Goal: Task Accomplishment & Management: Use online tool/utility

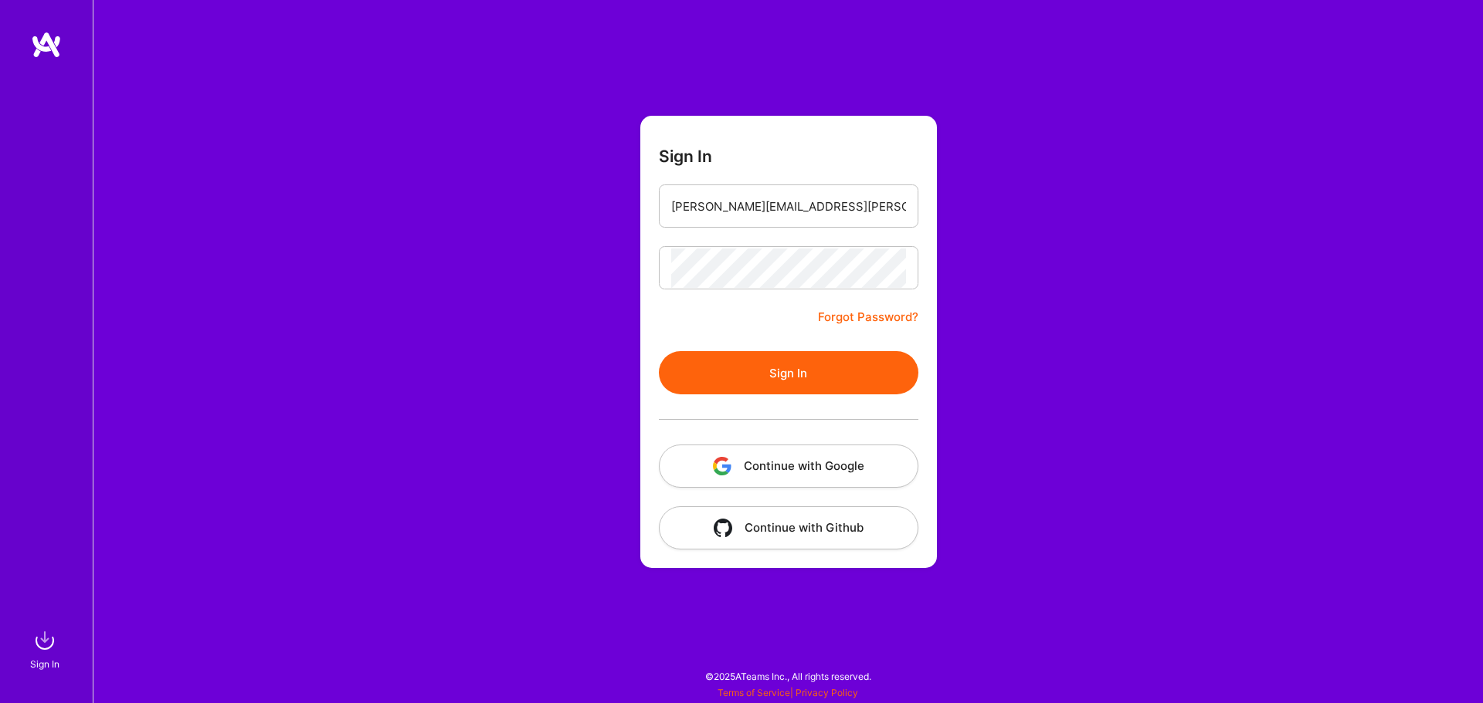
click at [694, 360] on button "Sign In" at bounding box center [788, 372] width 259 height 43
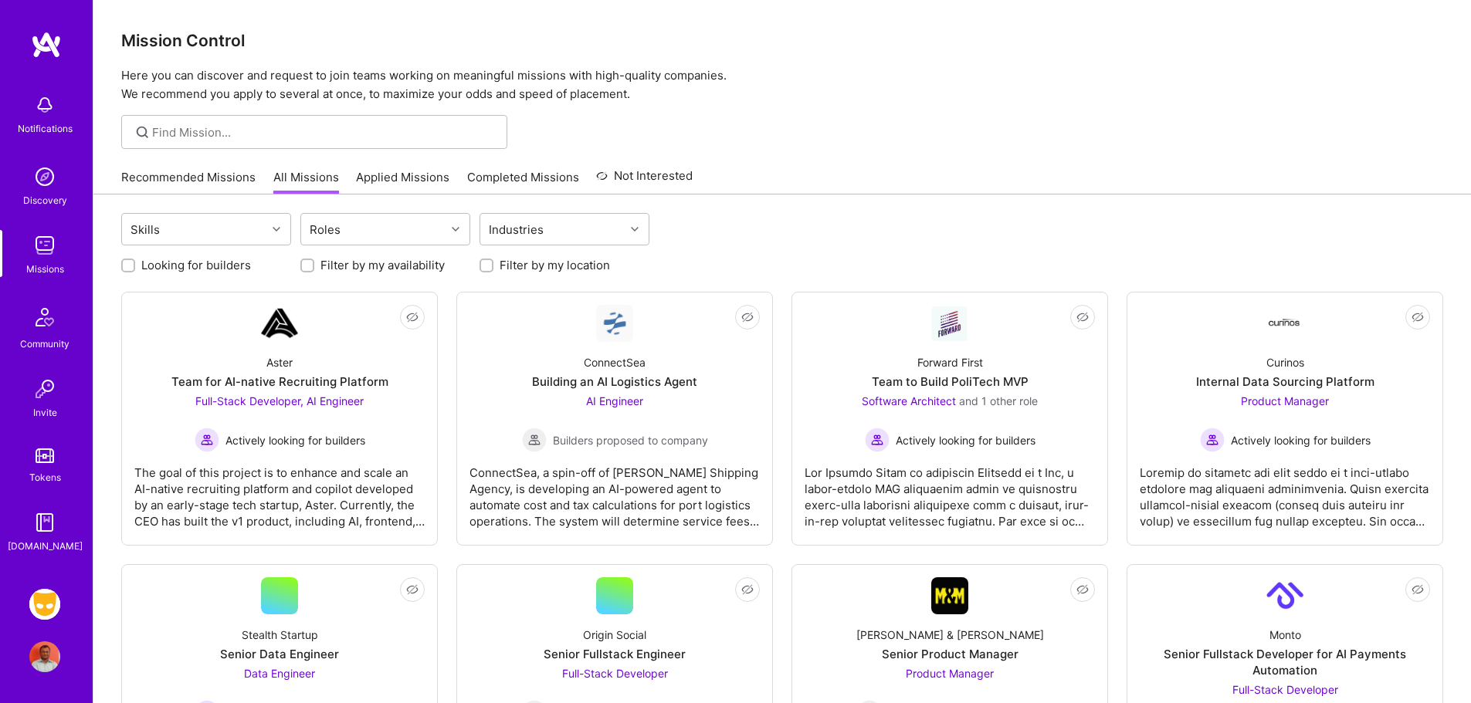
click at [40, 594] on img at bounding box center [44, 604] width 31 height 31
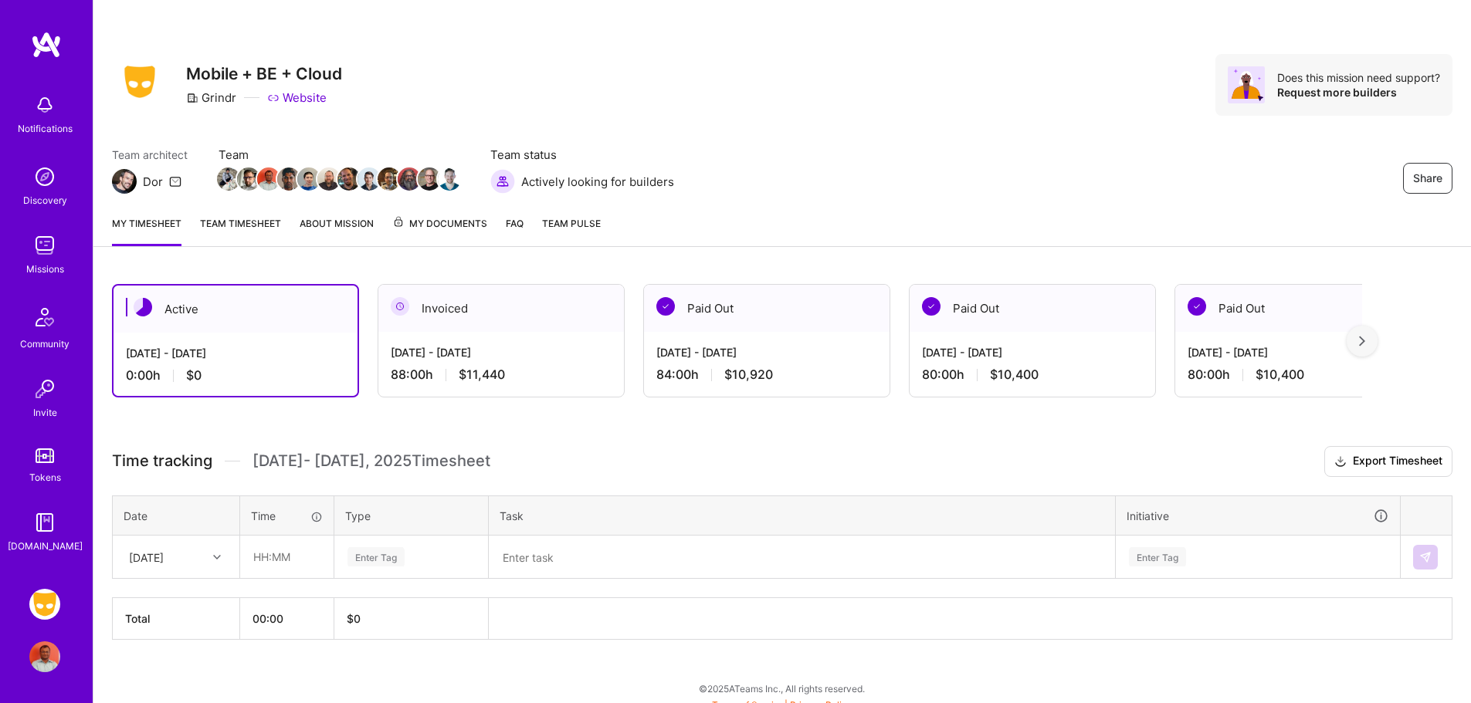
scroll to position [12, 0]
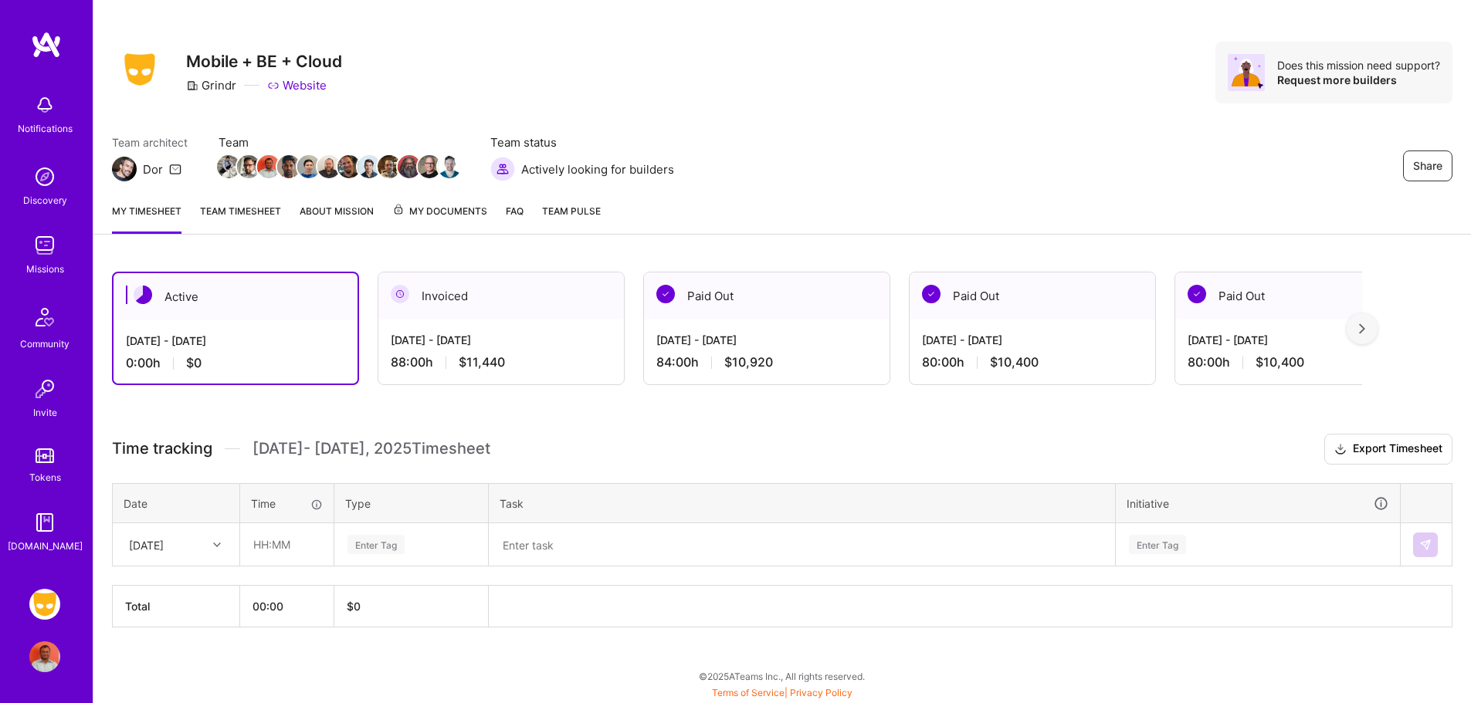
click at [593, 345] on div "[DATE] - [DATE]" at bounding box center [501, 340] width 221 height 16
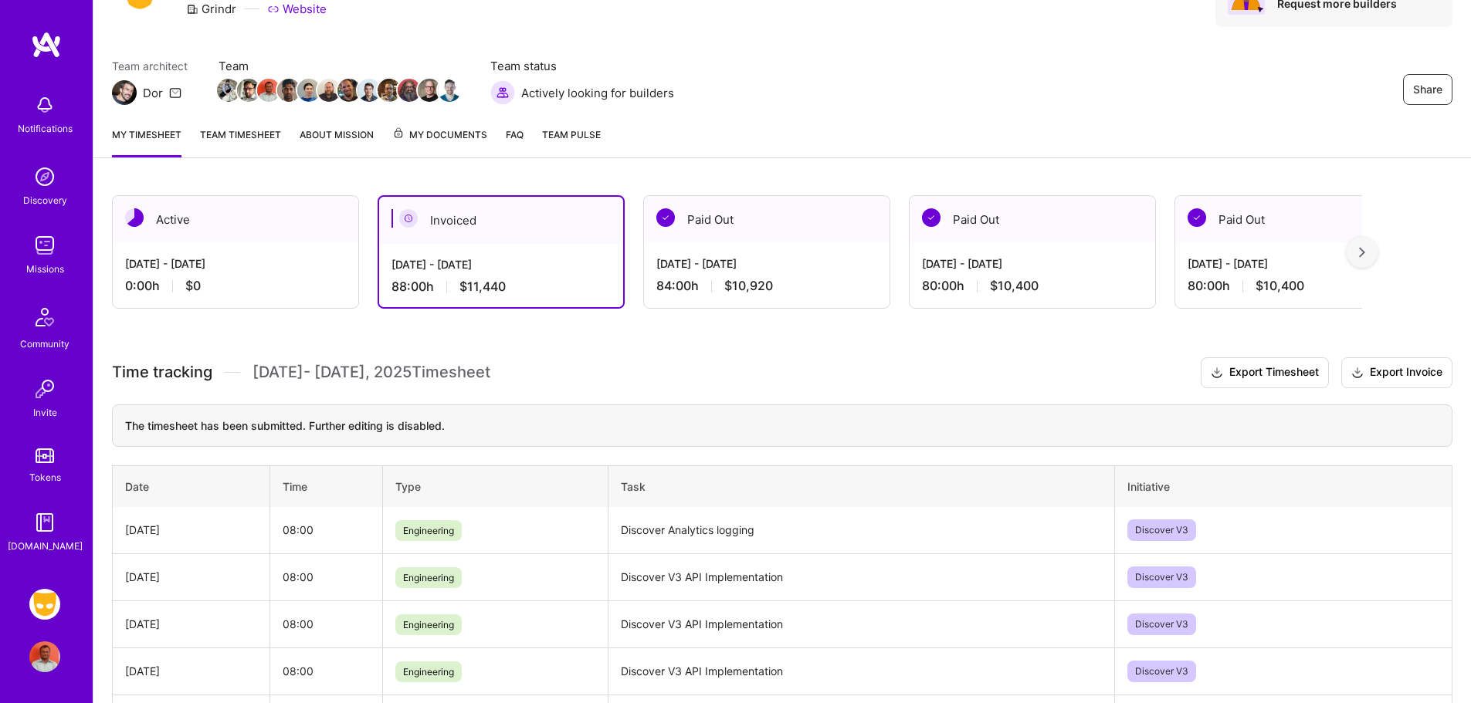
scroll to position [128, 0]
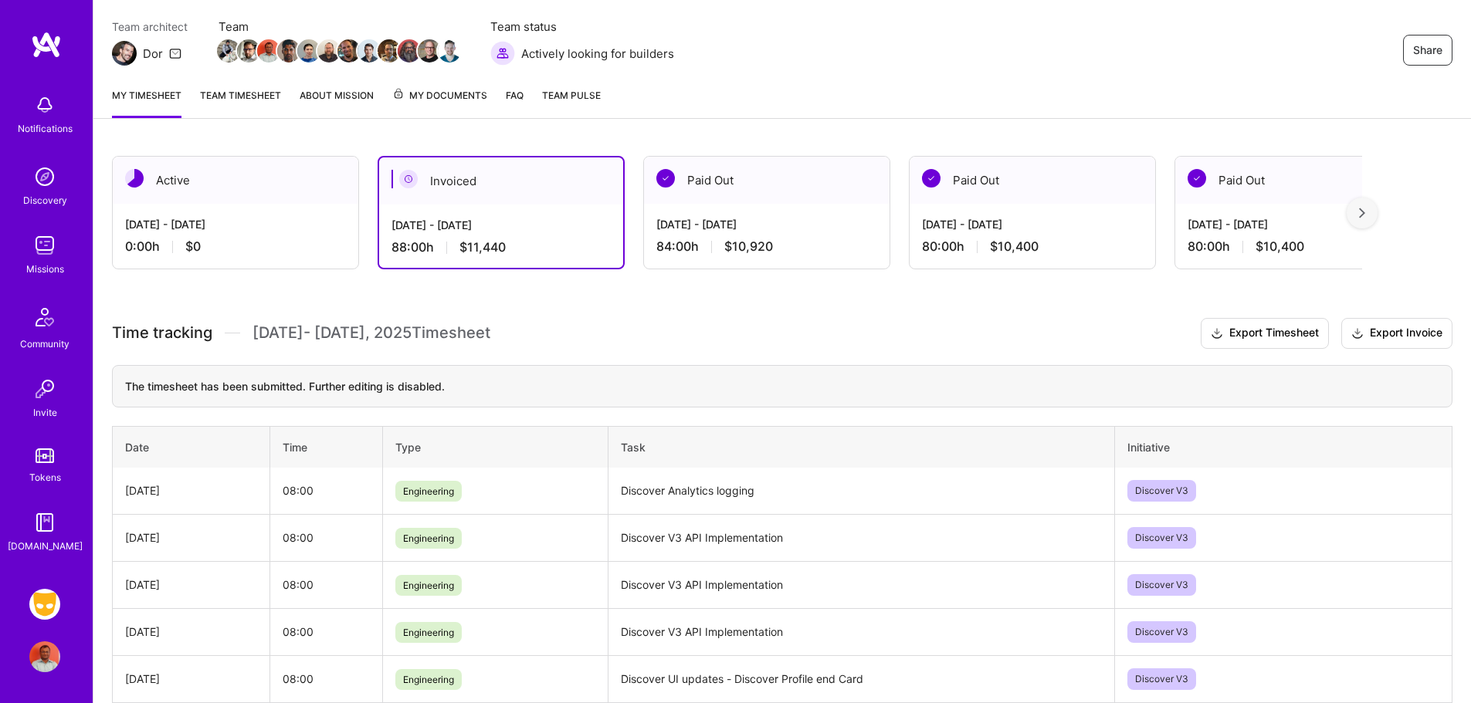
click at [271, 226] on div "[DATE] - [DATE]" at bounding box center [235, 224] width 221 height 16
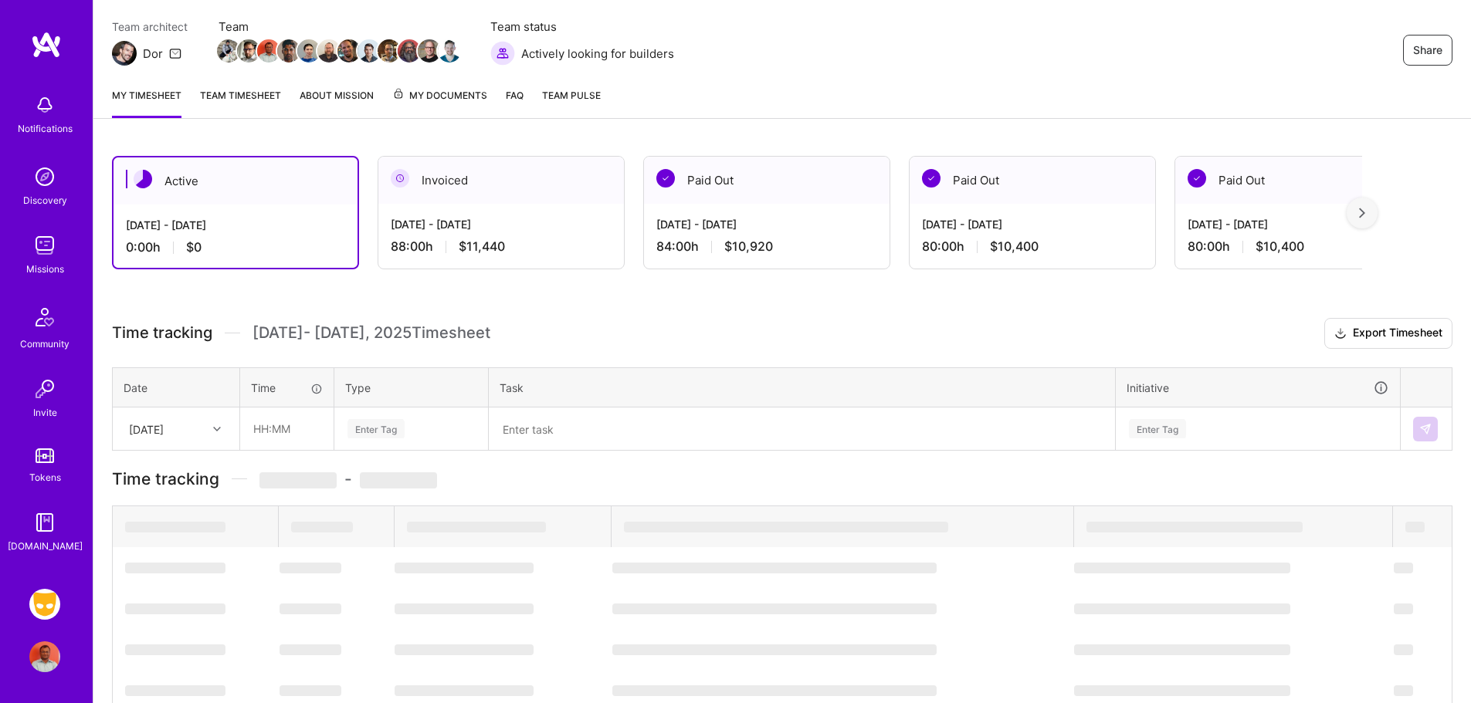
scroll to position [12, 0]
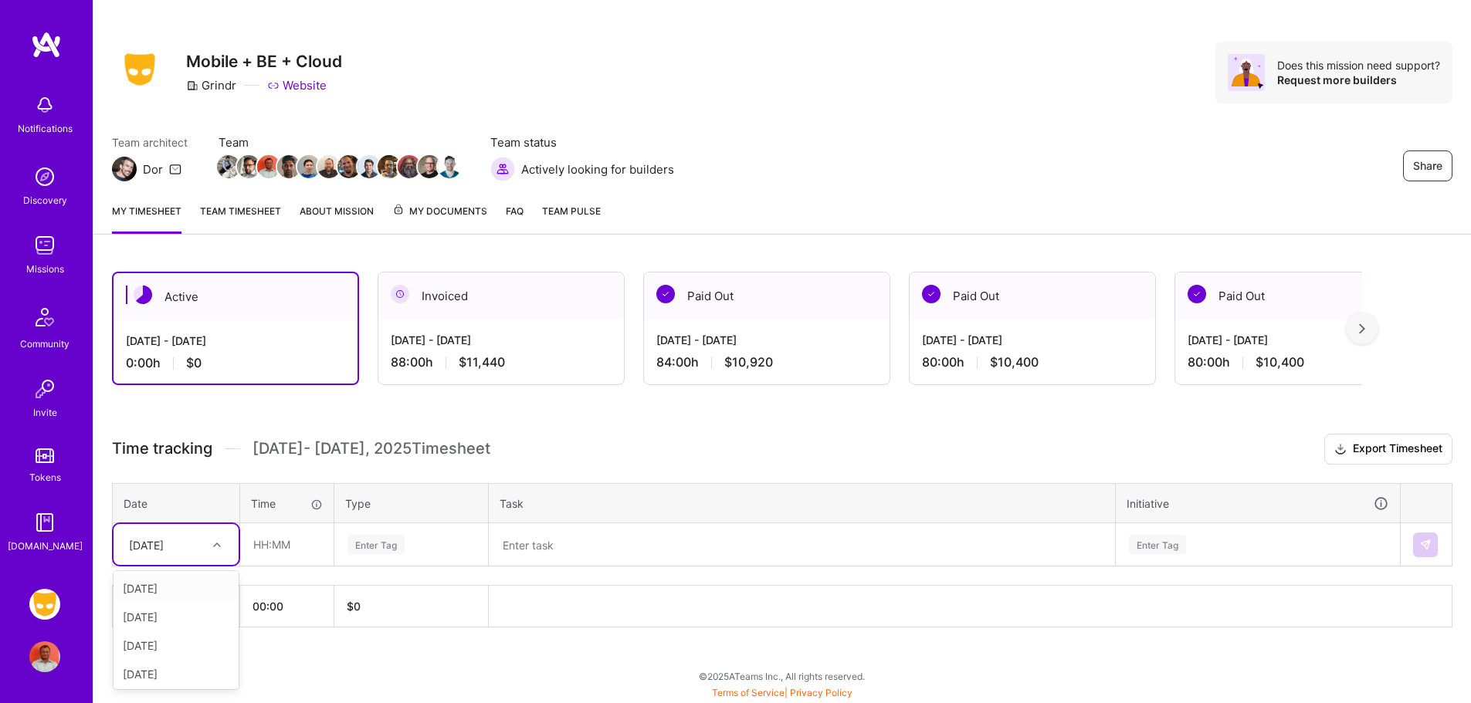
click at [208, 546] on div at bounding box center [219, 545] width 24 height 20
click at [194, 589] on div "[DATE]" at bounding box center [176, 588] width 125 height 29
click at [266, 558] on input "text" at bounding box center [287, 544] width 92 height 41
type input "08:00"
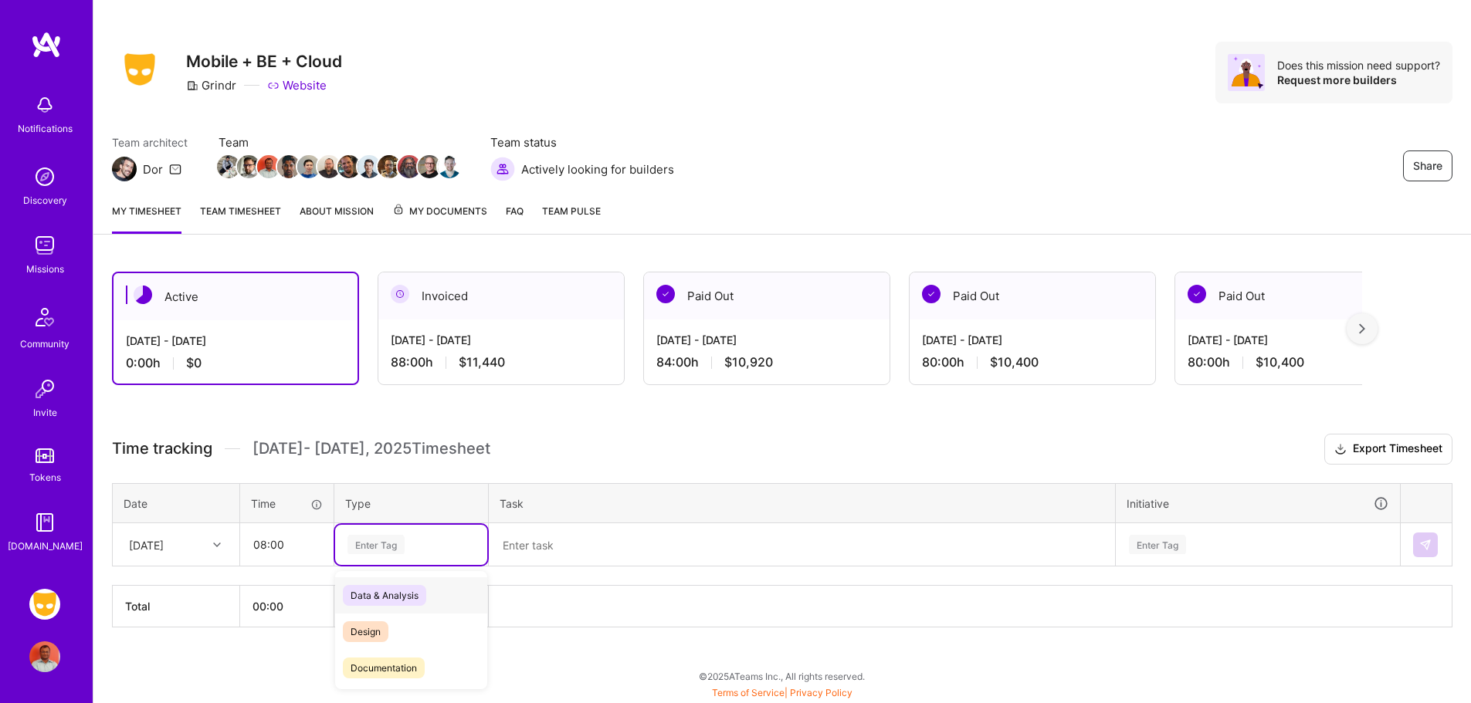
click at [376, 544] on div "Enter Tag" at bounding box center [375, 545] width 57 height 24
type input "engi"
click at [426, 595] on div "Engineering" at bounding box center [411, 596] width 152 height 36
click at [574, 537] on textarea at bounding box center [801, 545] width 623 height 40
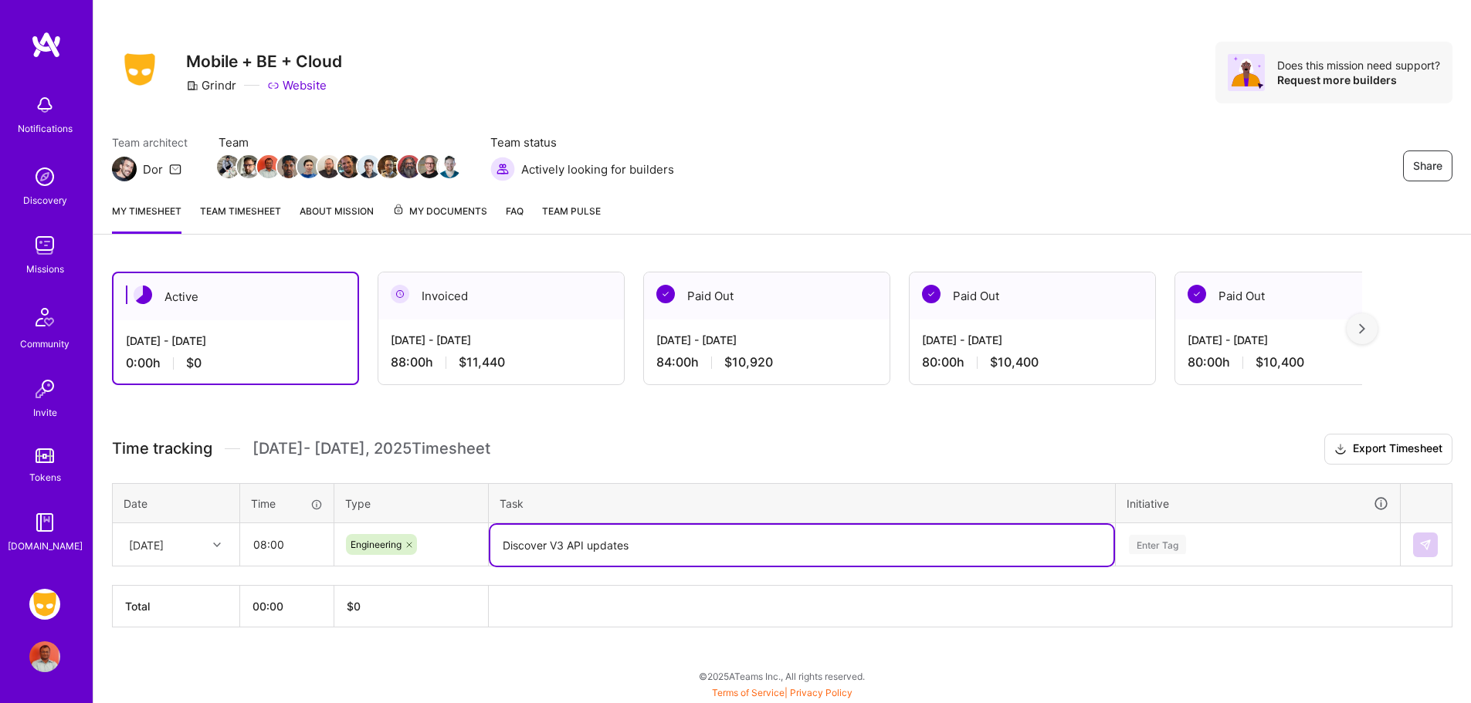
type textarea "Discover V3 API updates"
click at [1169, 544] on div "Enter Tag" at bounding box center [1258, 545] width 283 height 40
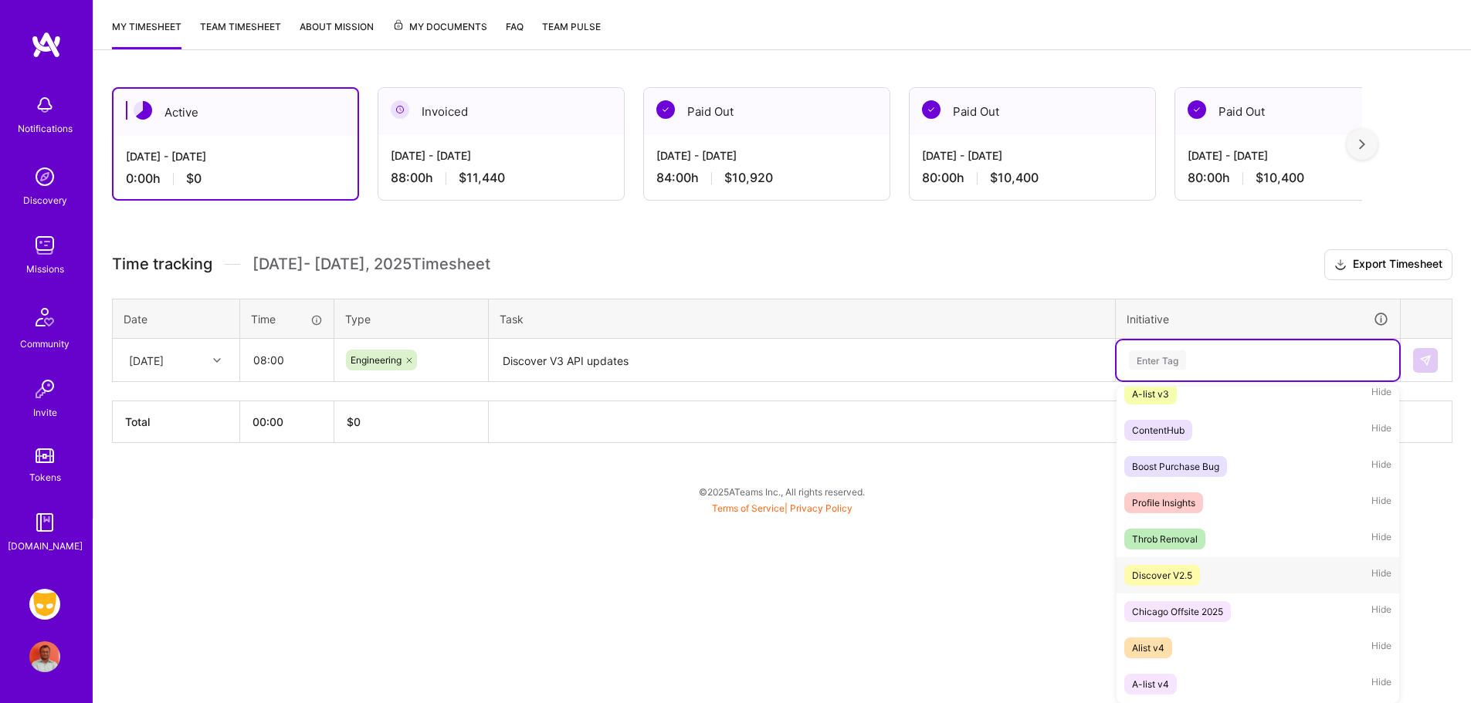
scroll to position [1174, 0]
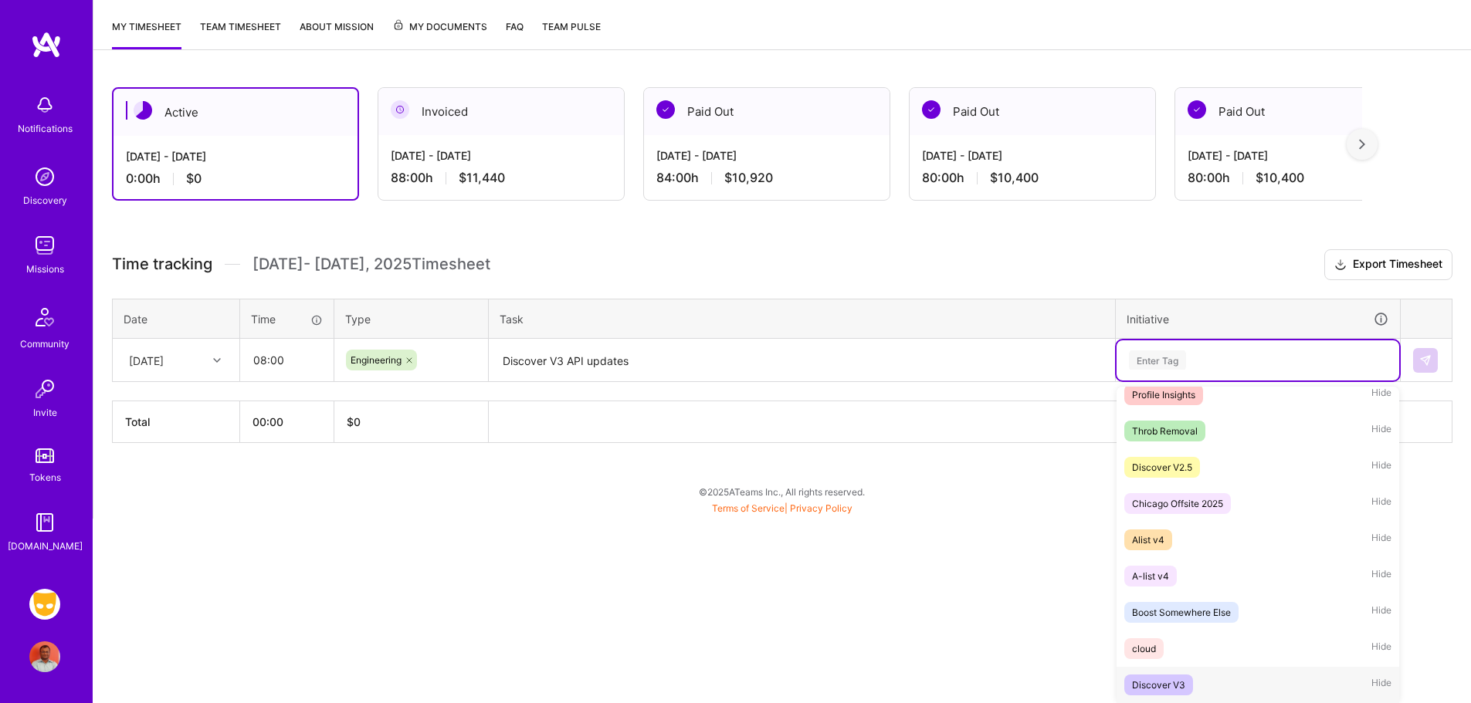
click at [1207, 684] on div "Discover V3 Hide" at bounding box center [1258, 685] width 283 height 36
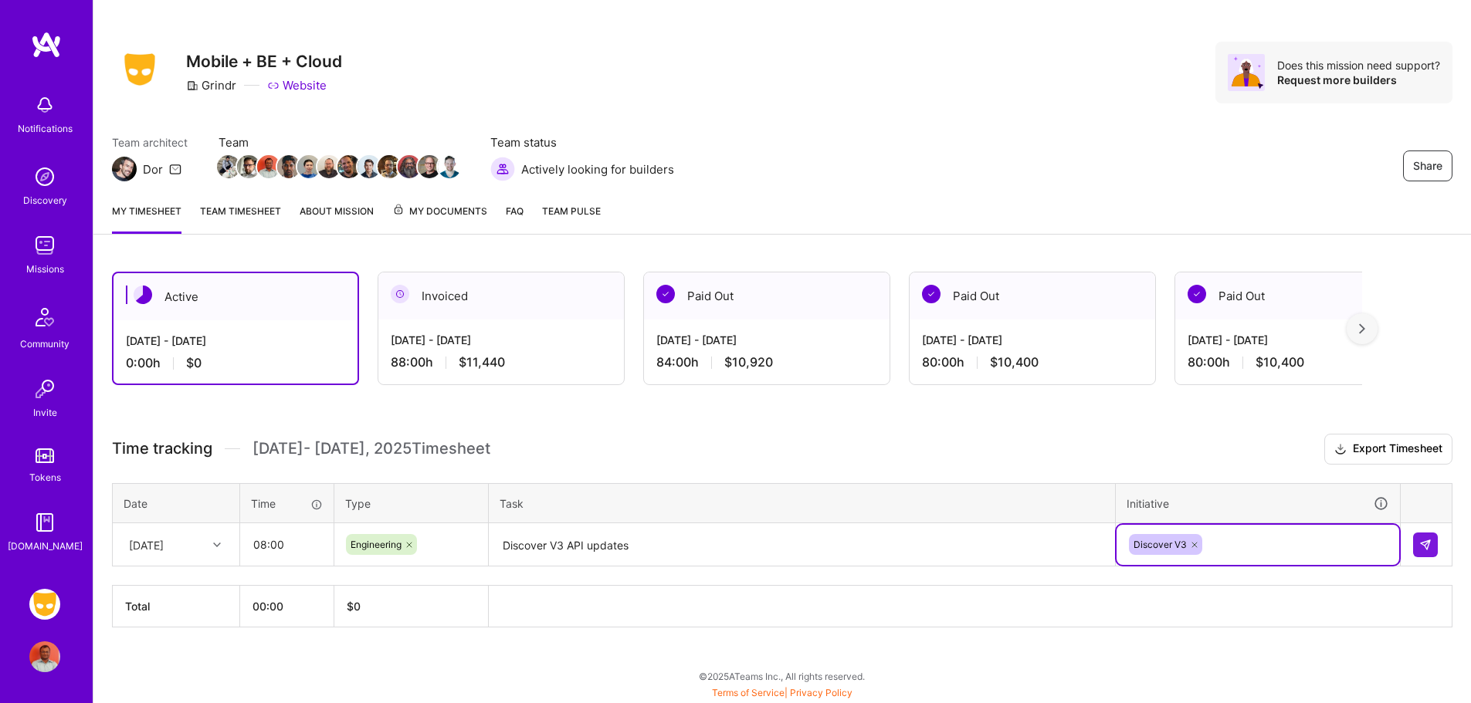
scroll to position [12, 0]
click at [1422, 548] on img at bounding box center [1425, 545] width 12 height 12
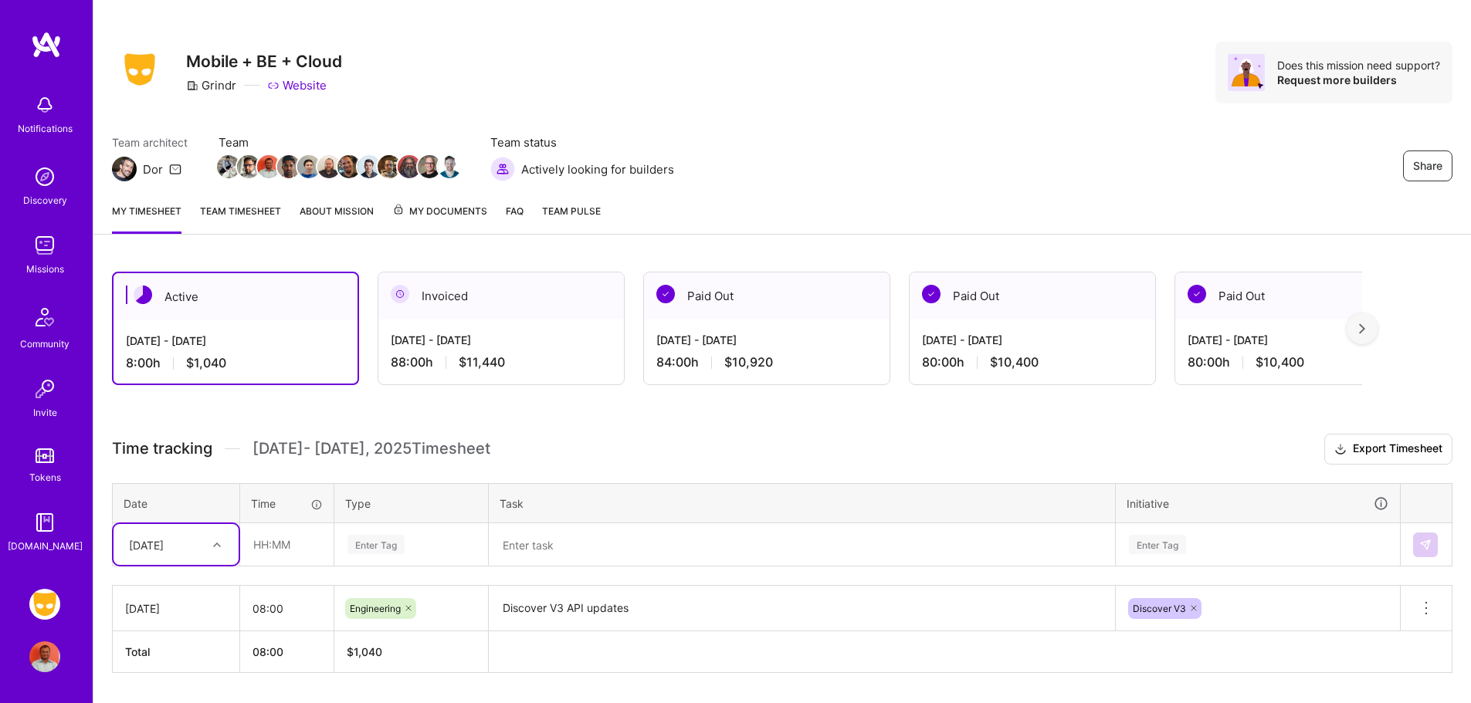
click at [215, 544] on div "option [DATE], selected. Select is focused ,type to refine list, press Down to …" at bounding box center [176, 544] width 125 height 41
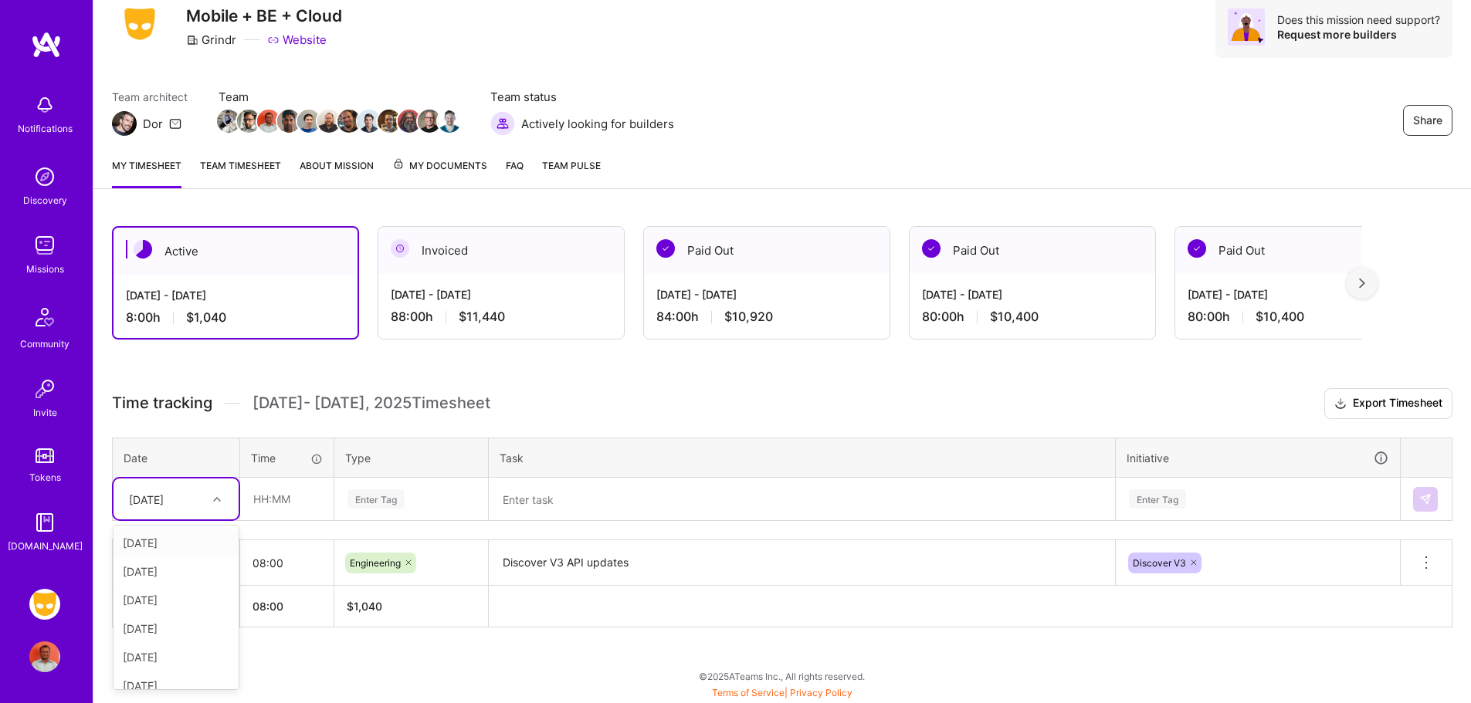
click at [175, 545] on div "[DATE]" at bounding box center [176, 543] width 125 height 29
click at [281, 504] on input "text" at bounding box center [287, 499] width 92 height 41
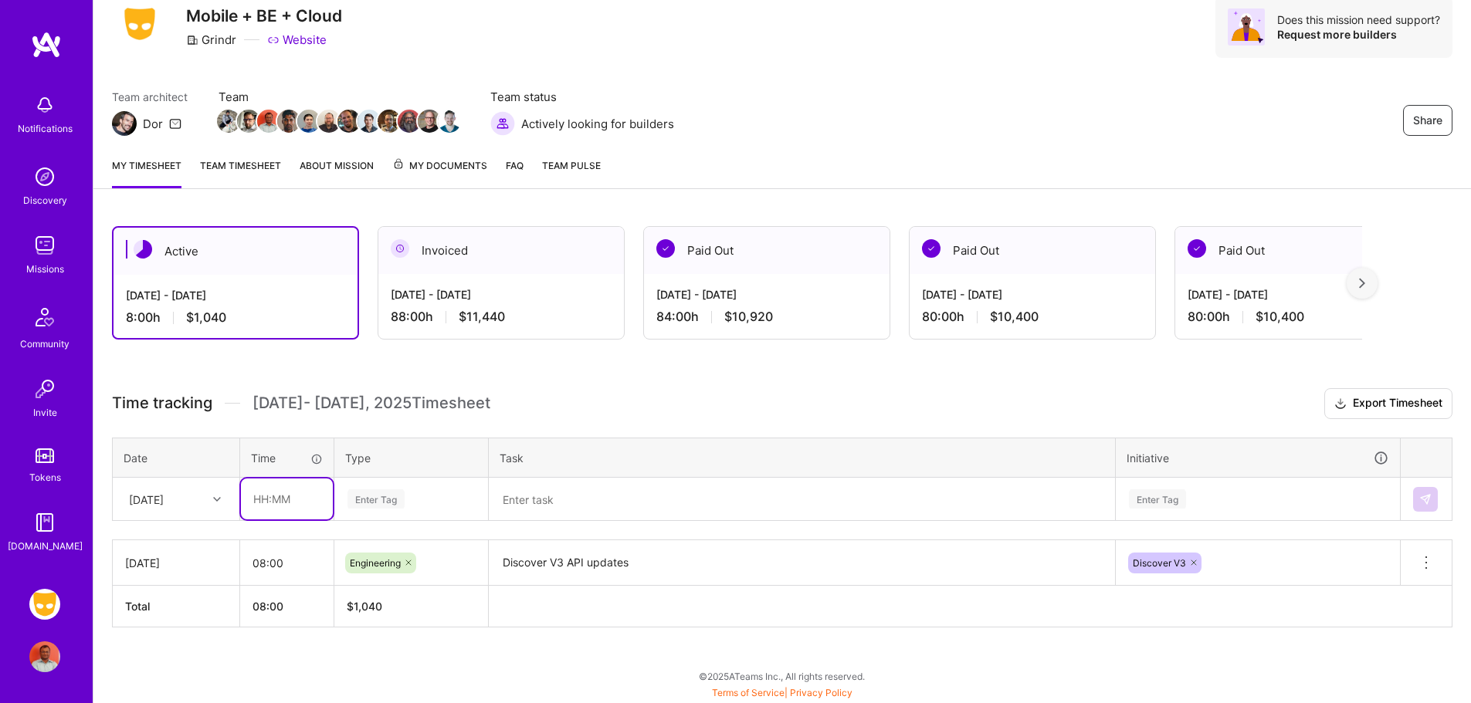
type input "08:00"
click at [382, 496] on div "Enter Tag" at bounding box center [375, 499] width 57 height 24
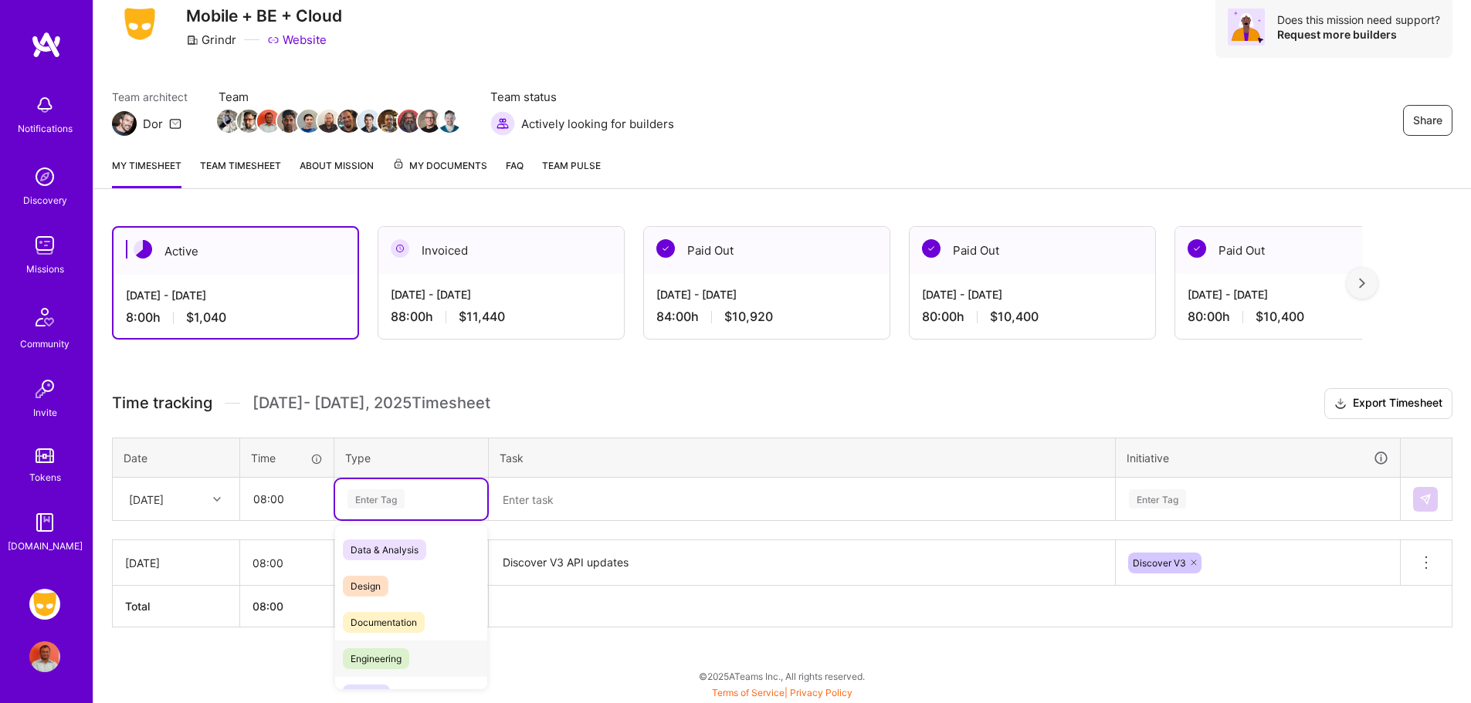
click at [396, 659] on span "Engineering" at bounding box center [376, 659] width 66 height 21
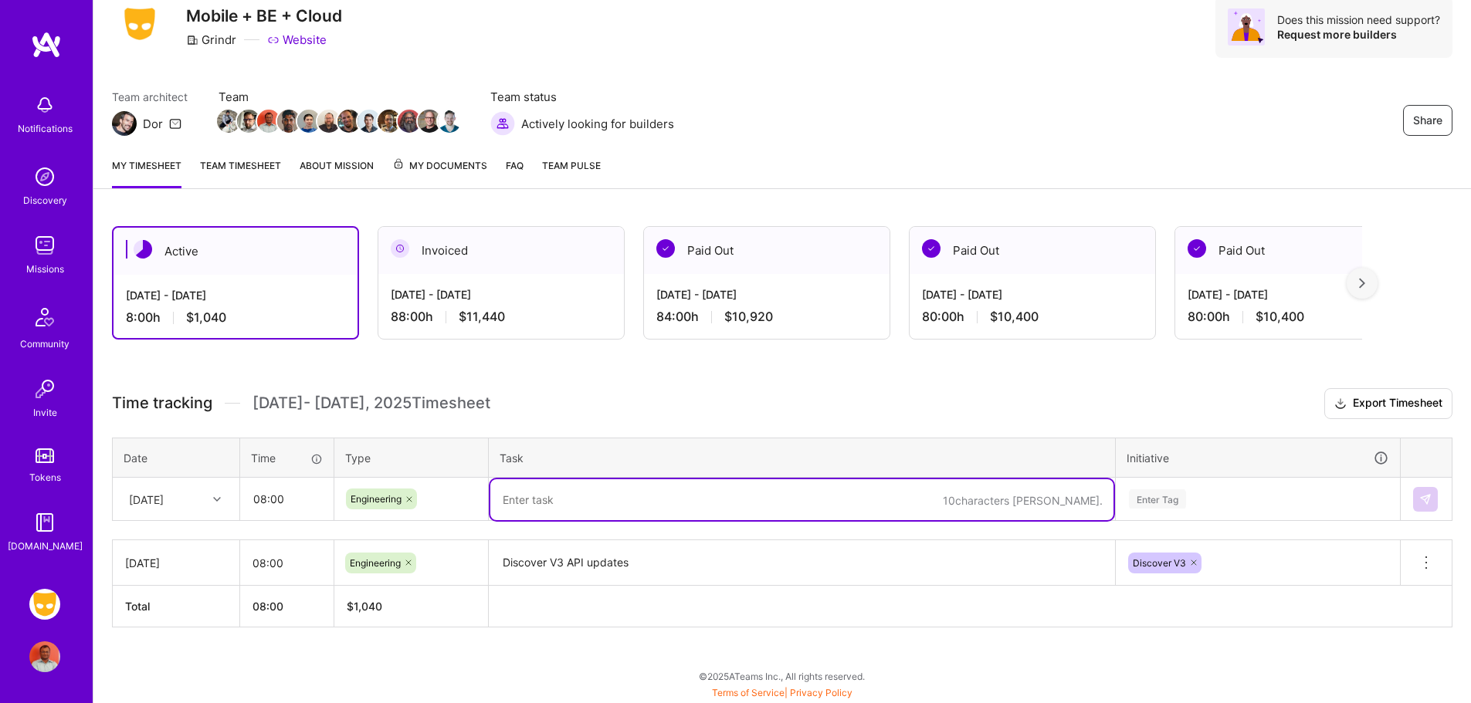
click at [584, 501] on textarea at bounding box center [801, 500] width 623 height 41
click at [412, 496] on icon at bounding box center [409, 499] width 9 height 9
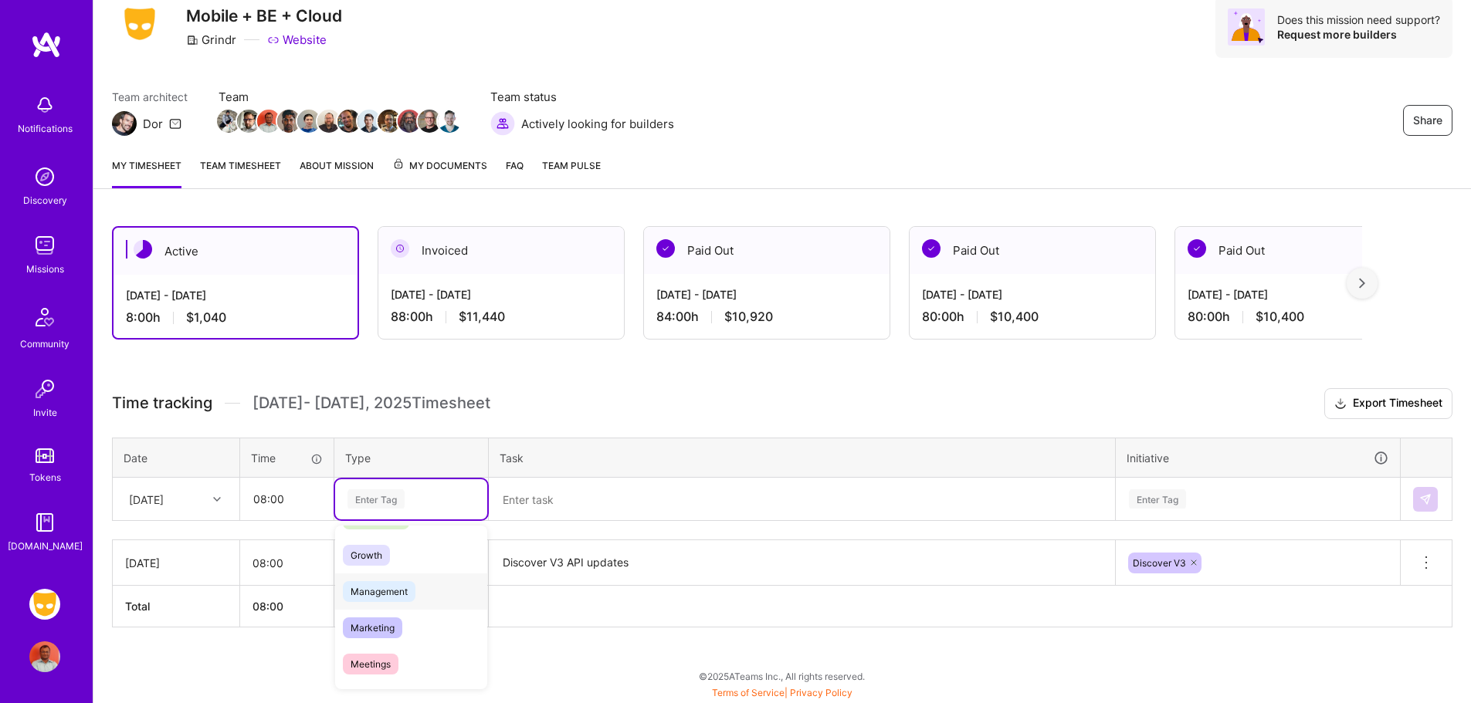
scroll to position [147, 0]
click at [410, 650] on div "Meetings" at bounding box center [411, 657] width 152 height 36
click at [551, 510] on textarea at bounding box center [801, 500] width 623 height 41
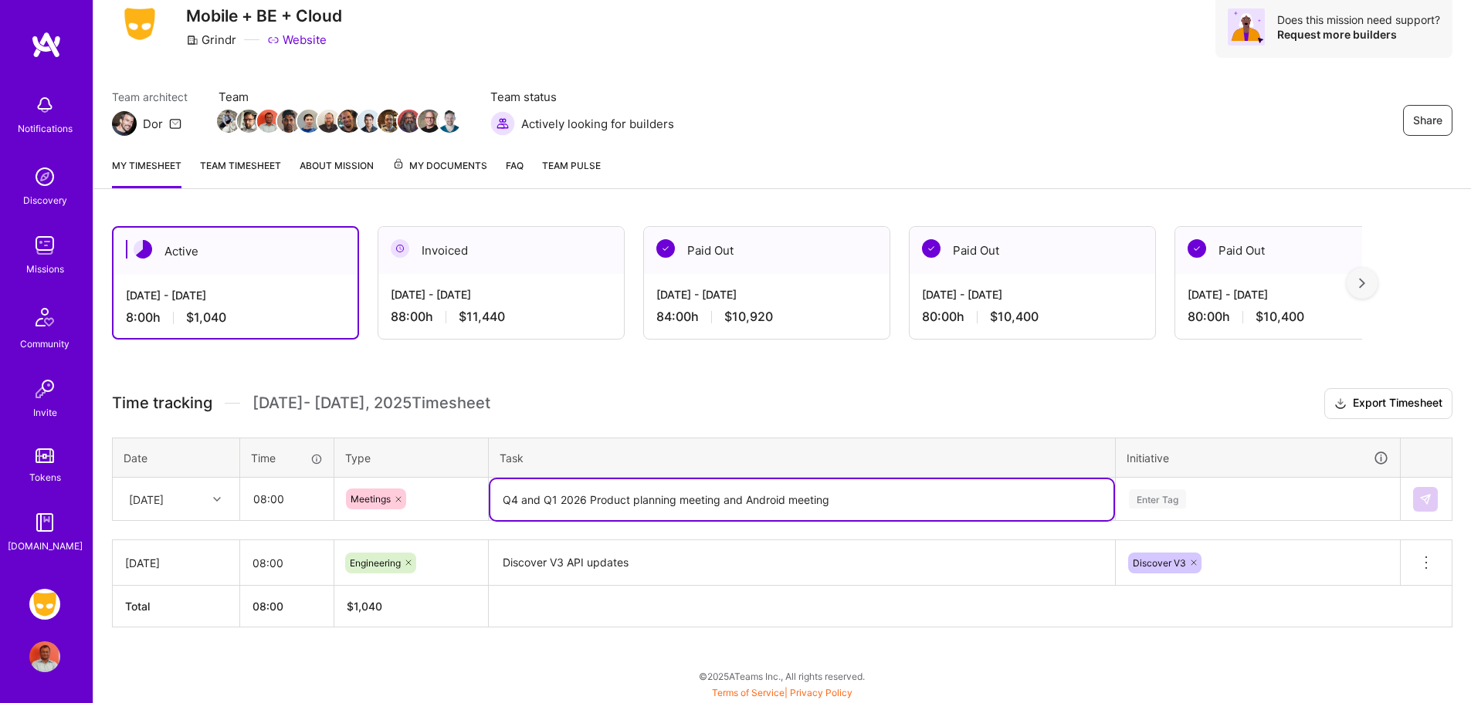
type textarea "Q4 and Q1 2026 Product planning meeting and Android meeting"
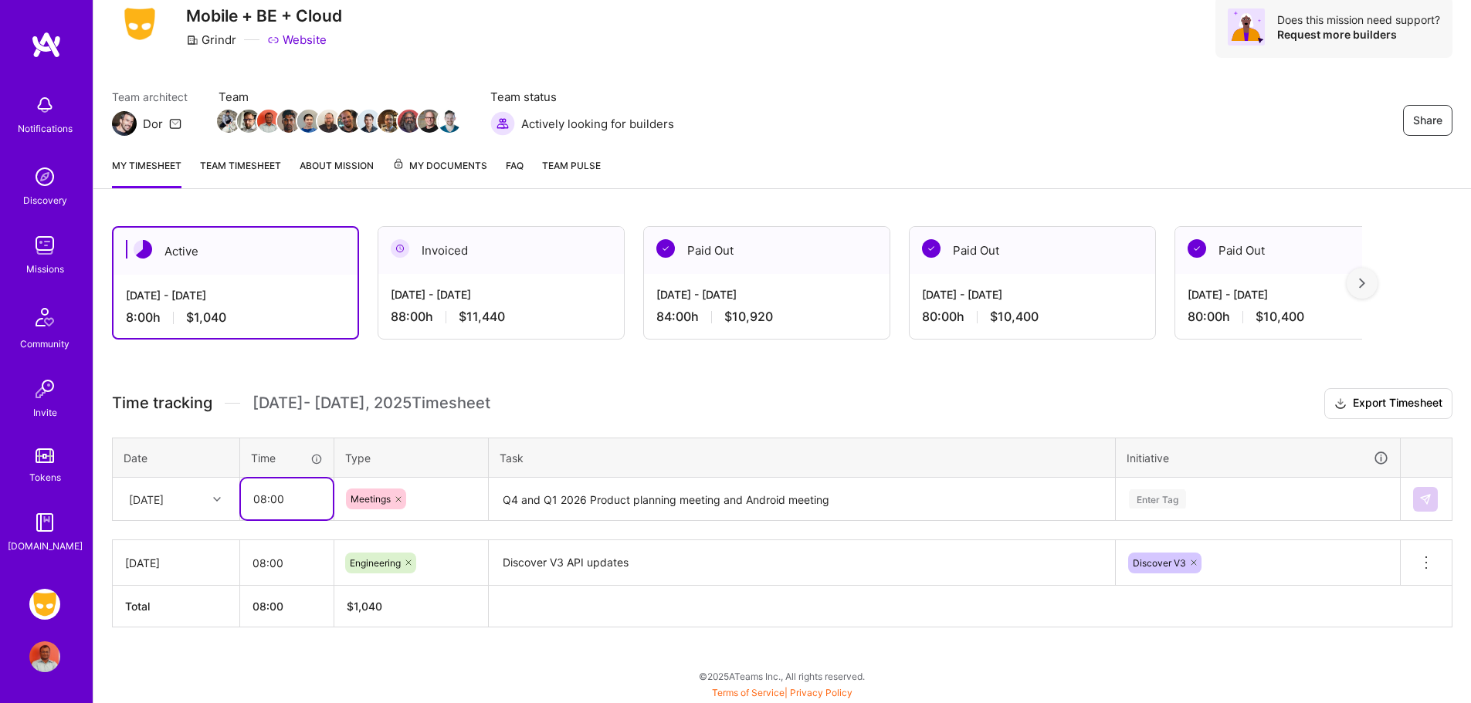
click at [260, 482] on input "08:00" at bounding box center [287, 499] width 92 height 41
click at [266, 498] on input "08:00" at bounding box center [287, 499] width 92 height 41
type input "02:00"
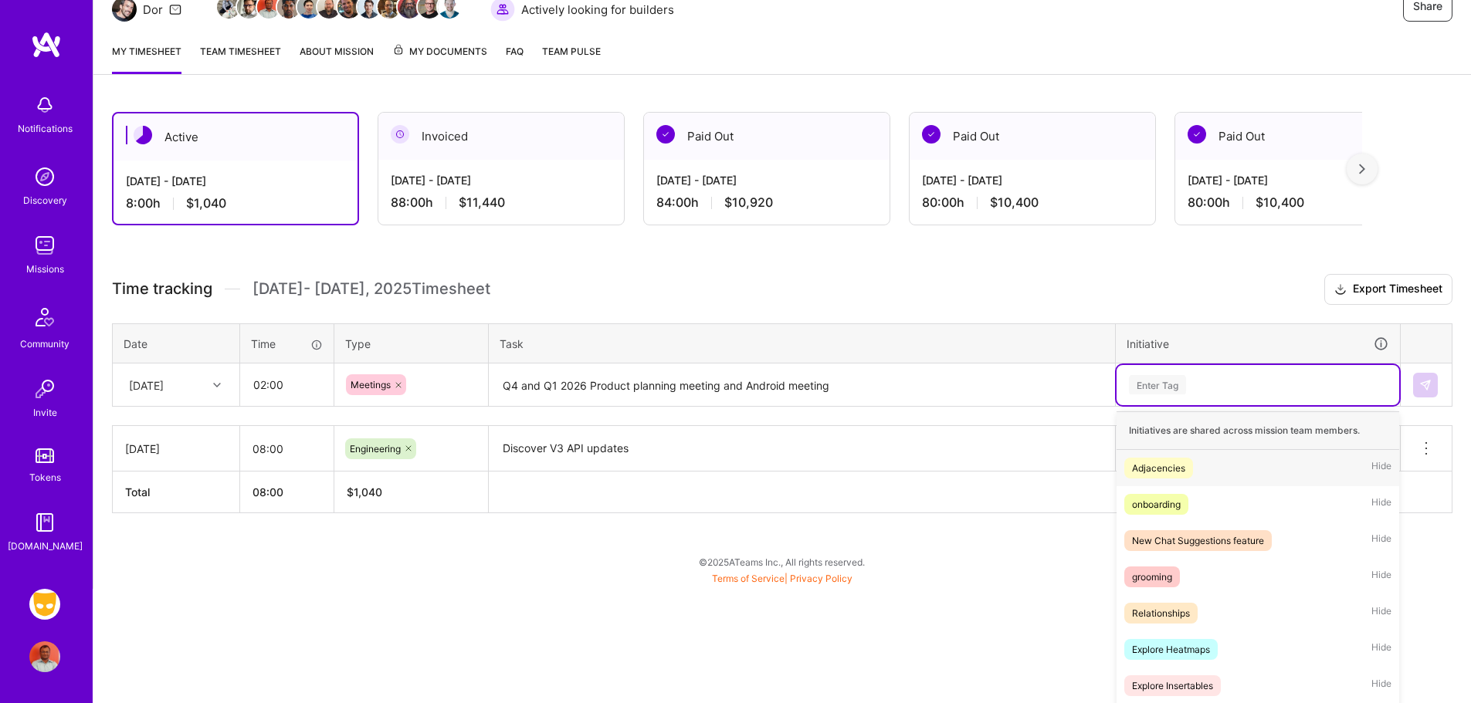
click at [1170, 405] on div "option Discover V3, selected. option Adjacencies focused, 1 of 40. 40 results a…" at bounding box center [1258, 385] width 283 height 40
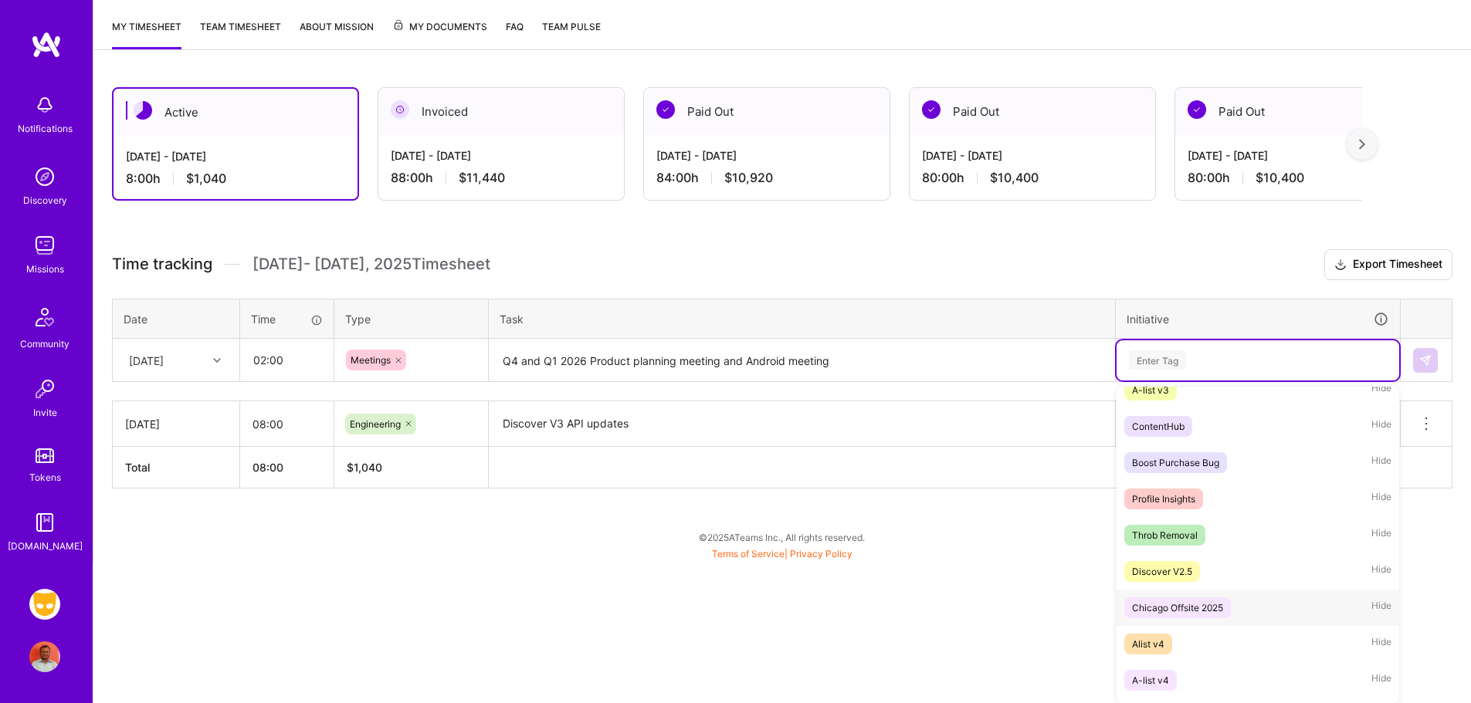
scroll to position [1174, 0]
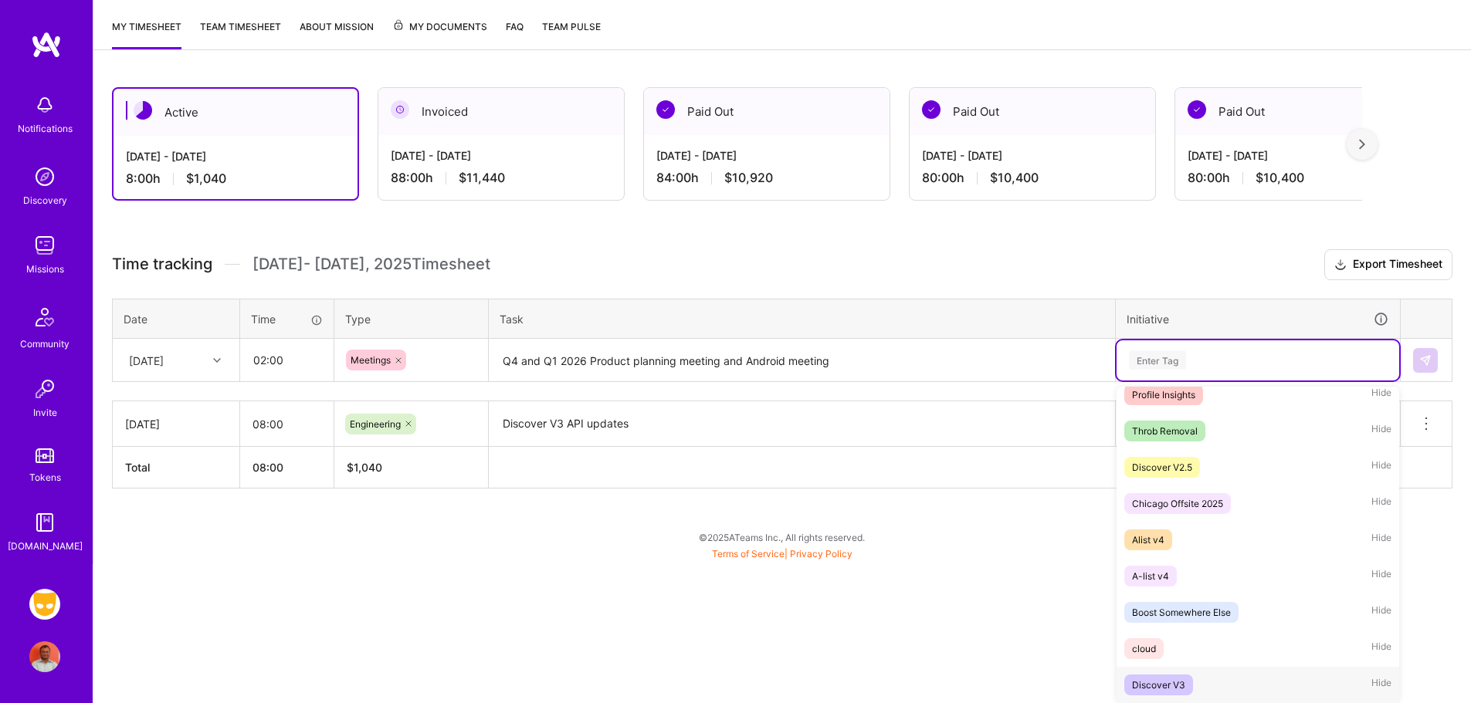
click at [1181, 689] on div "Discover V3" at bounding box center [1158, 685] width 53 height 16
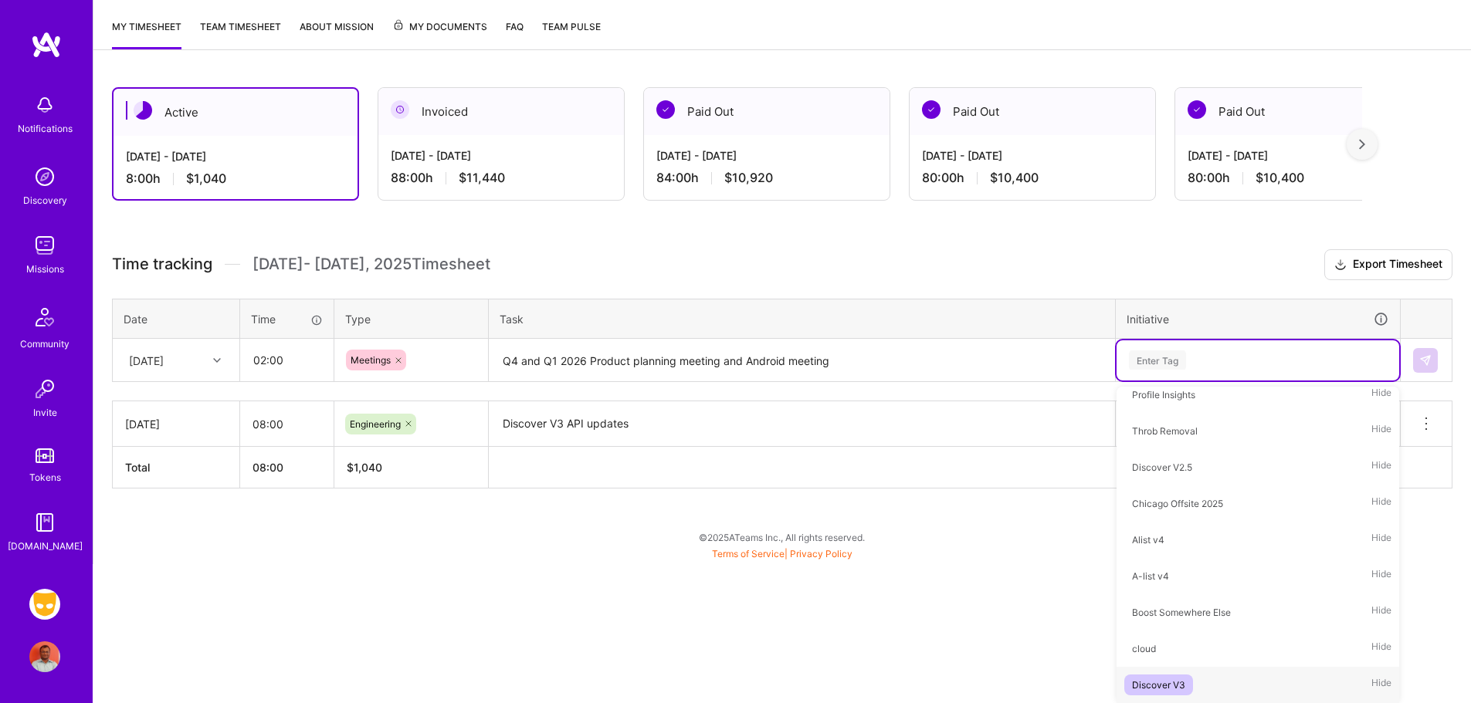
scroll to position [58, 0]
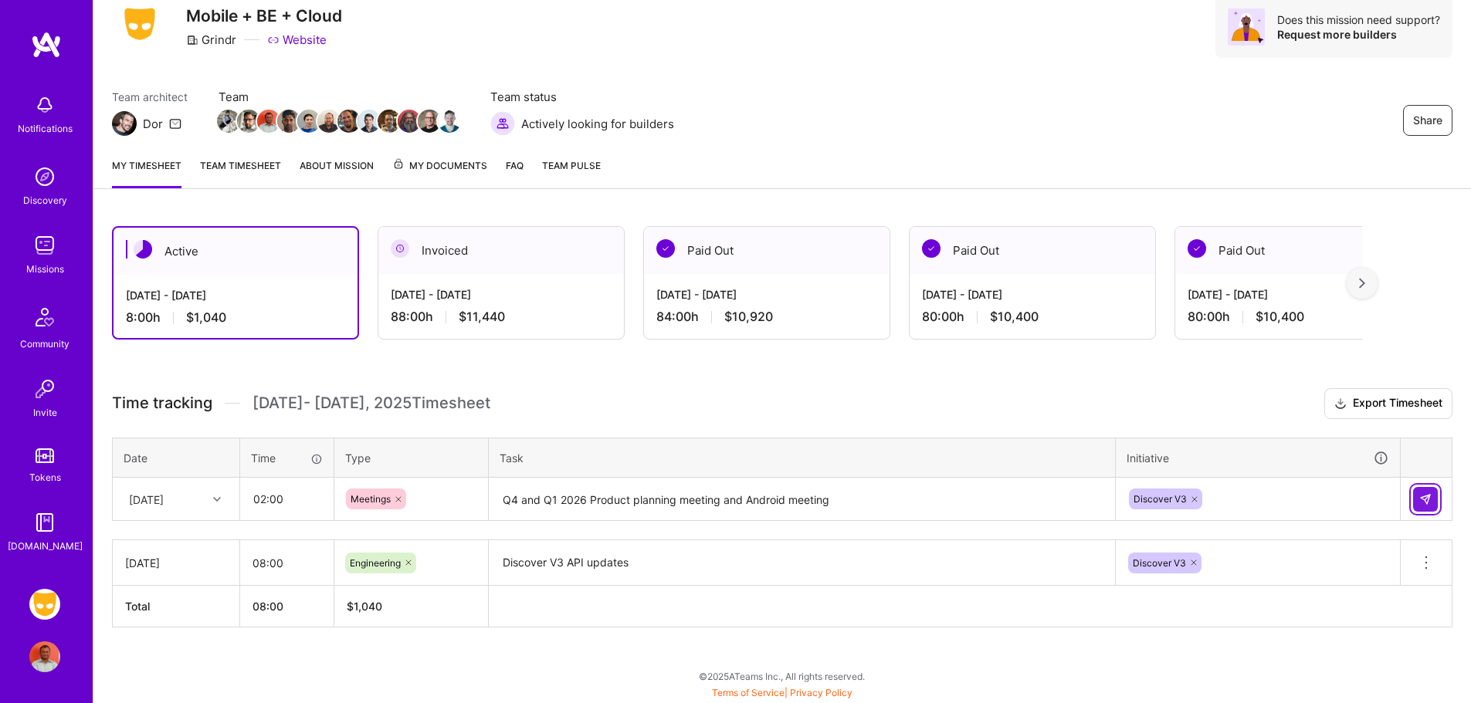
click at [1422, 498] on img at bounding box center [1425, 499] width 12 height 12
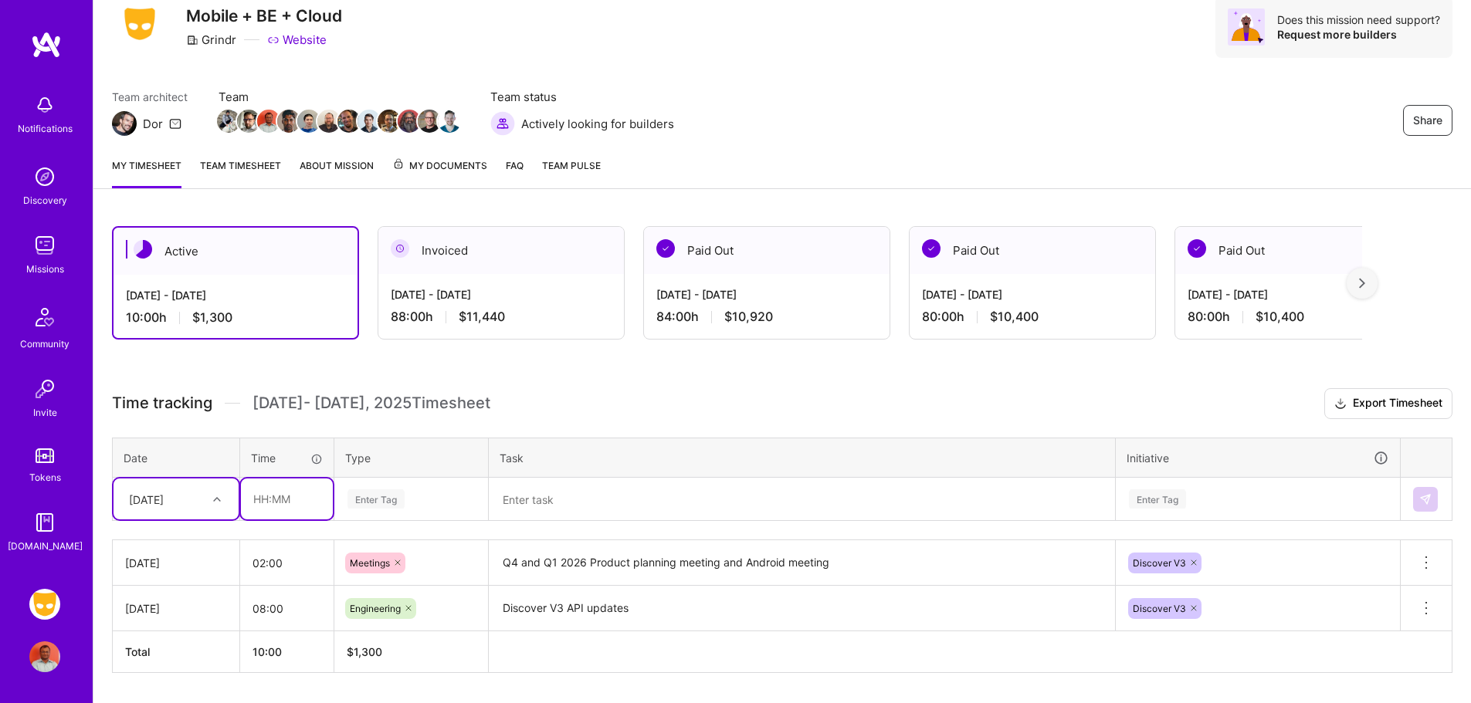
click at [275, 496] on input "text" at bounding box center [287, 499] width 92 height 41
type input "06:00"
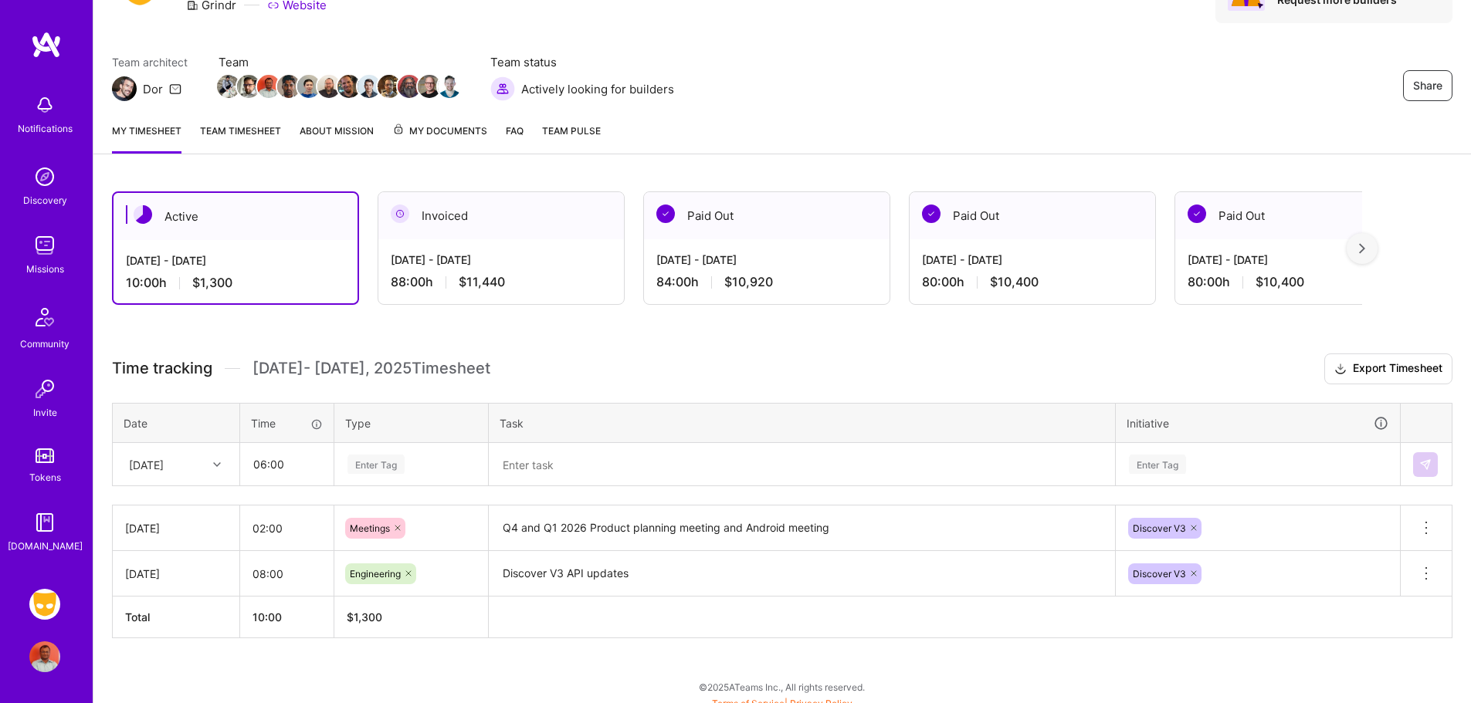
click at [378, 485] on div "Enter Tag" at bounding box center [411, 465] width 152 height 40
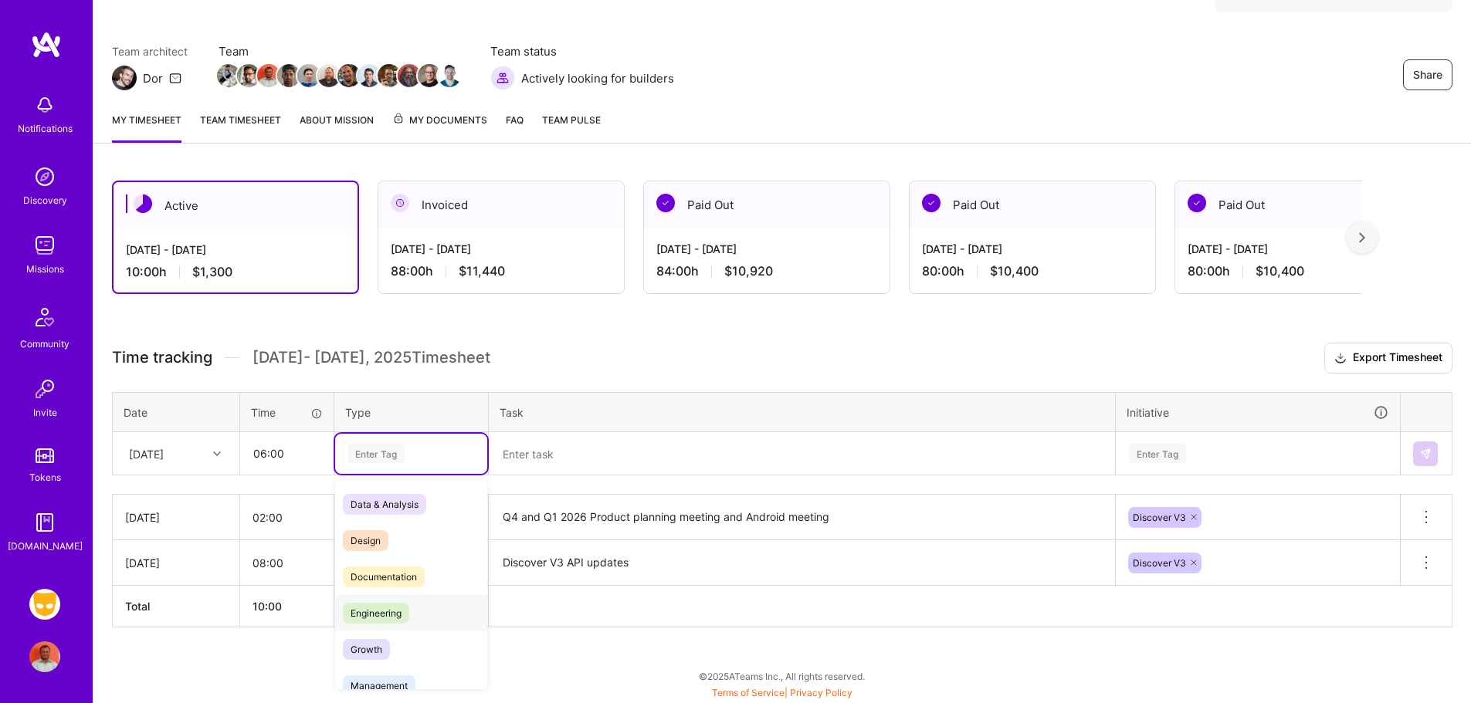
click at [387, 616] on span "Engineering" at bounding box center [376, 613] width 66 height 21
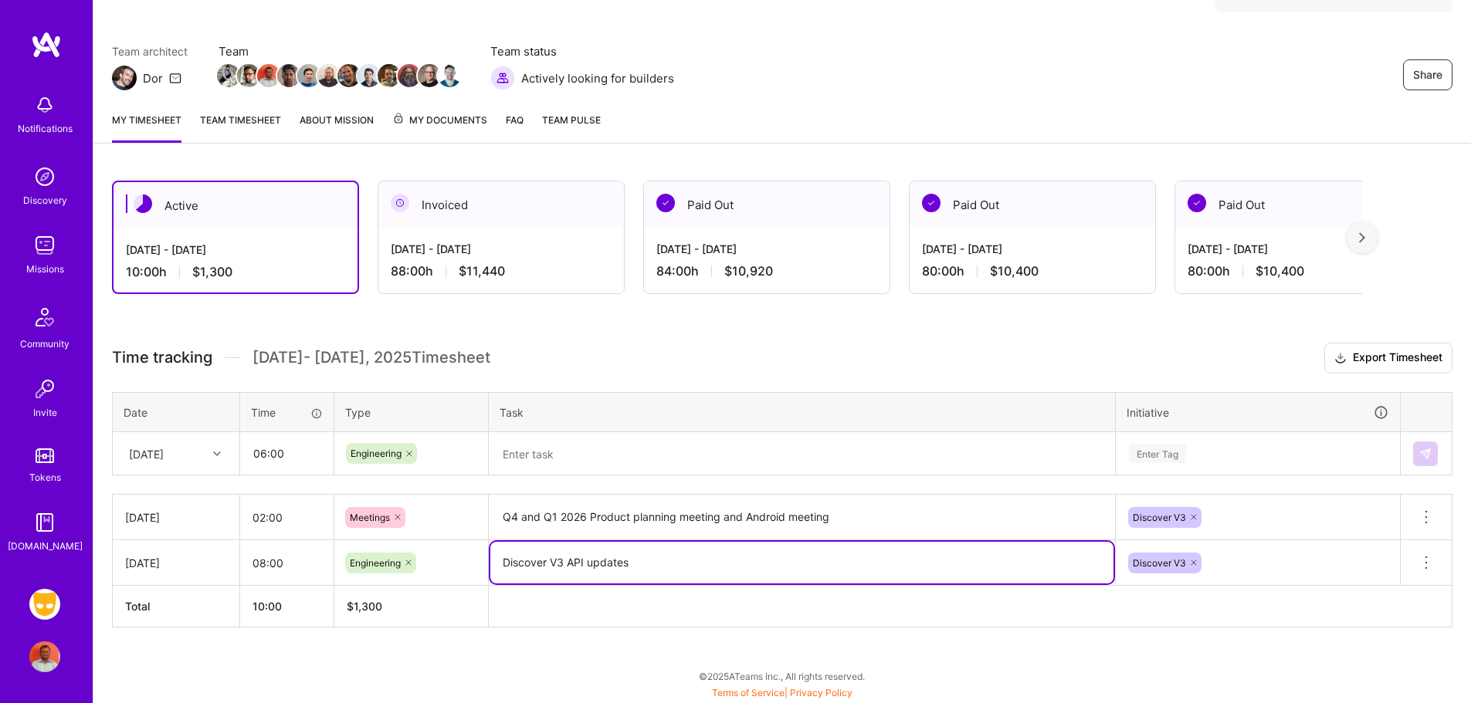
click at [530, 568] on textarea "Discover V3 API updates" at bounding box center [801, 563] width 623 height 42
click at [568, 449] on textarea at bounding box center [801, 454] width 623 height 41
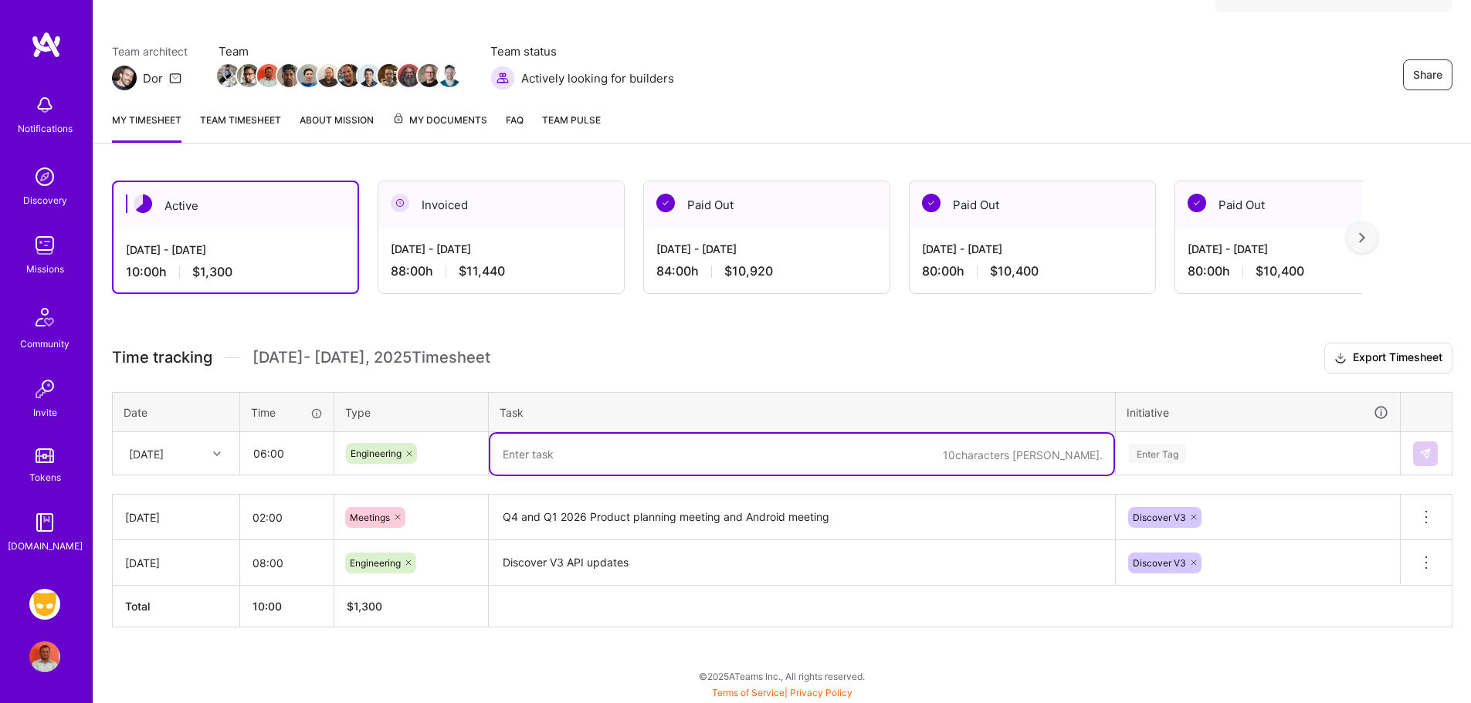
paste textarea "Discover V3 API updates"
type textarea "Discover V3 API updates"
click at [1168, 452] on div "Enter Tag" at bounding box center [1258, 454] width 283 height 40
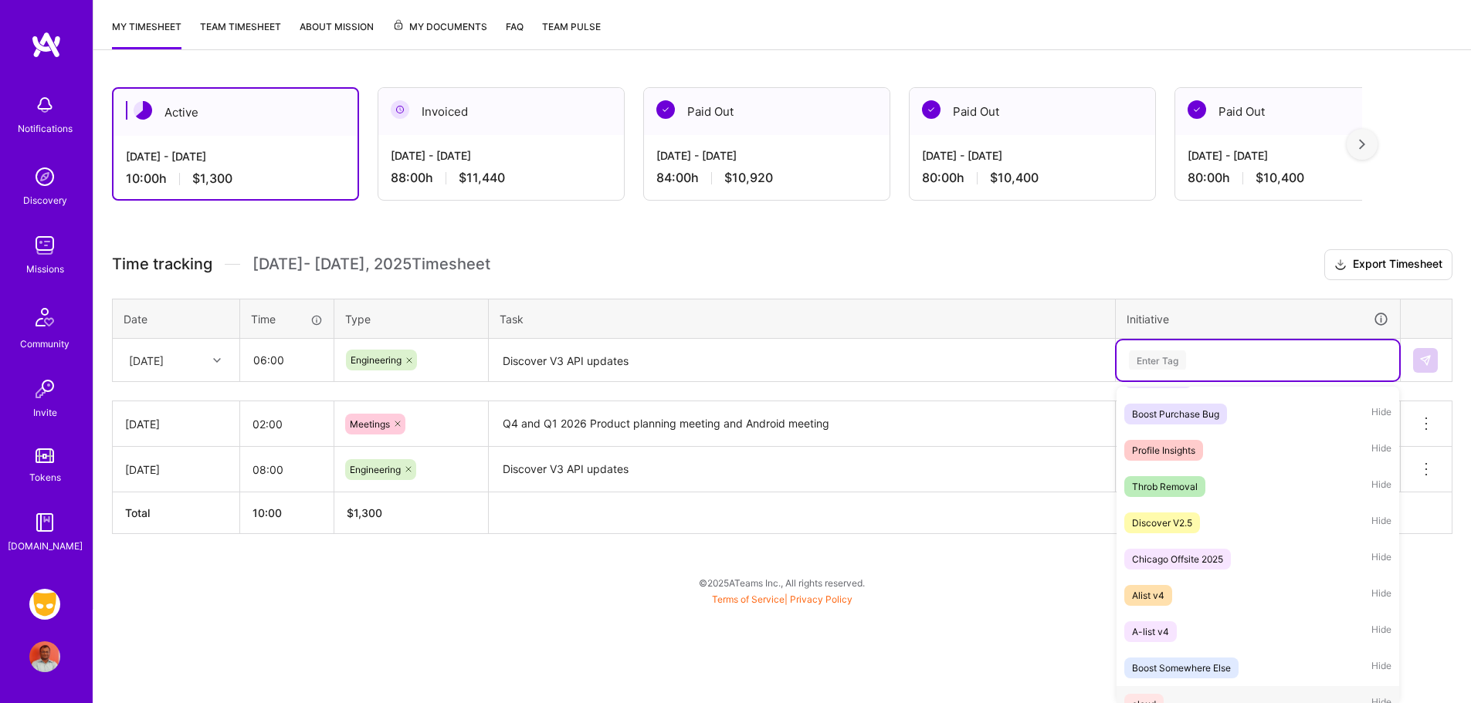
scroll to position [1174, 0]
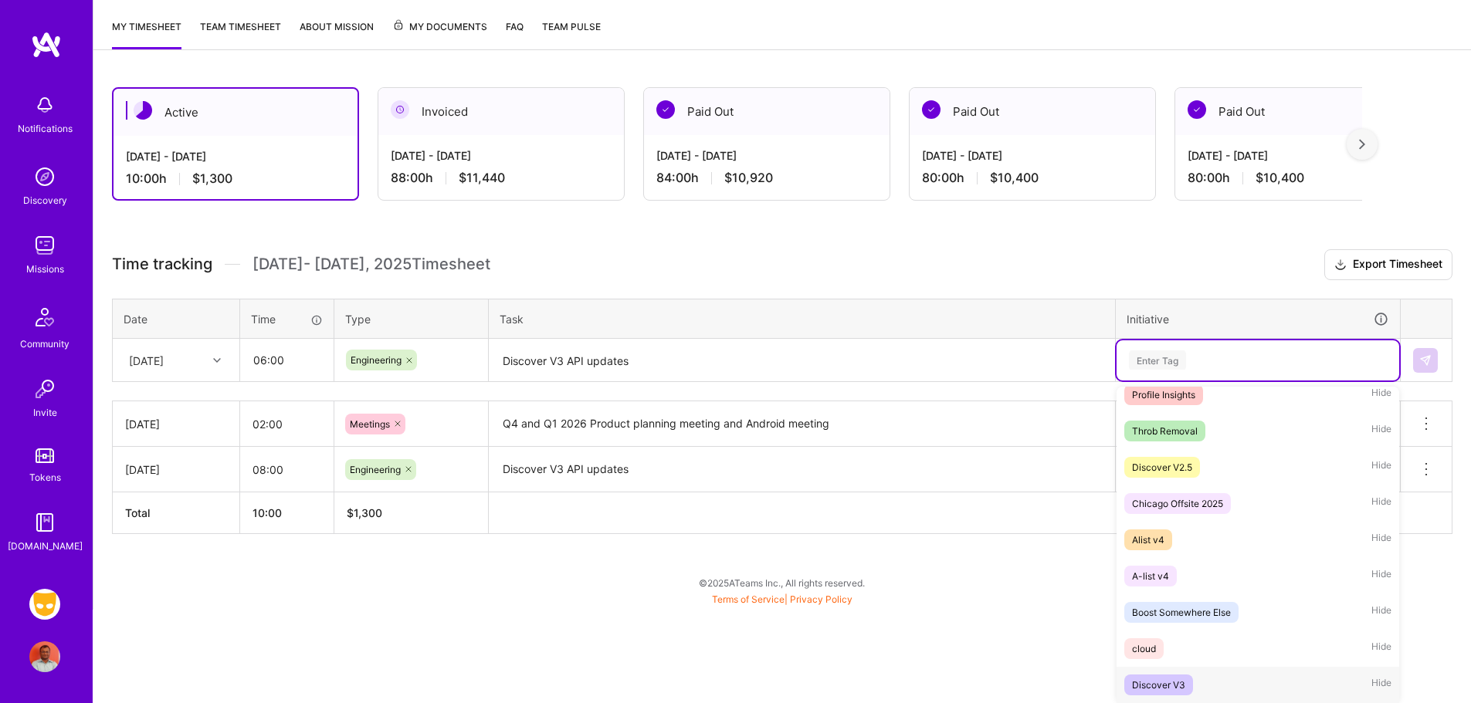
click at [1189, 690] on span "Discover V3" at bounding box center [1158, 685] width 69 height 21
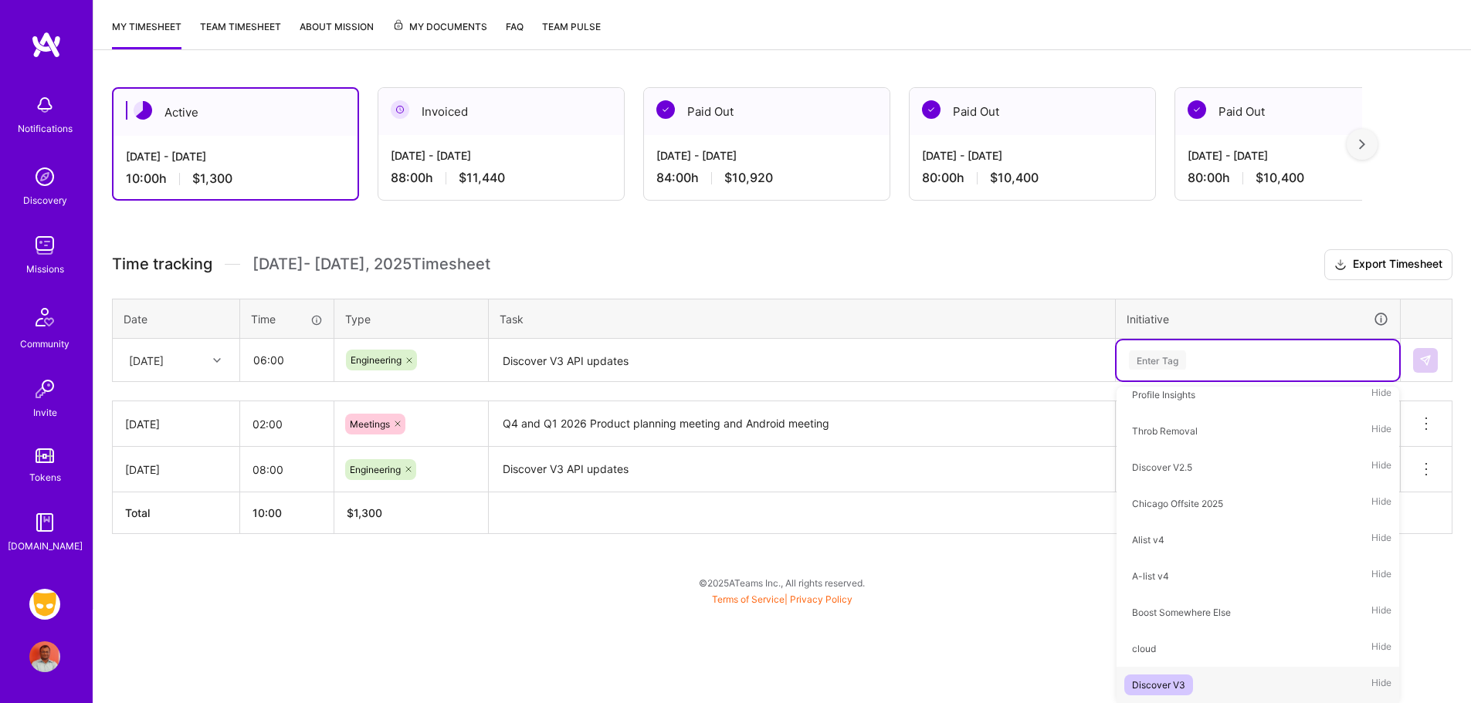
scroll to position [103, 0]
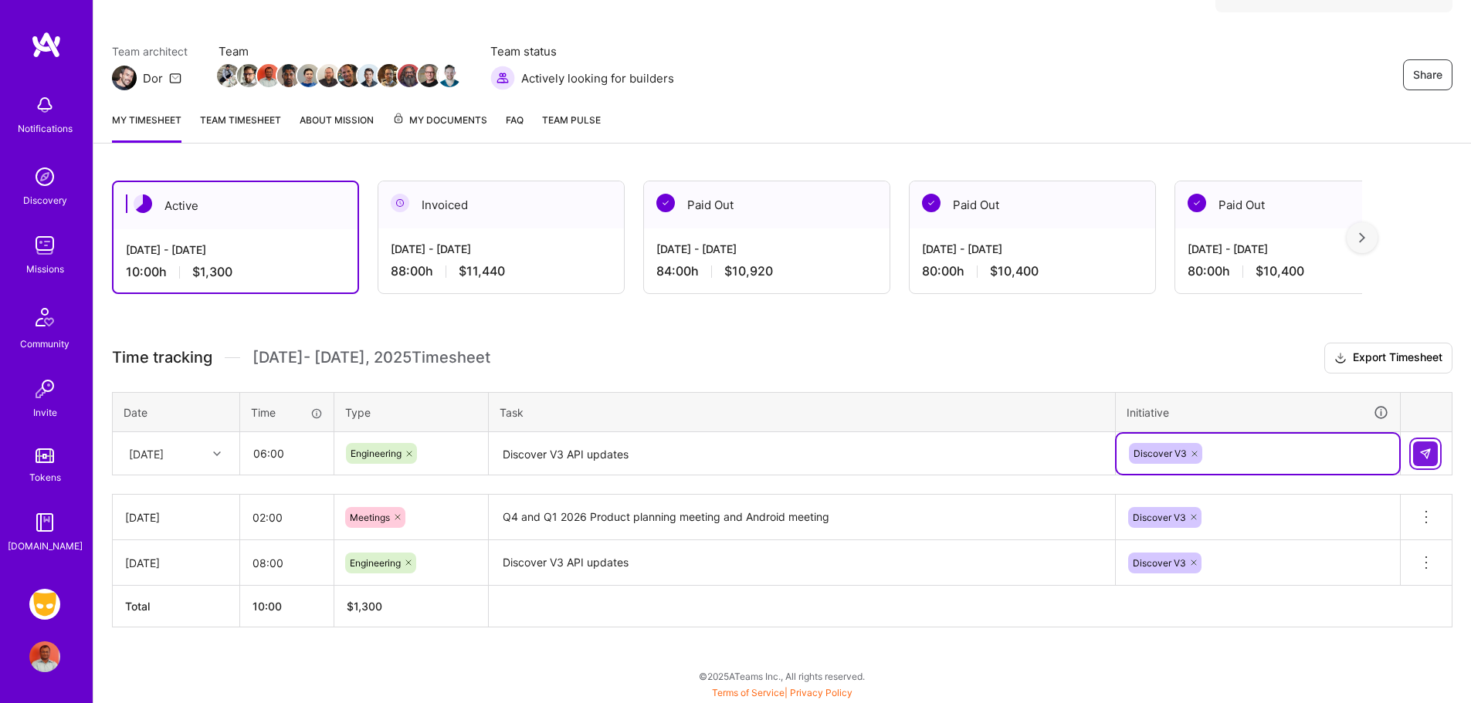
click at [1416, 458] on button at bounding box center [1425, 454] width 25 height 25
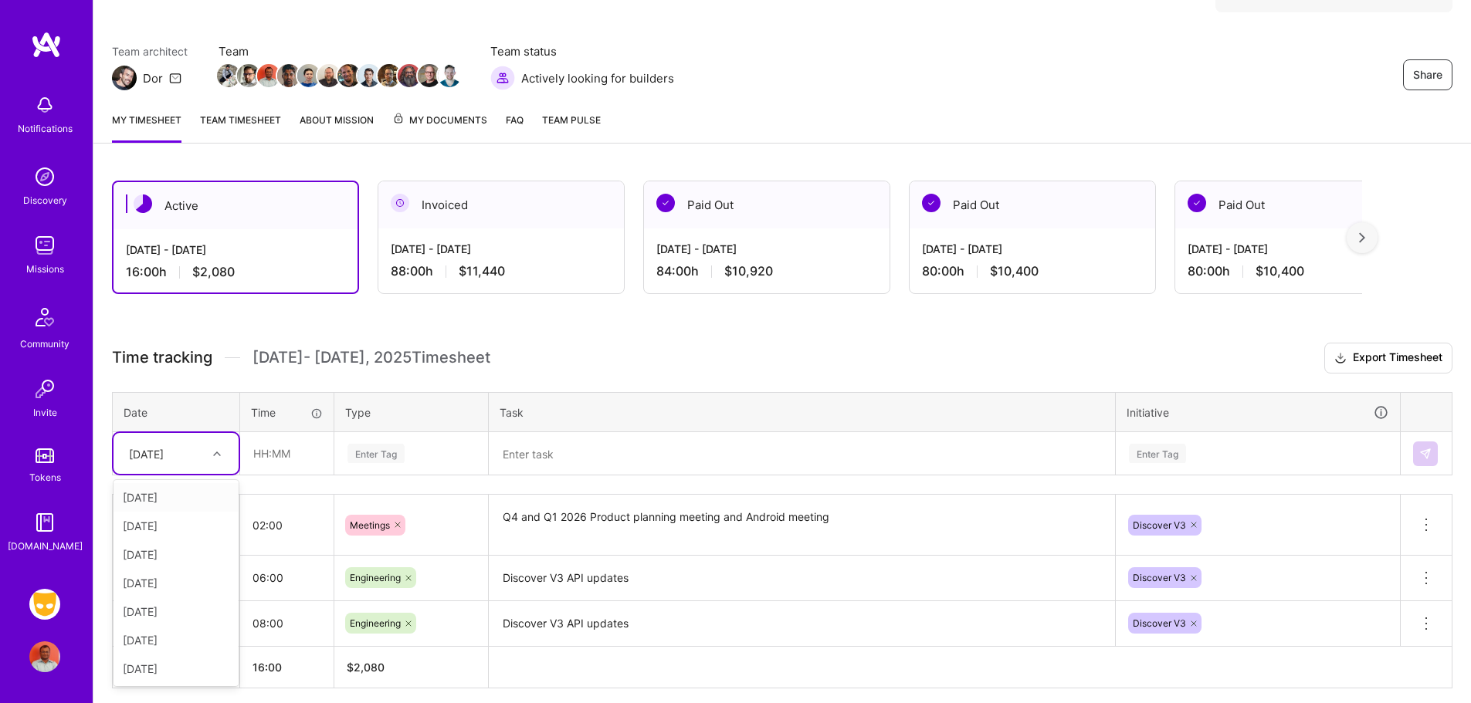
click at [217, 452] on icon at bounding box center [217, 454] width 8 height 8
click at [179, 525] on div "[DATE]" at bounding box center [176, 526] width 125 height 29
click at [268, 446] on input "text" at bounding box center [287, 453] width 92 height 41
type input "08:00"
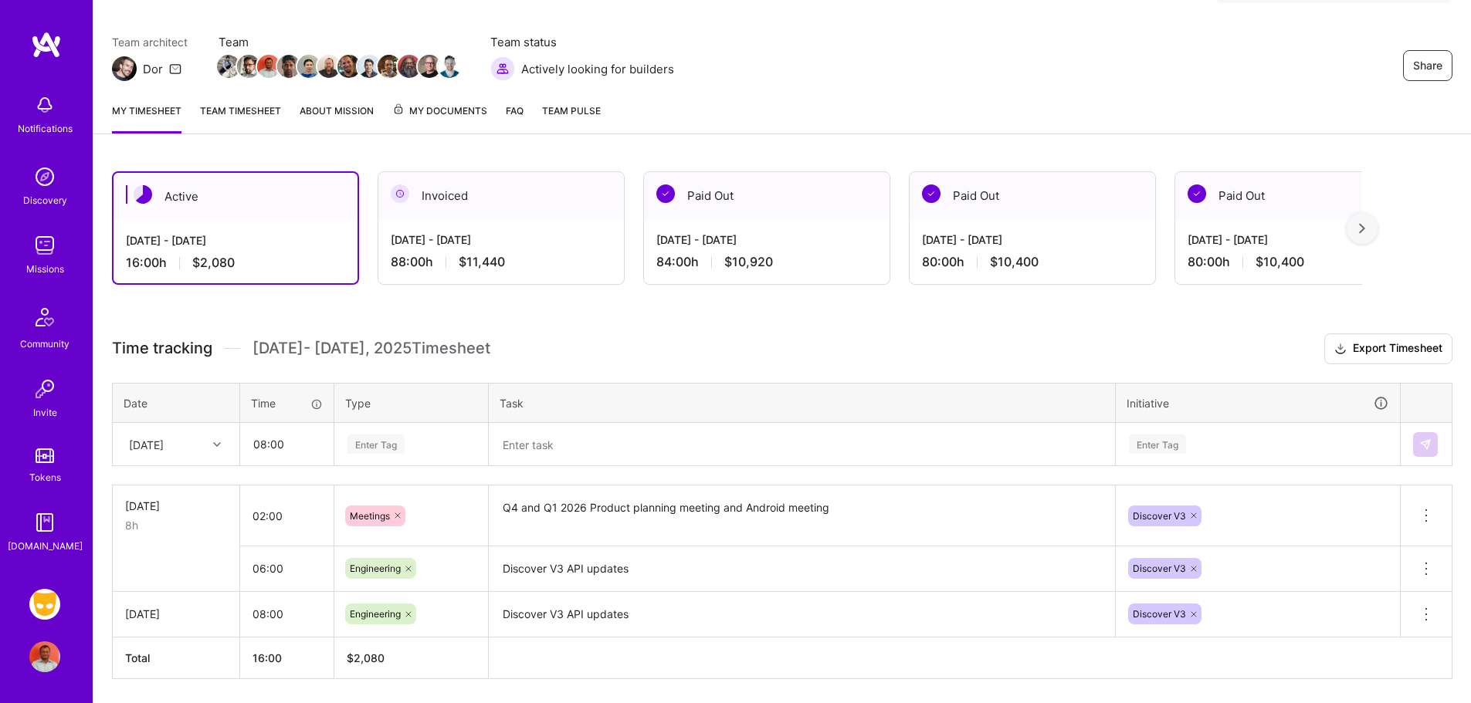
click at [374, 457] on div "Enter Tag" at bounding box center [411, 445] width 152 height 40
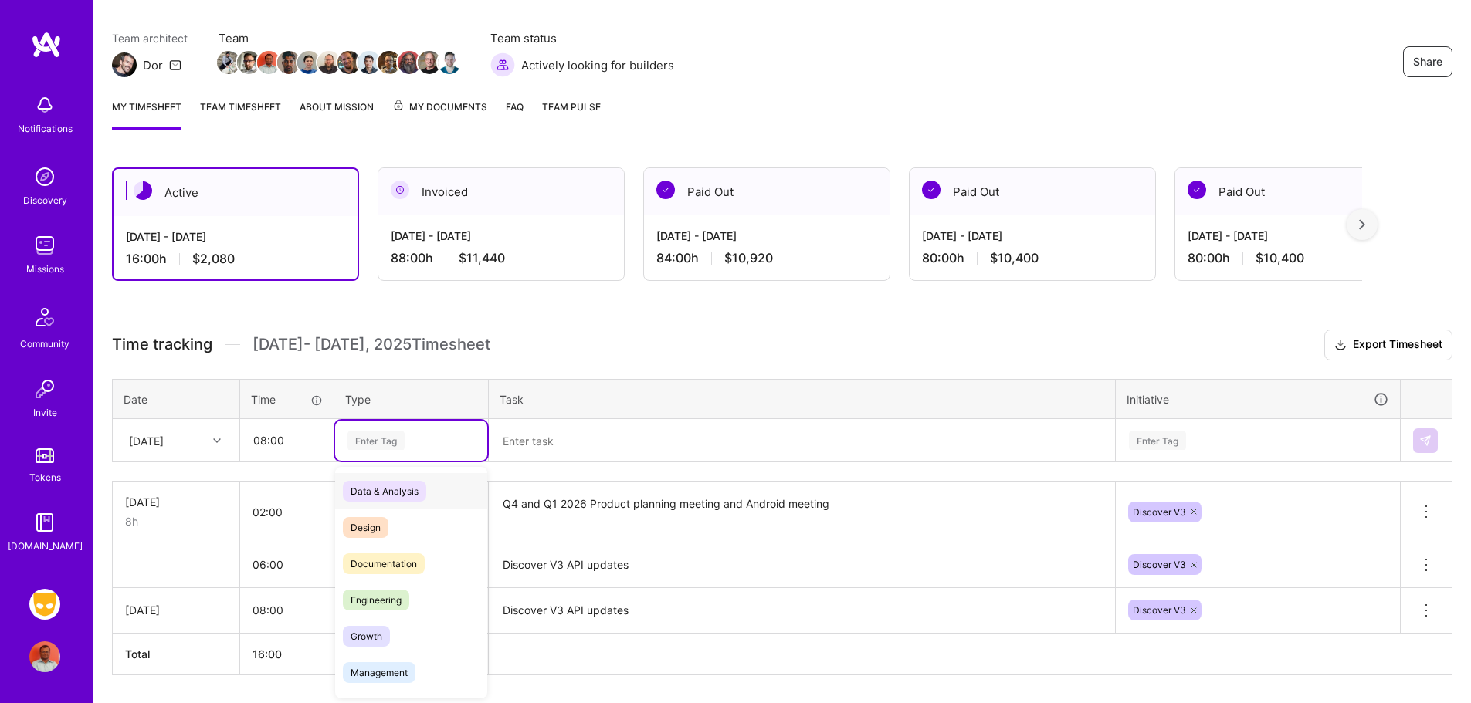
scroll to position [118, 0]
click at [405, 591] on span "Engineering" at bounding box center [376, 598] width 66 height 21
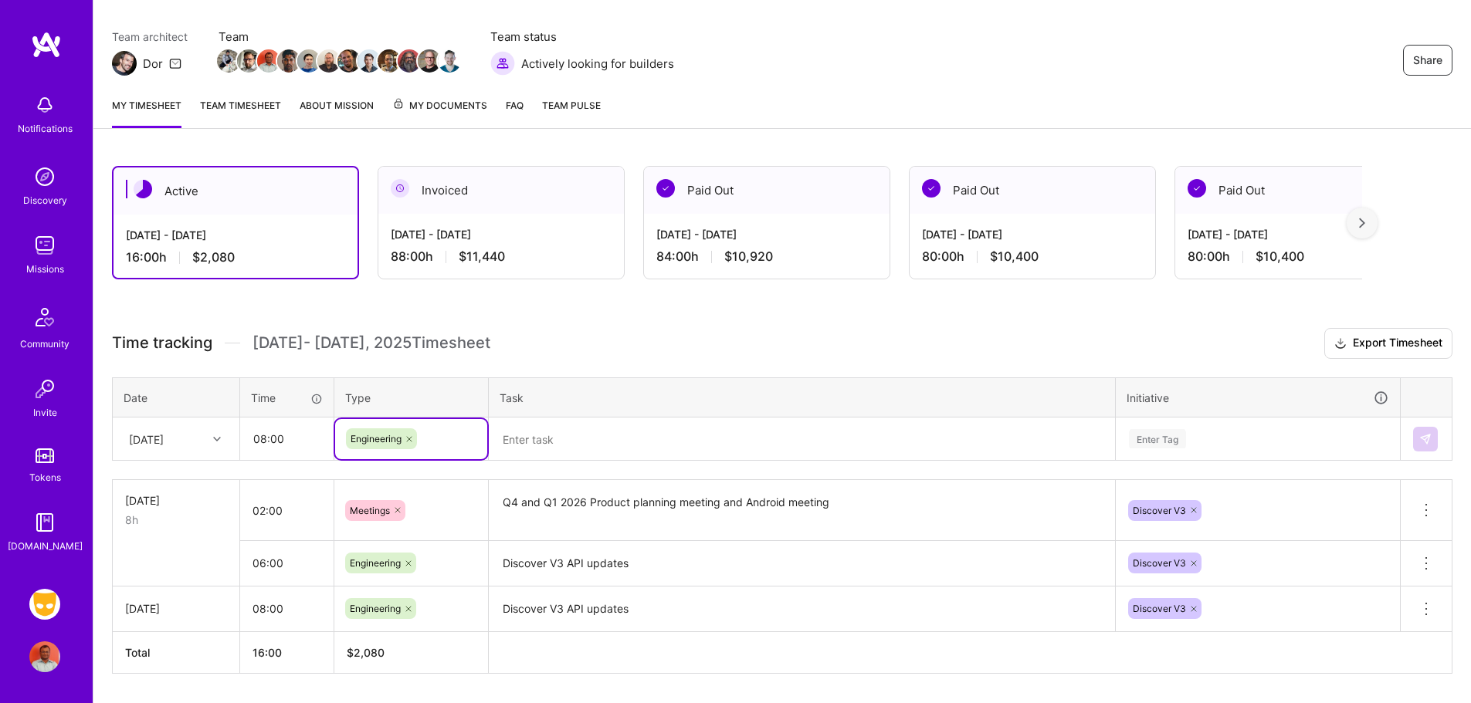
click at [563, 443] on textarea at bounding box center [801, 439] width 623 height 41
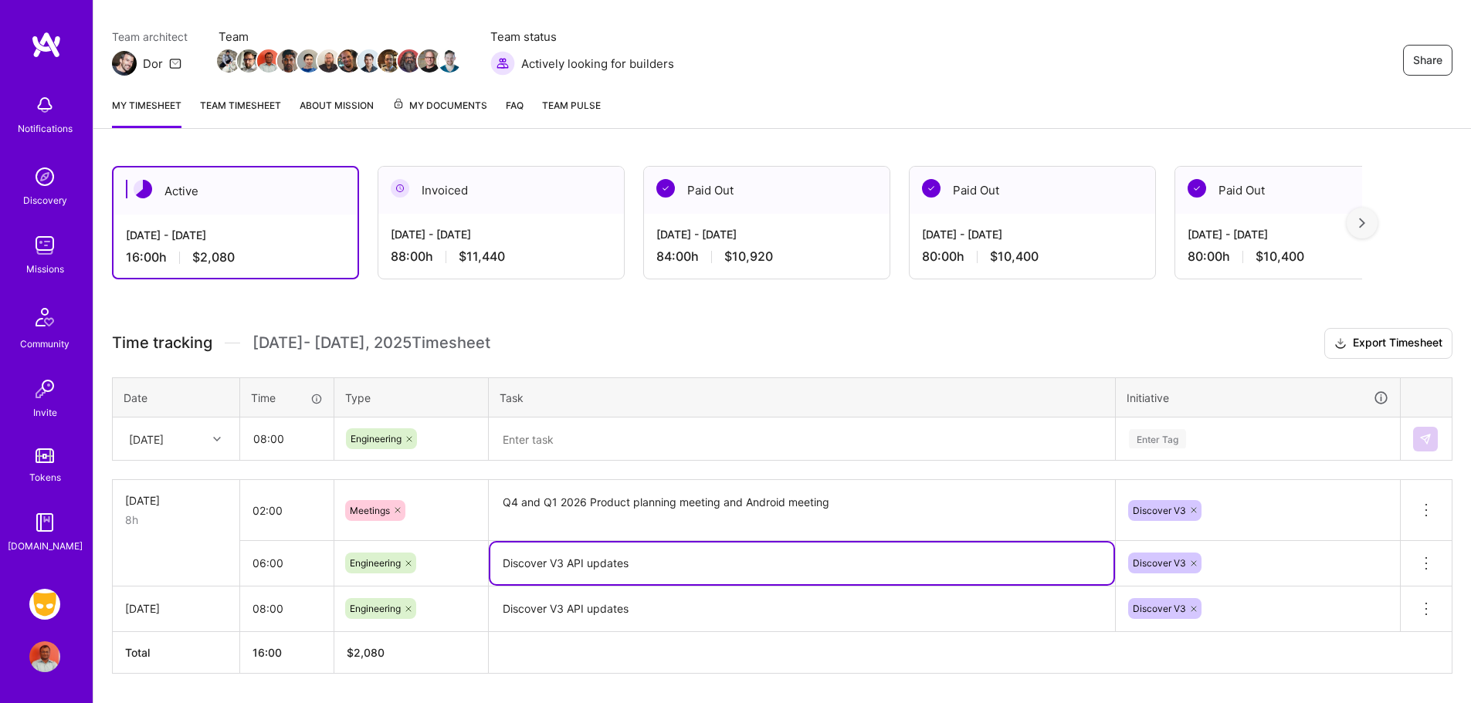
click at [558, 561] on textarea "Discover V3 API updates" at bounding box center [801, 564] width 623 height 42
click at [583, 450] on textarea at bounding box center [801, 439] width 623 height 41
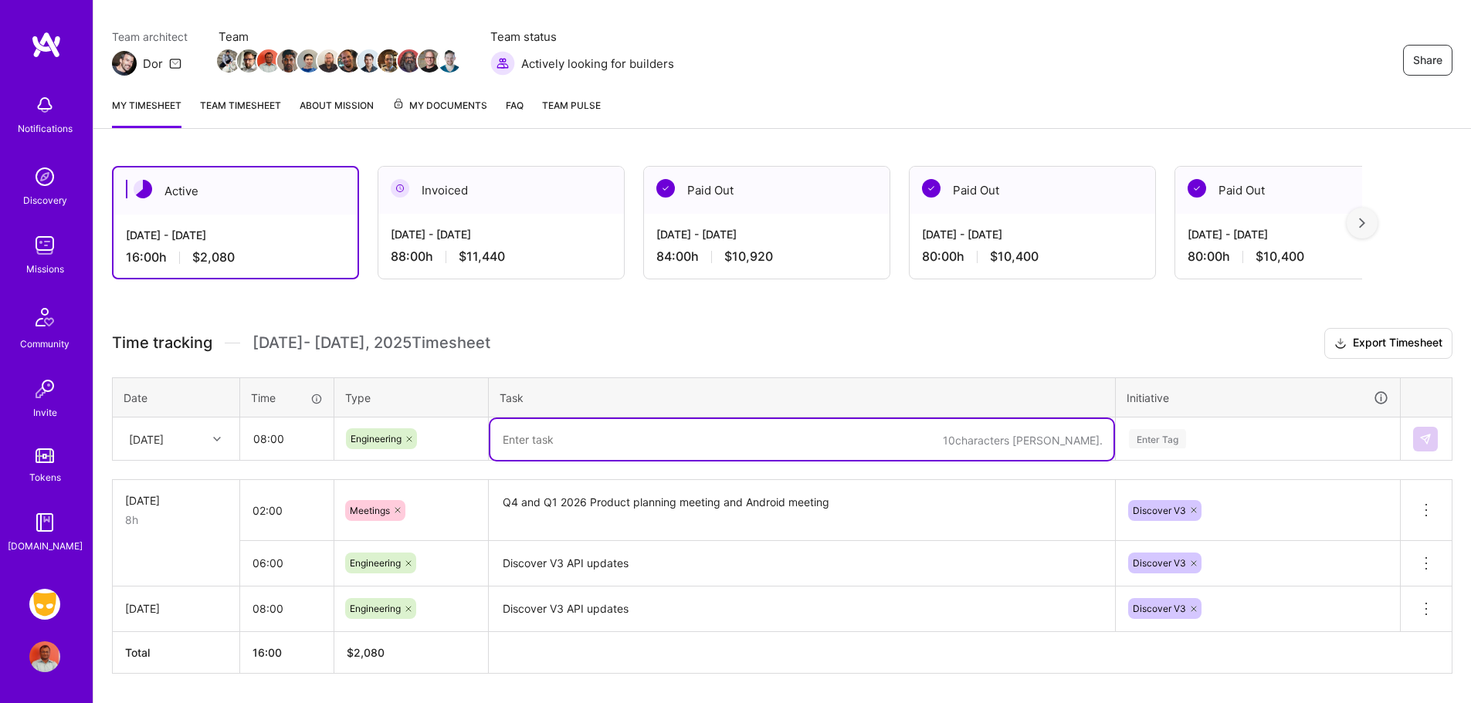
paste textarea "Discover V3 API updates"
type textarea "Discover V3 API updates"
click at [1165, 439] on div "Enter Tag" at bounding box center [1258, 439] width 283 height 40
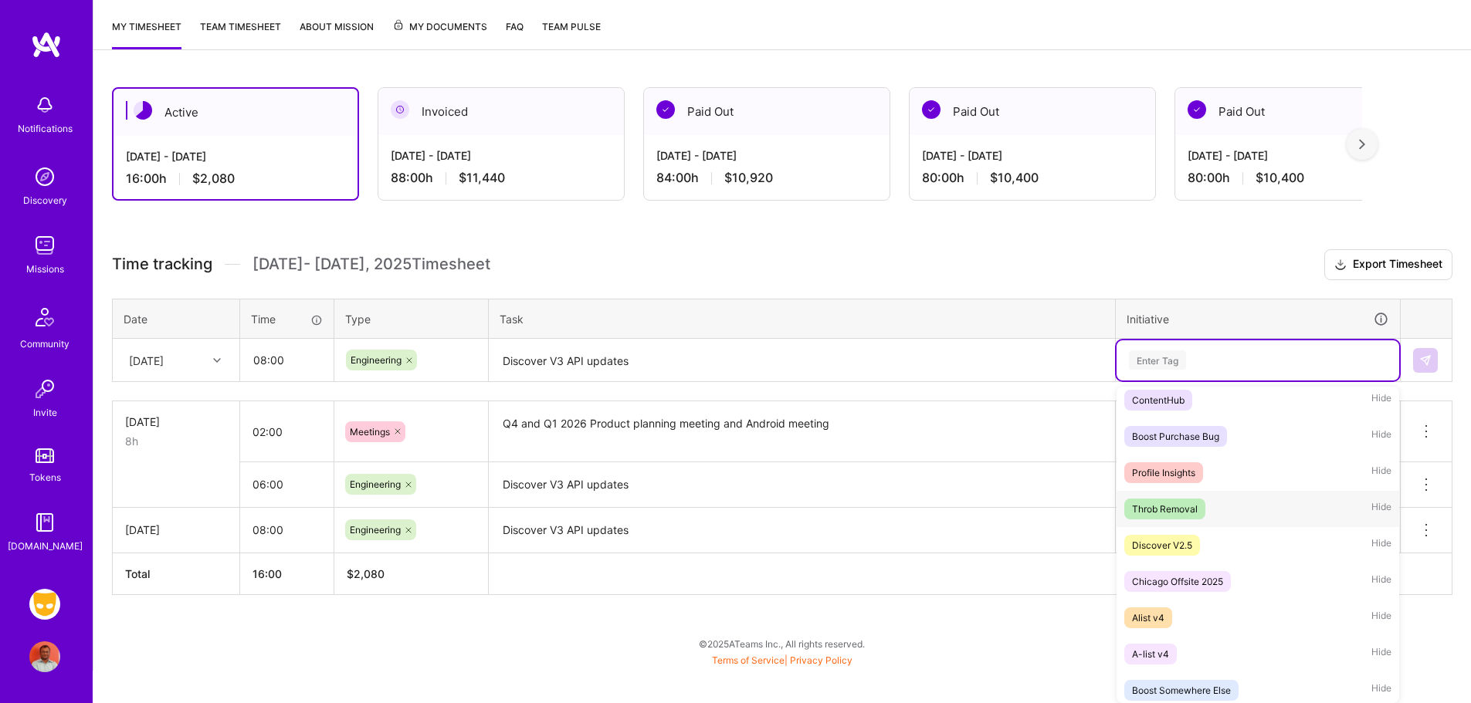
scroll to position [1174, 0]
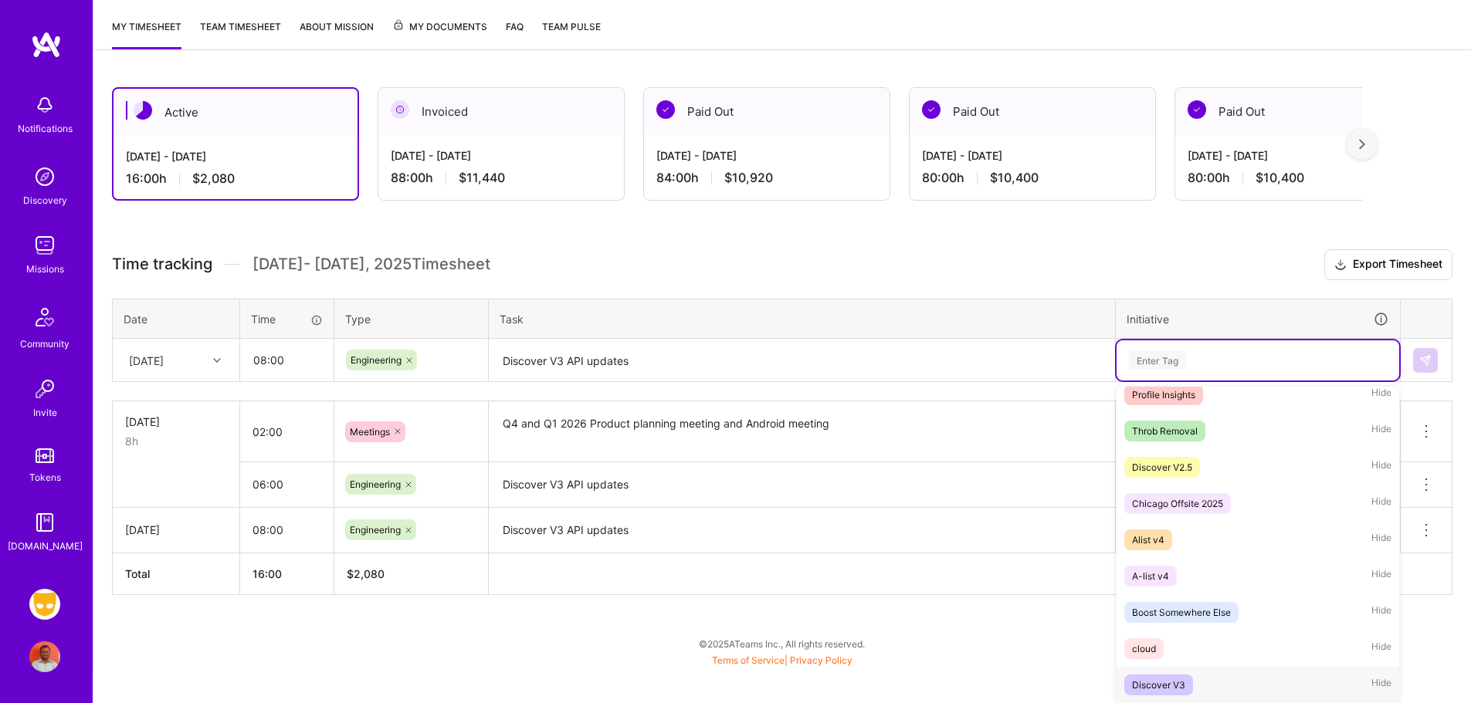
click at [1176, 692] on div "Discover V3" at bounding box center [1158, 685] width 53 height 16
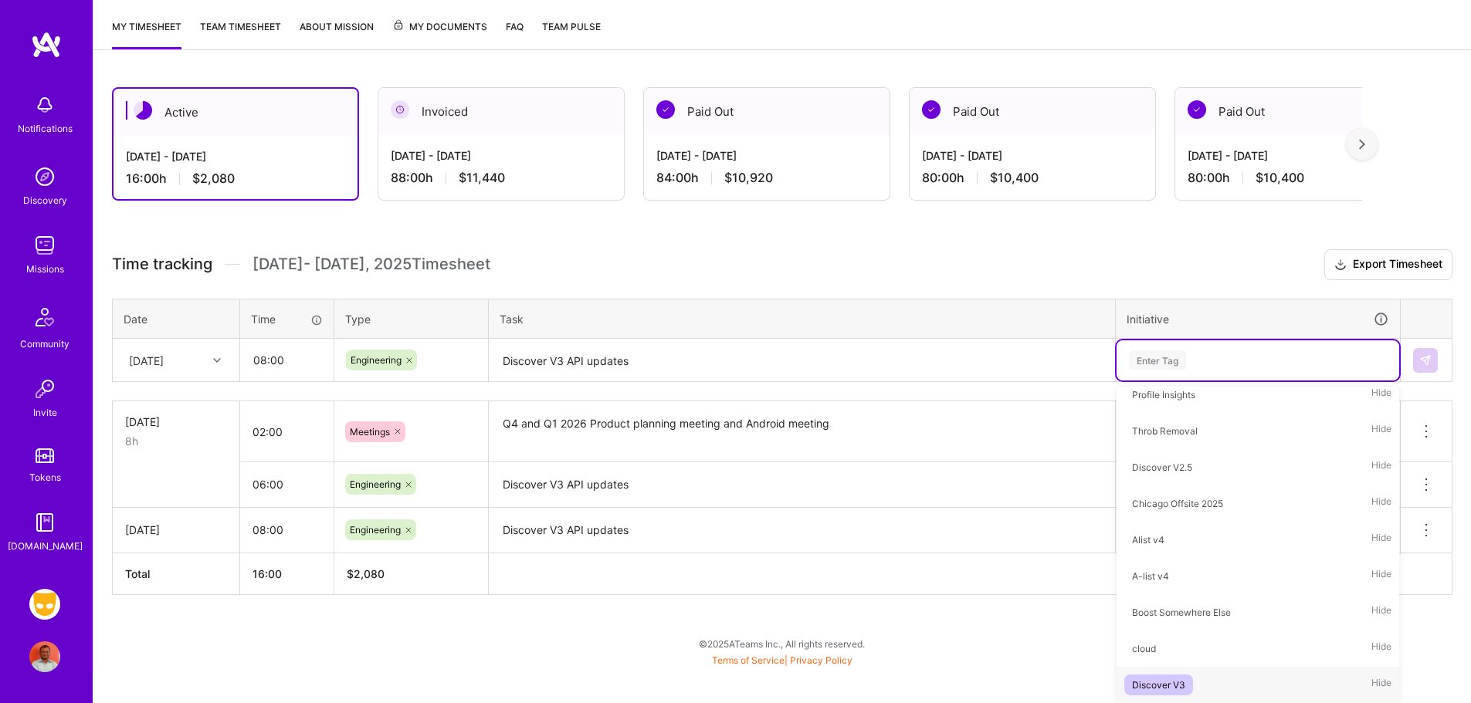
scroll to position [164, 0]
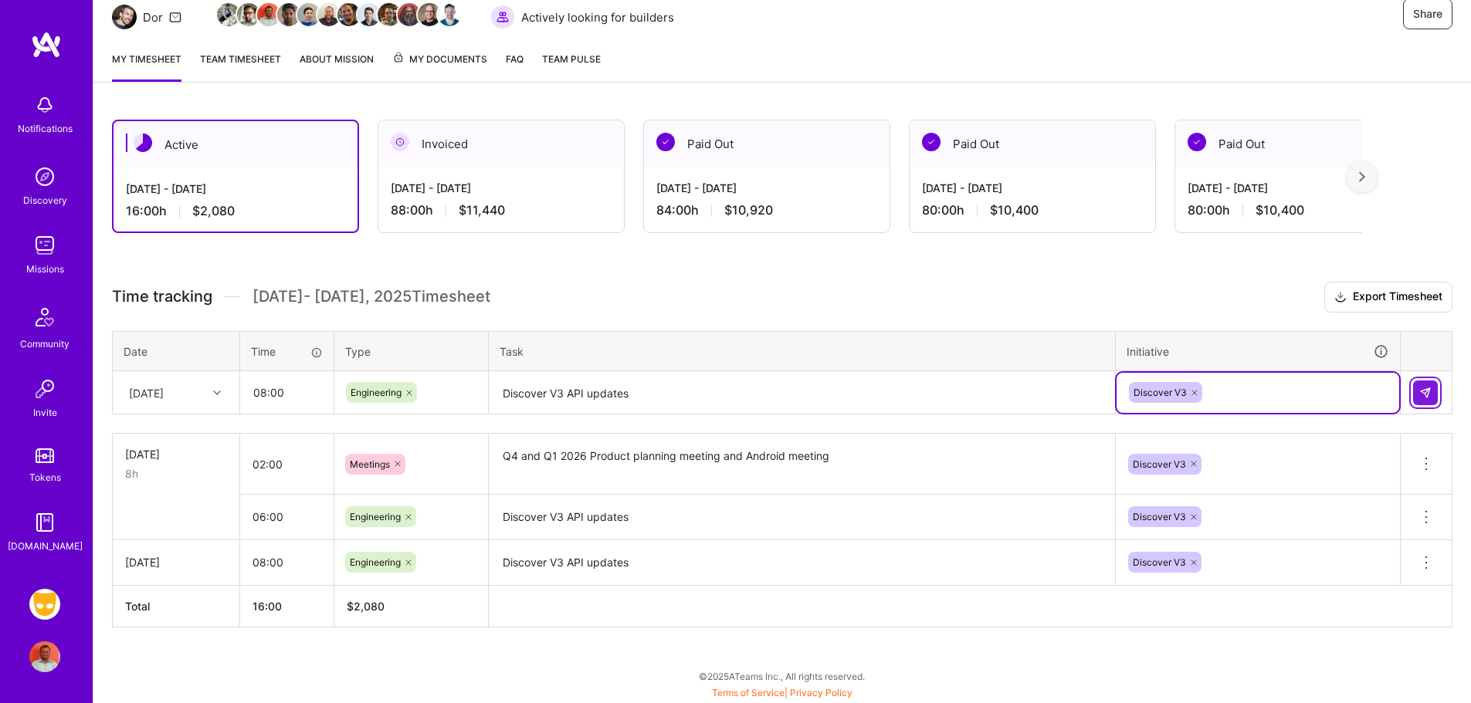
click at [1415, 398] on button at bounding box center [1425, 393] width 25 height 25
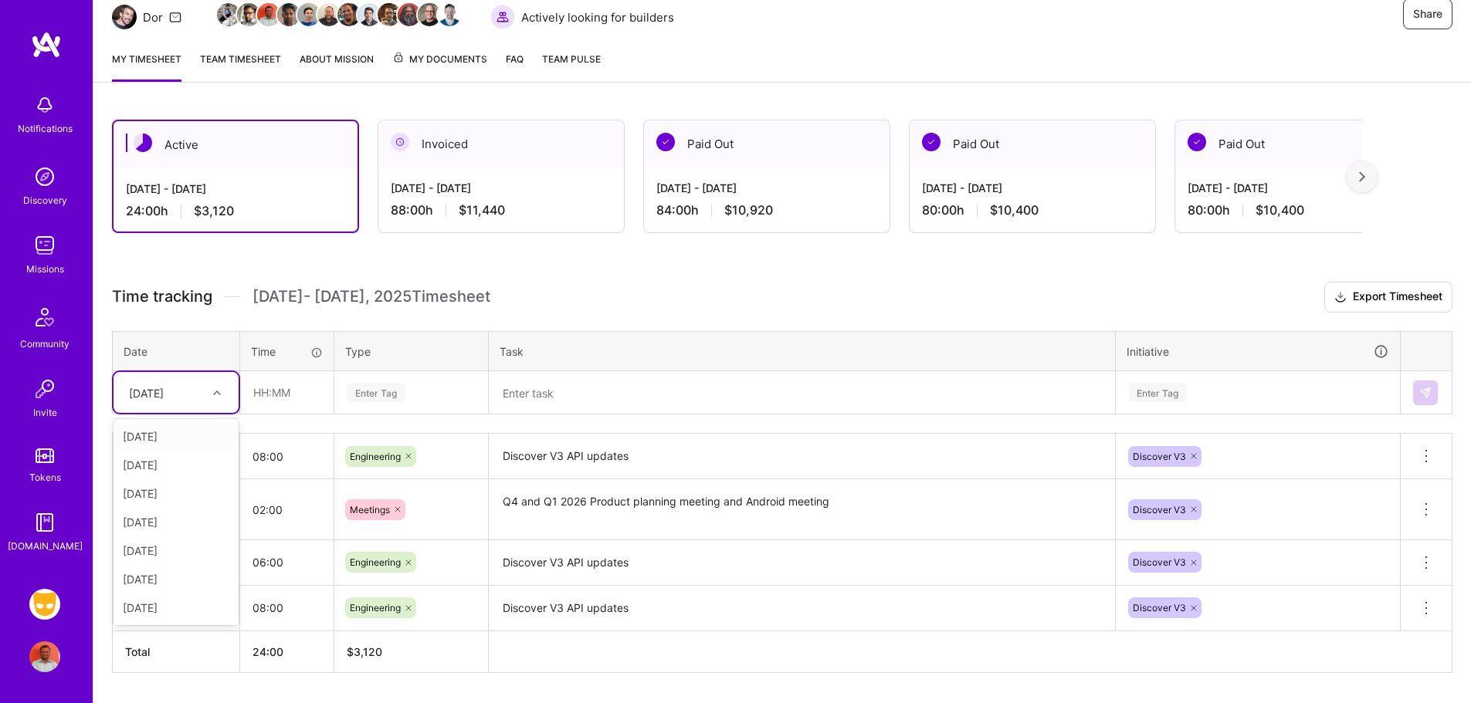
click at [215, 389] on icon at bounding box center [217, 393] width 8 height 8
click at [185, 546] on div "[DATE]" at bounding box center [176, 551] width 125 height 29
click at [282, 387] on input "text" at bounding box center [287, 392] width 92 height 41
type input "08:00"
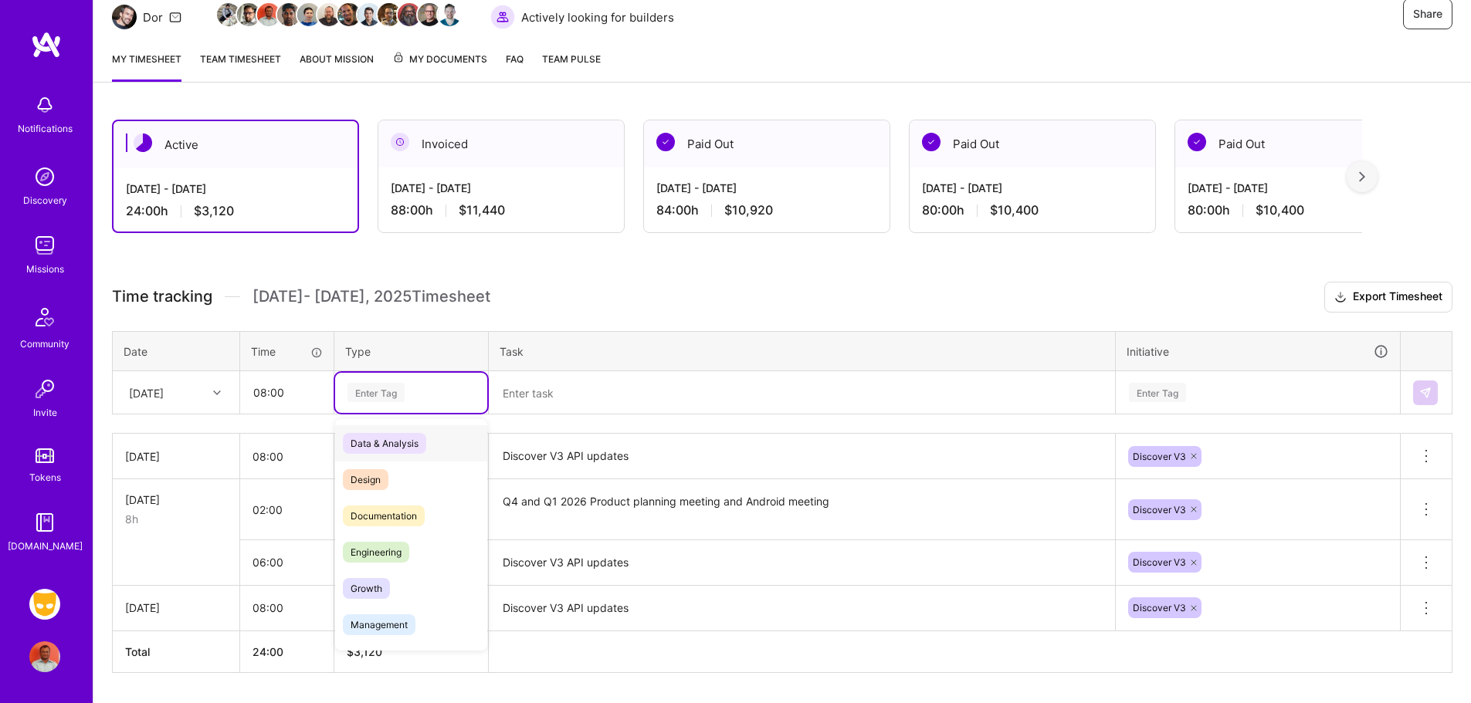
click at [368, 392] on div "Enter Tag" at bounding box center [375, 393] width 57 height 24
click at [377, 547] on span "Engineering" at bounding box center [376, 552] width 66 height 21
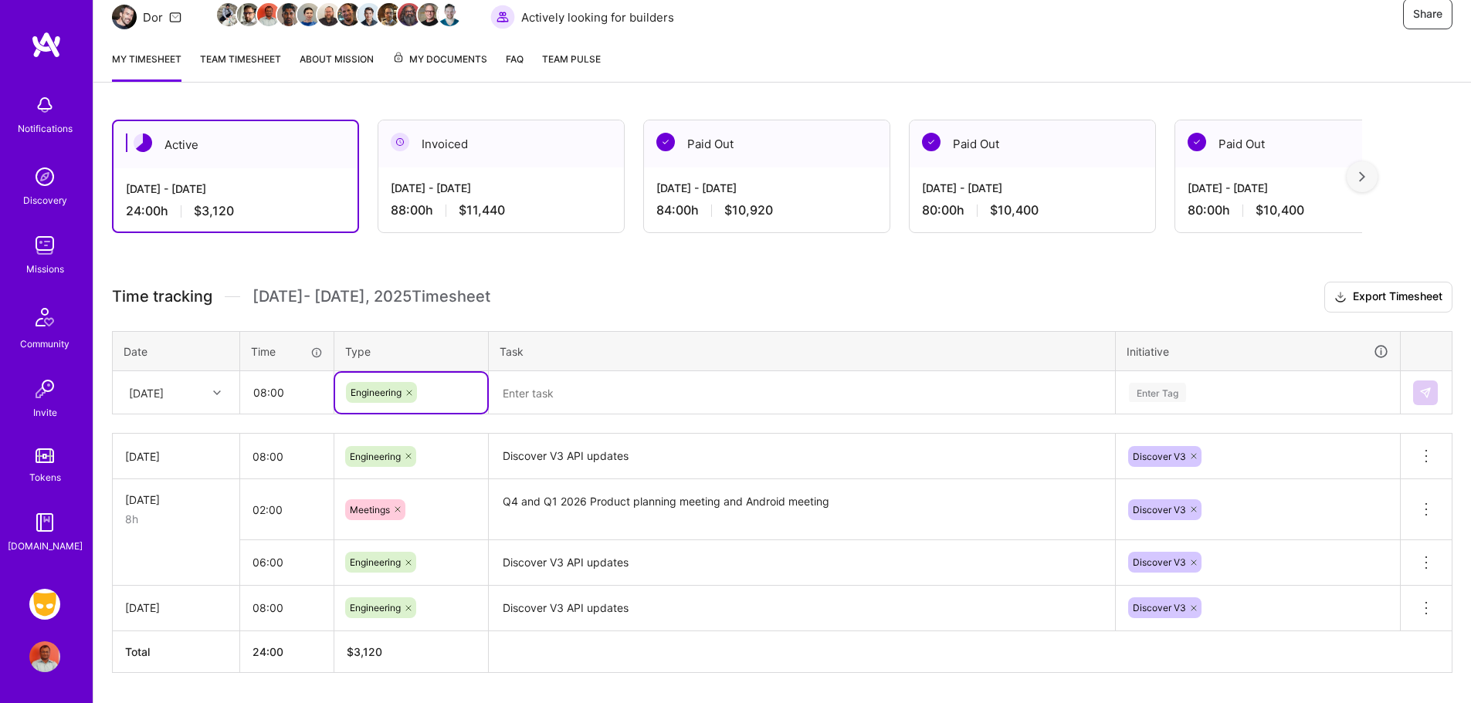
click at [524, 399] on textarea at bounding box center [801, 393] width 623 height 41
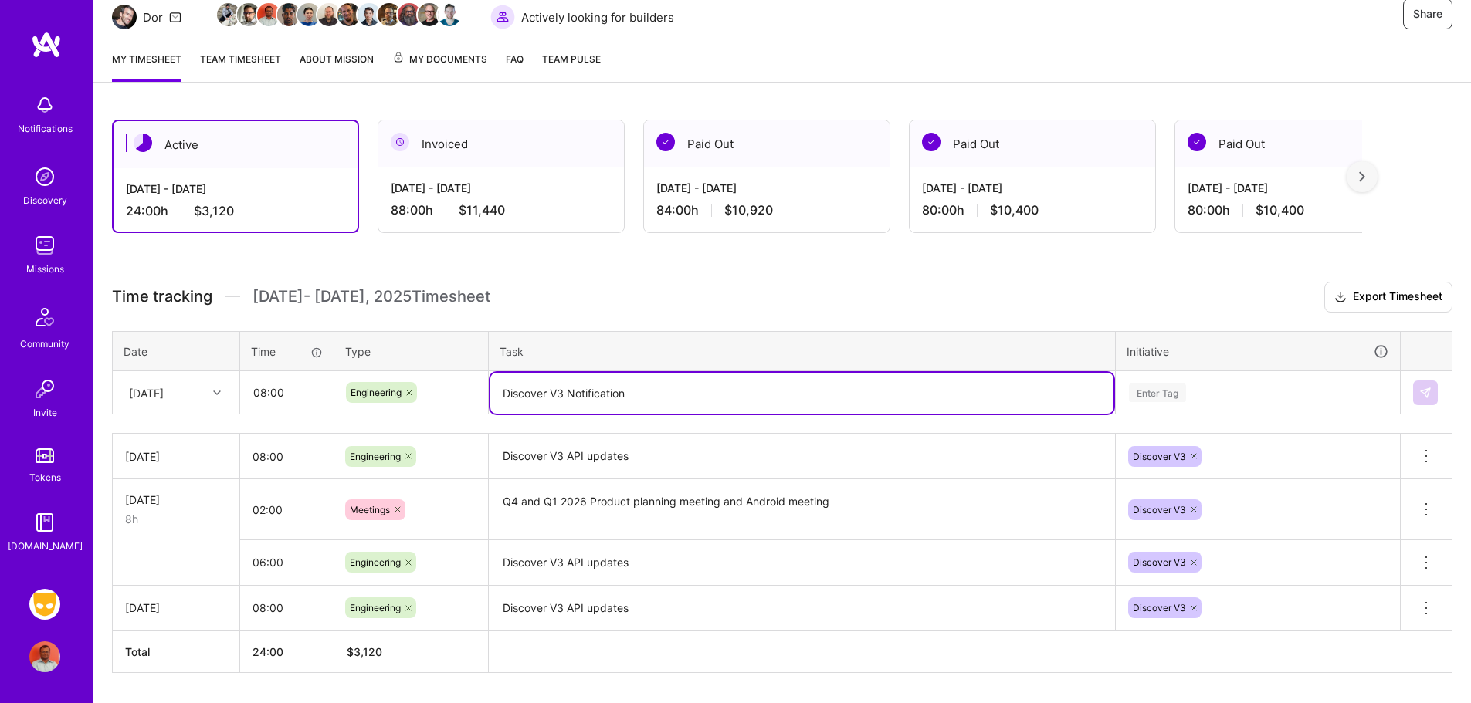
click at [568, 395] on textarea "Discover V3 Notification" at bounding box center [801, 393] width 623 height 41
click at [749, 388] on textarea "Discover V3 In App and Push Notification" at bounding box center [801, 393] width 623 height 41
type textarea "Discover V3 In App and Push Notification analysis and implementation"
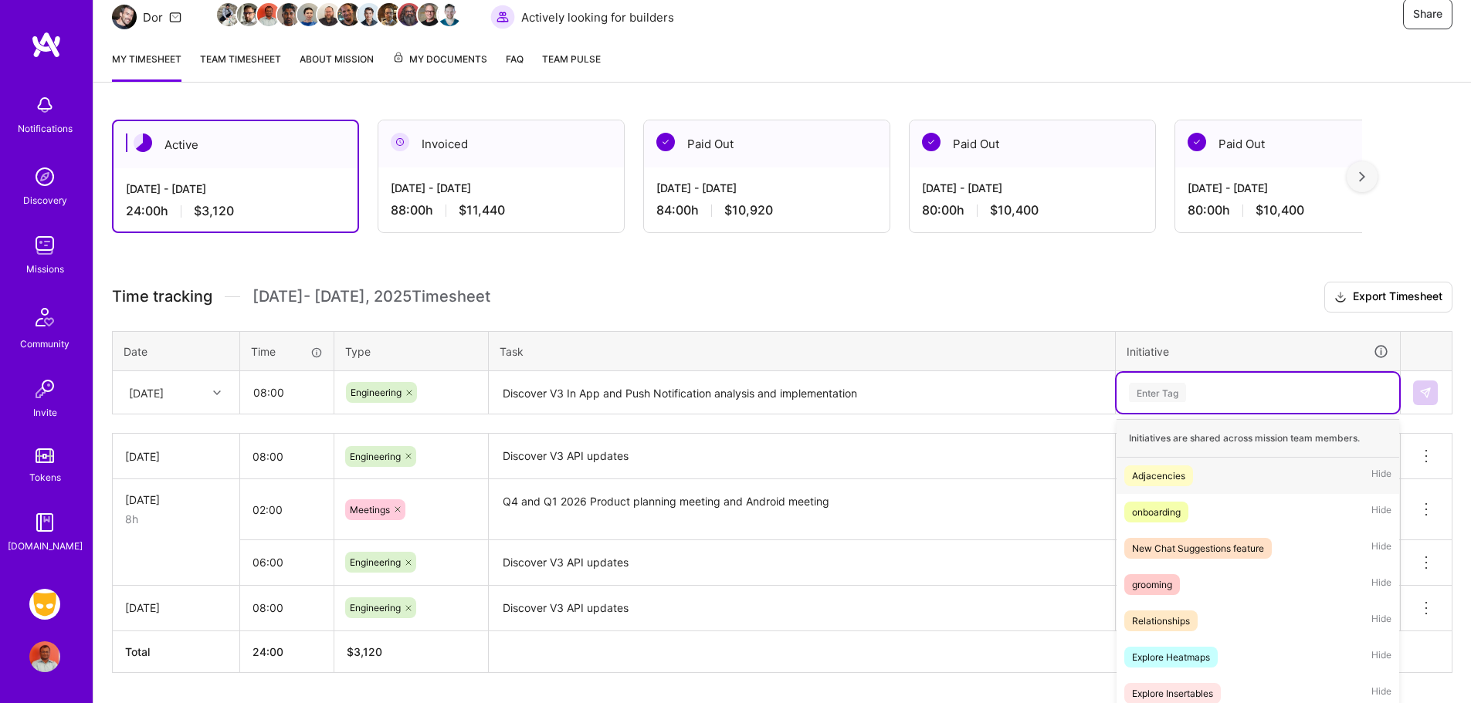
click at [1173, 391] on div "option Discover V3, selected. option Adjacencies focused, 1 of 40. 40 results a…" at bounding box center [1258, 393] width 283 height 40
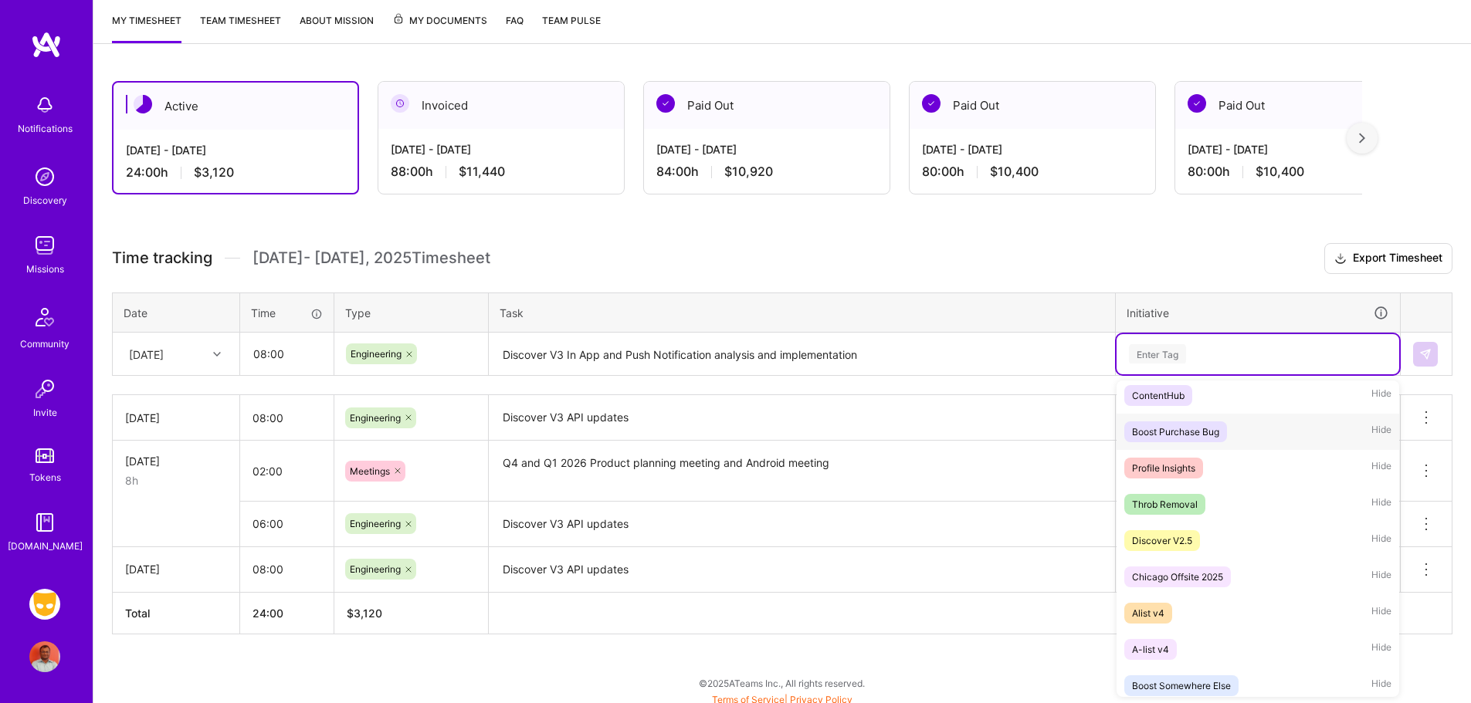
scroll to position [1174, 0]
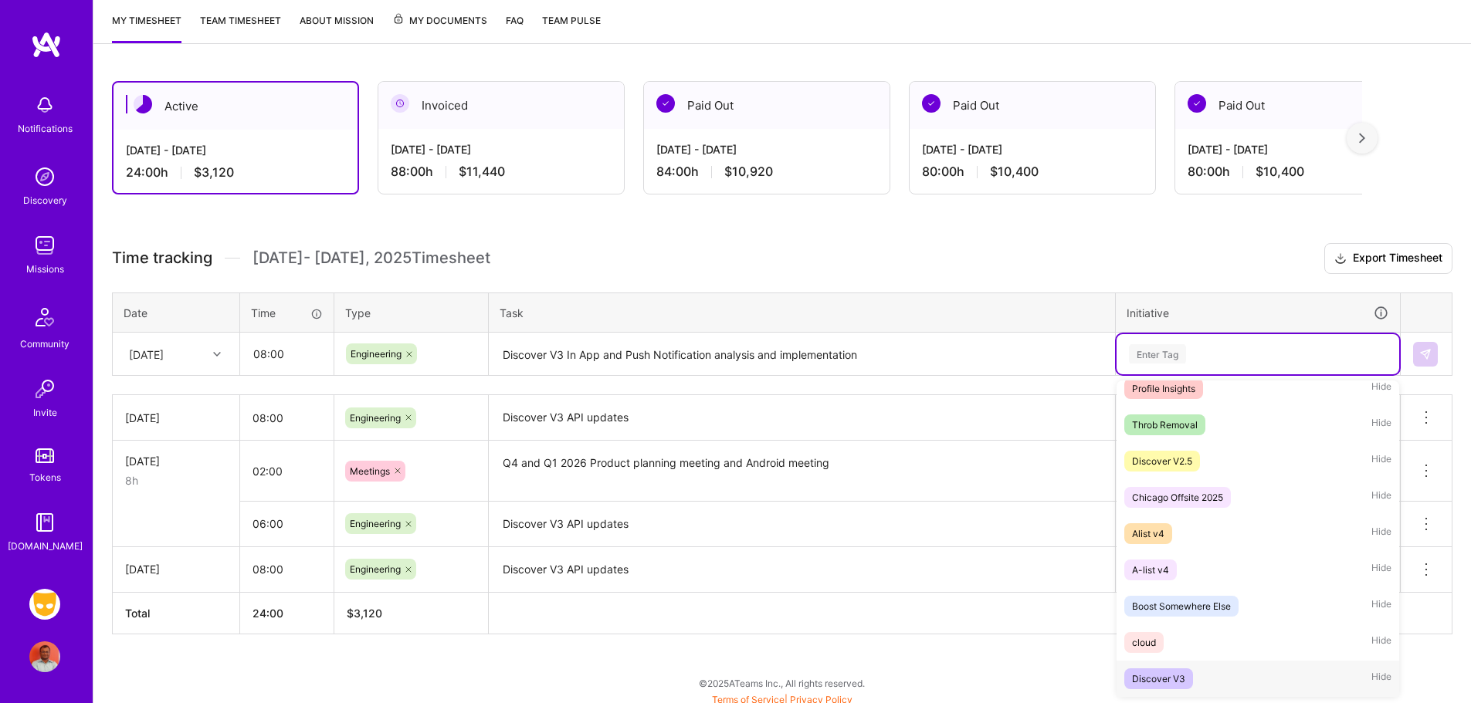
click at [1178, 671] on div "Discover V3" at bounding box center [1158, 679] width 53 height 16
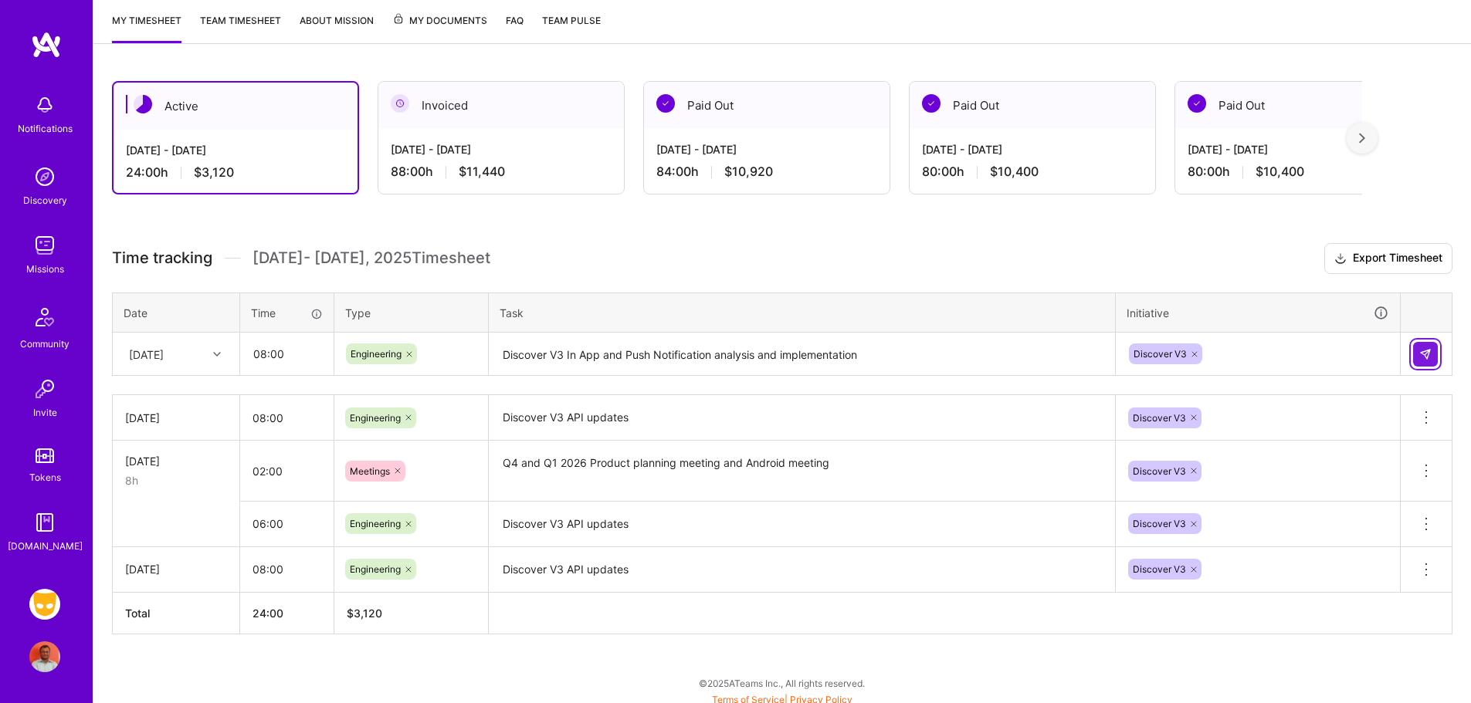
click at [1423, 344] on button at bounding box center [1425, 354] width 25 height 25
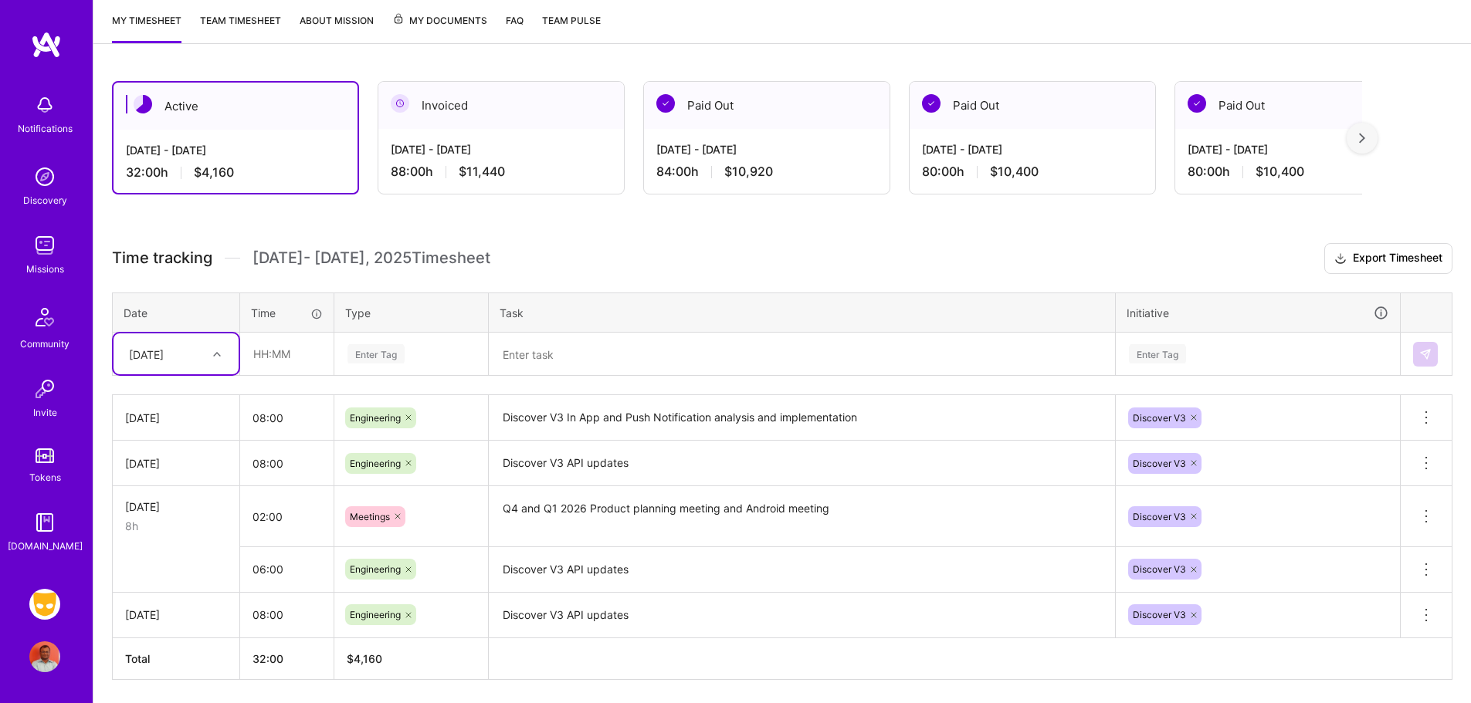
click at [194, 352] on div "[DATE]" at bounding box center [164, 353] width 86 height 25
click at [175, 541] on div "[DATE]" at bounding box center [176, 541] width 125 height 29
click at [269, 358] on input "text" at bounding box center [287, 354] width 92 height 41
type input "08:00"
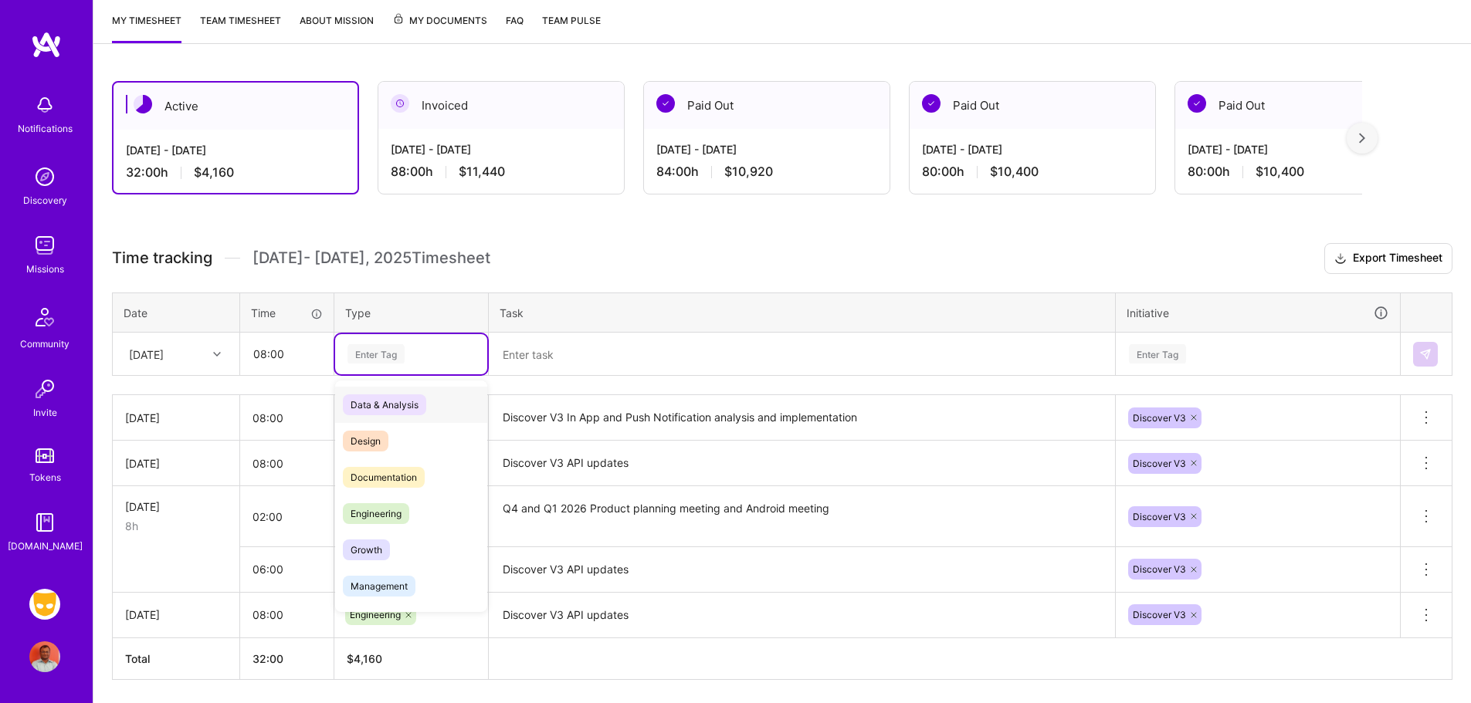
click at [380, 361] on div "Enter Tag" at bounding box center [375, 354] width 57 height 24
click at [392, 503] on span "Engineering" at bounding box center [376, 513] width 66 height 21
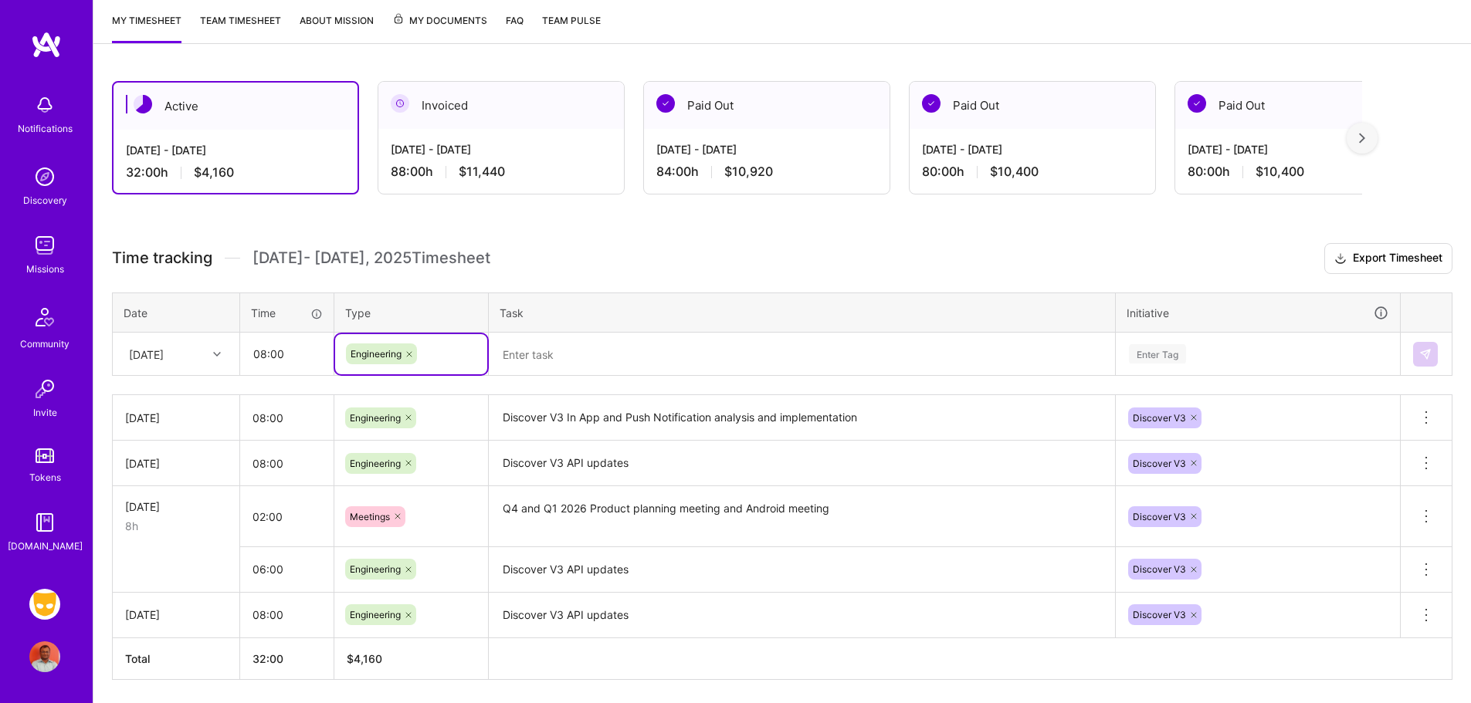
click at [551, 354] on textarea at bounding box center [801, 354] width 623 height 41
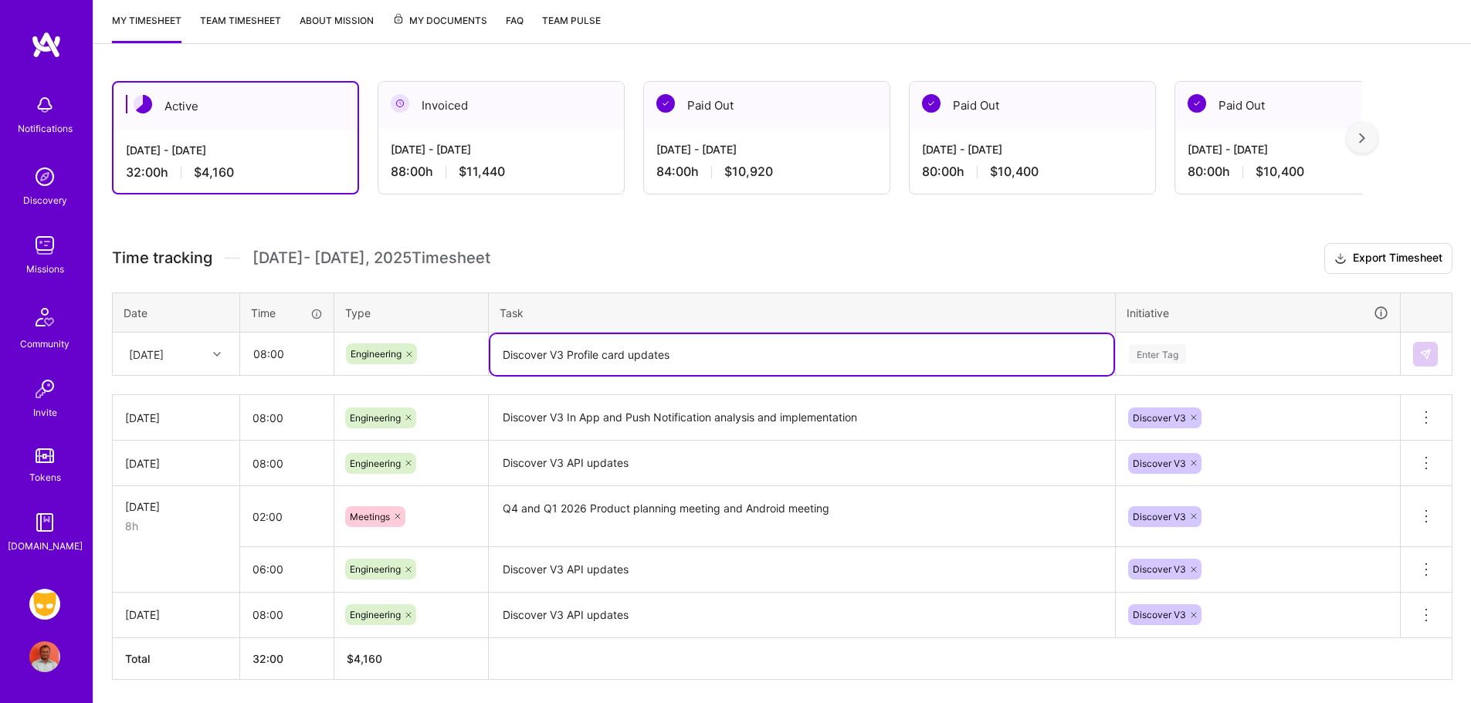
type textarea "Discover V3 Profile card updates"
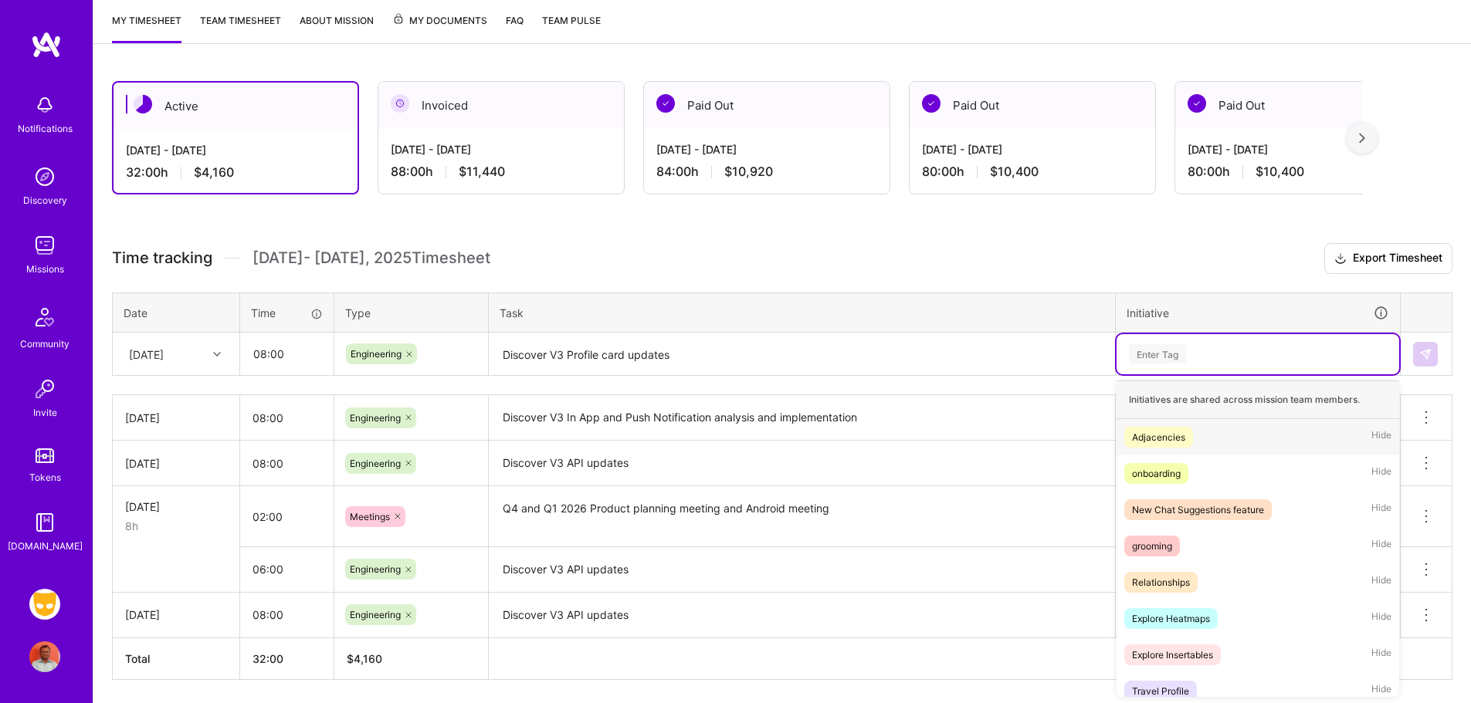
click at [1172, 358] on div "Enter Tag" at bounding box center [1157, 354] width 57 height 24
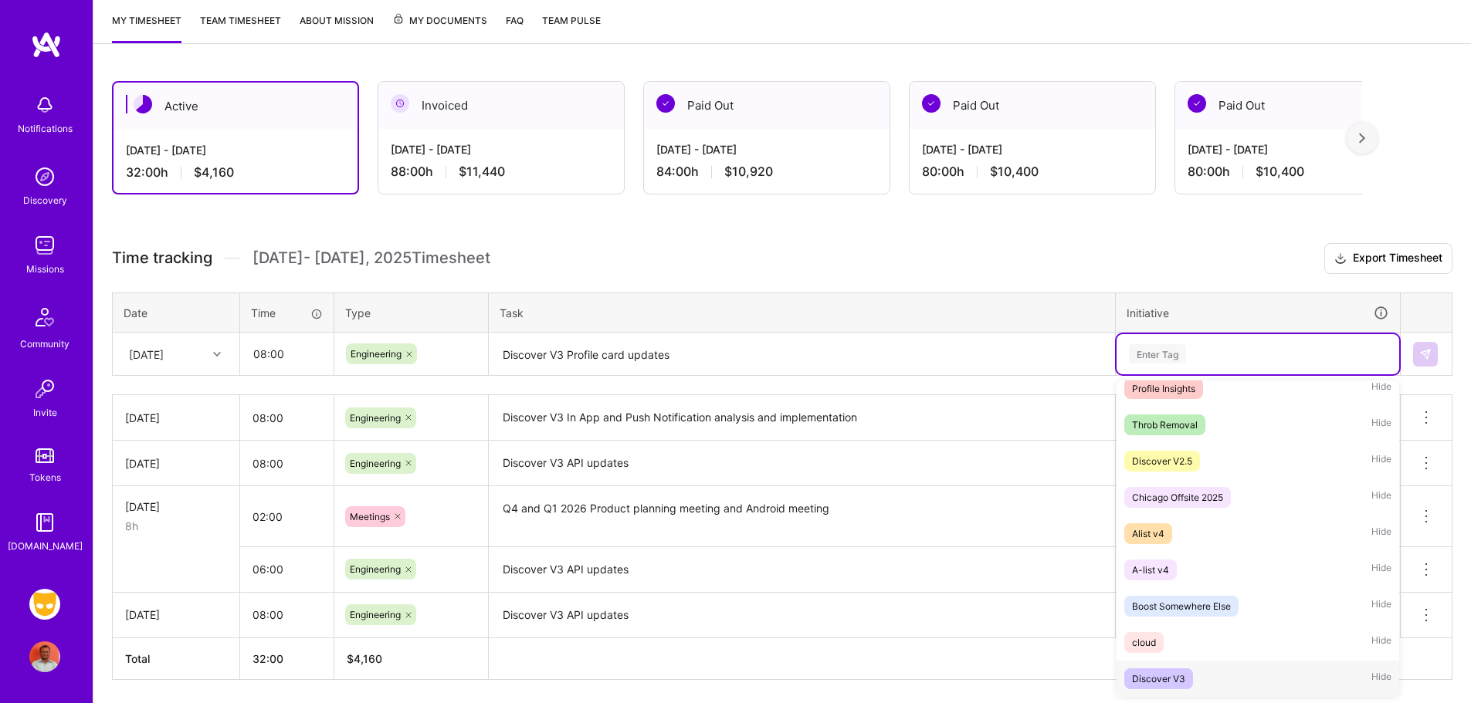
click at [1190, 666] on div "Discover V3 Hide" at bounding box center [1258, 679] width 283 height 36
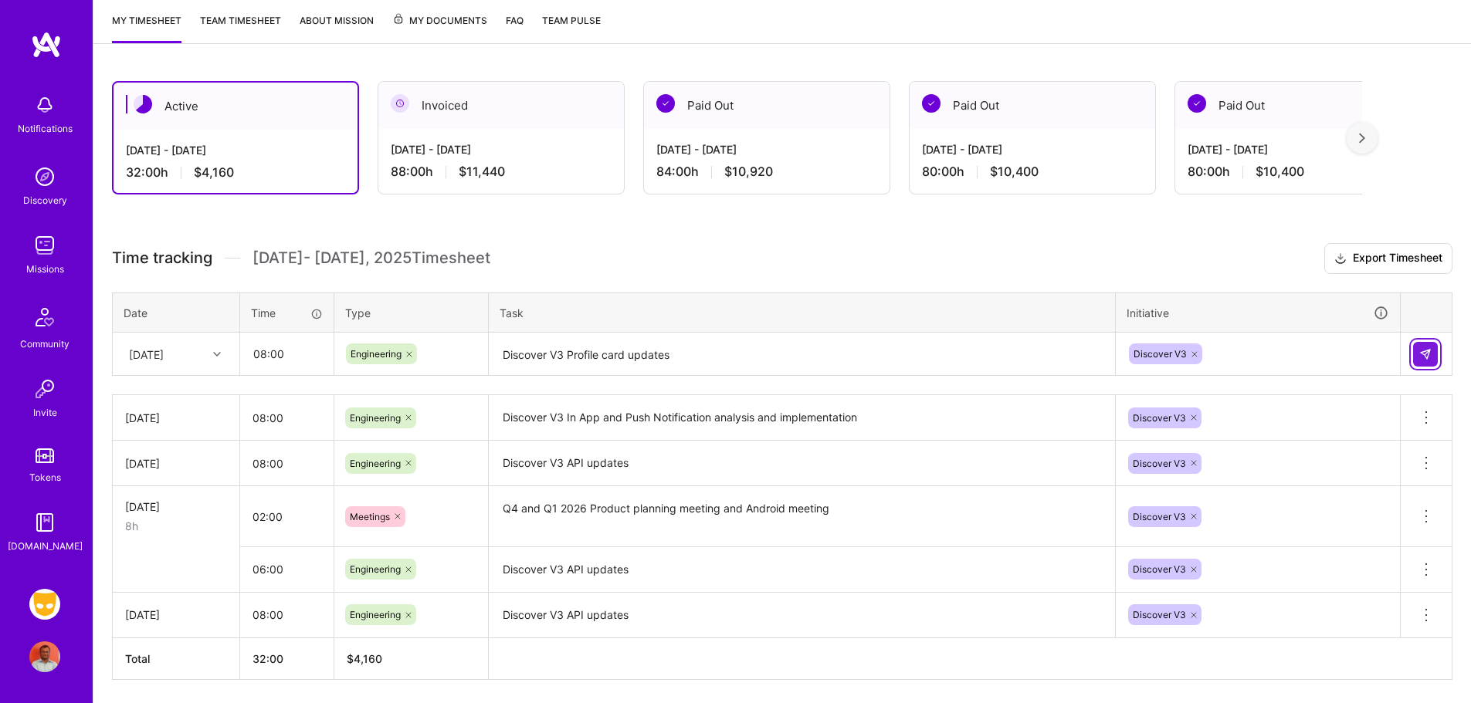
click at [1427, 349] on img at bounding box center [1425, 354] width 12 height 12
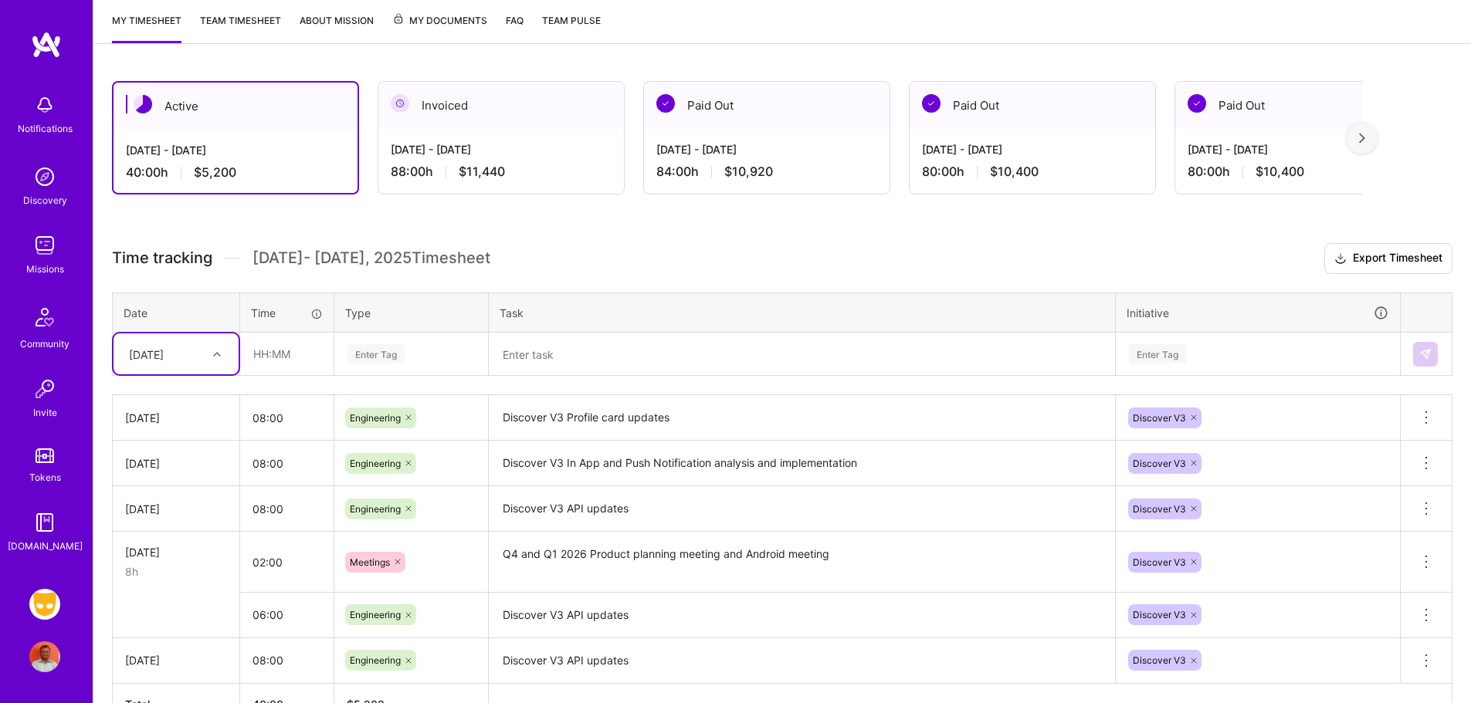
click at [197, 353] on div "[DATE]" at bounding box center [164, 353] width 86 height 25
click at [180, 401] on div "[DATE]" at bounding box center [176, 398] width 125 height 29
click at [215, 351] on icon at bounding box center [217, 355] width 8 height 8
click at [183, 561] on div "[DATE]" at bounding box center [176, 569] width 125 height 29
click at [280, 351] on input "text" at bounding box center [287, 354] width 92 height 41
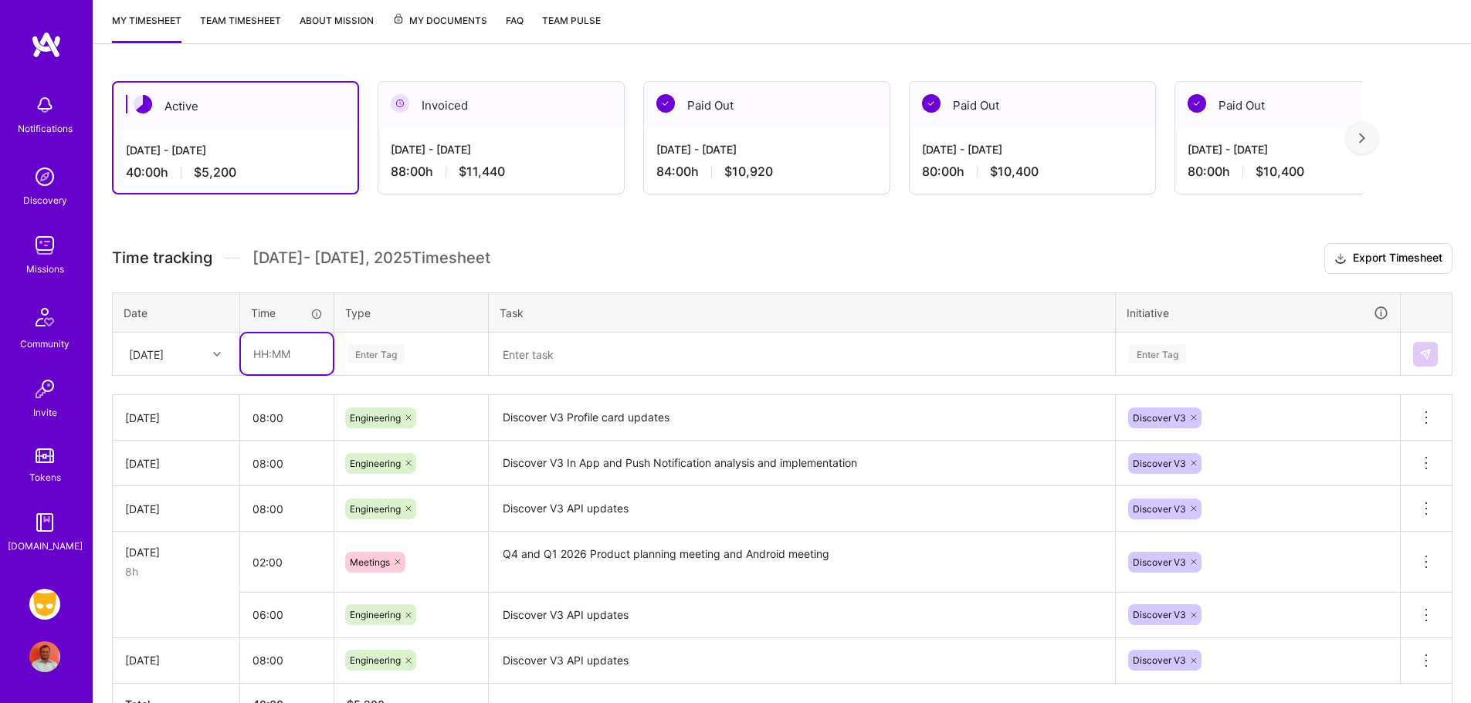
type input "08:00"
click at [370, 351] on div "Enter Tag" at bounding box center [375, 354] width 57 height 24
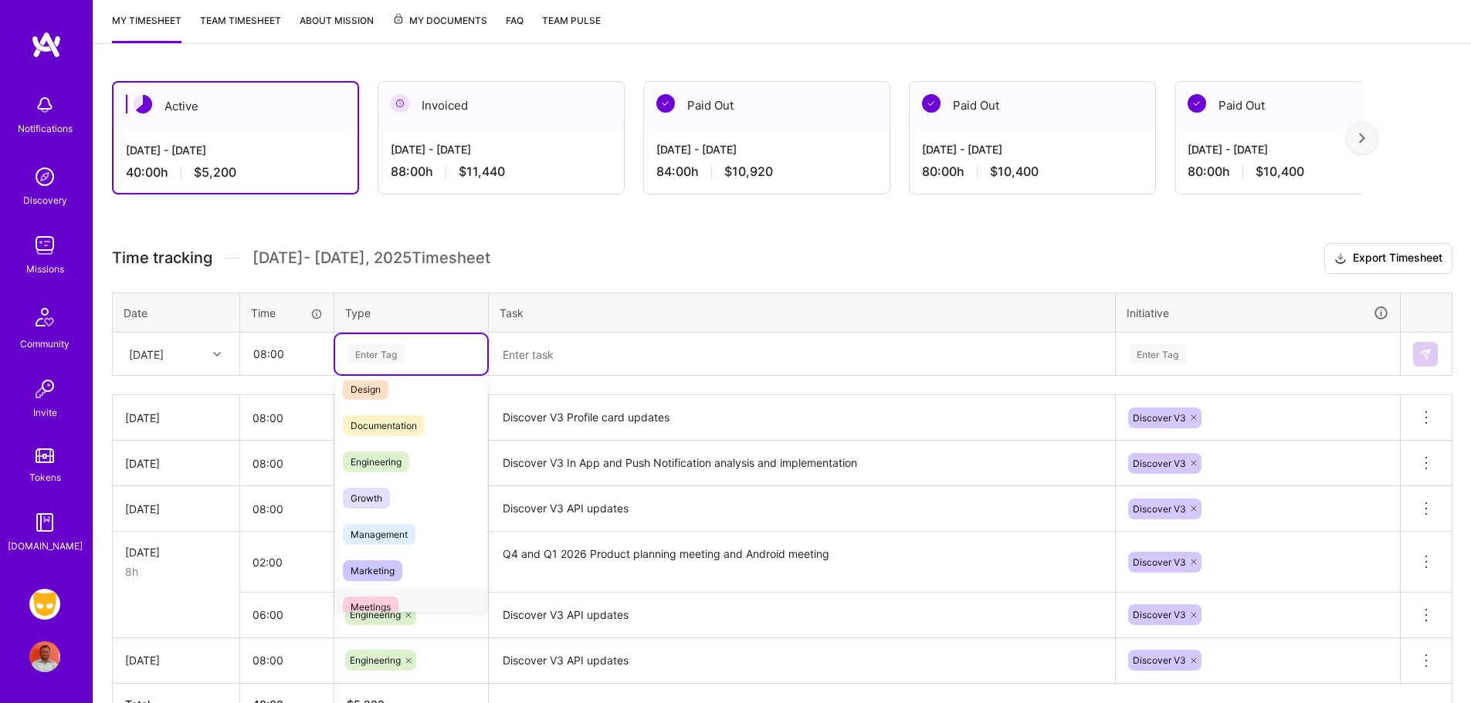
scroll to position [43, 0]
click at [423, 463] on div "Engineering" at bounding box center [411, 470] width 152 height 36
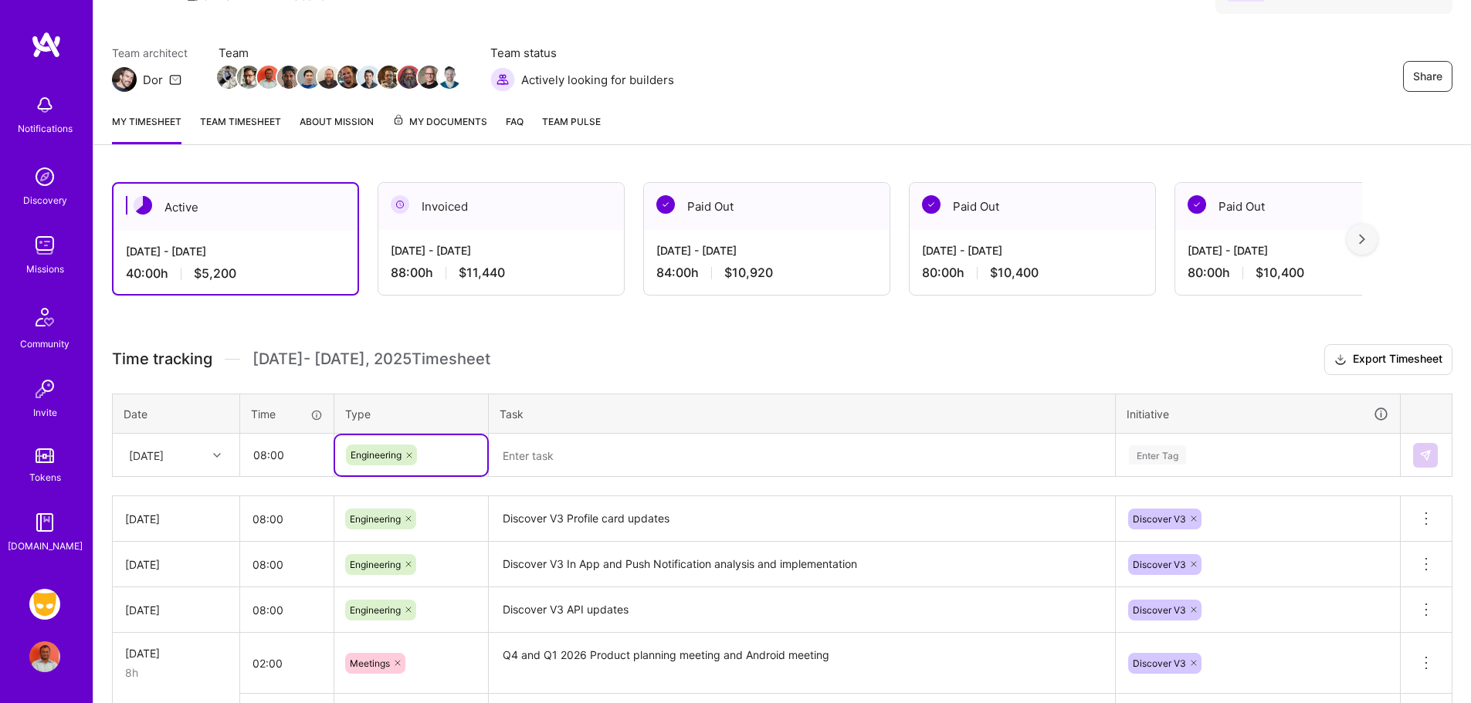
scroll to position [101, 0]
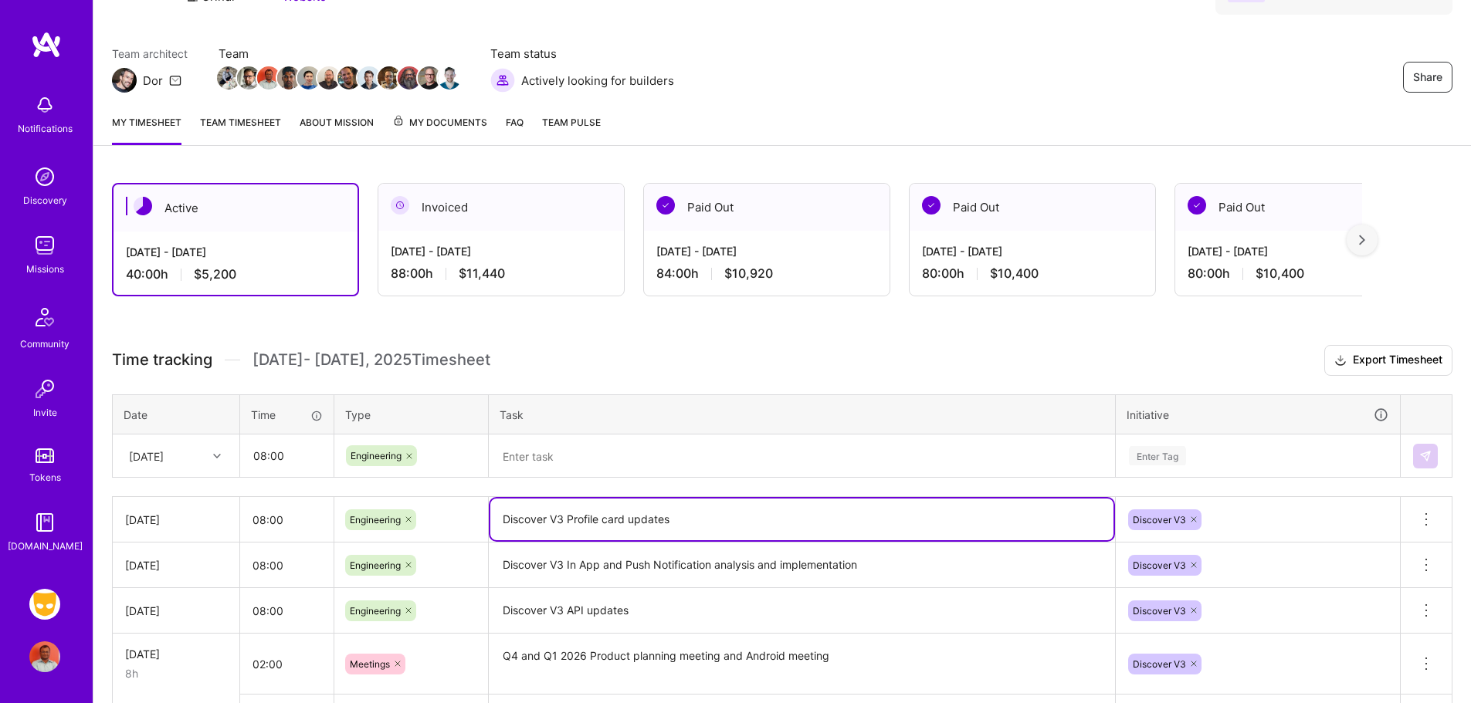
click at [608, 522] on textarea "Discover V3 Profile card updates" at bounding box center [801, 520] width 623 height 42
click at [623, 457] on textarea at bounding box center [801, 456] width 623 height 41
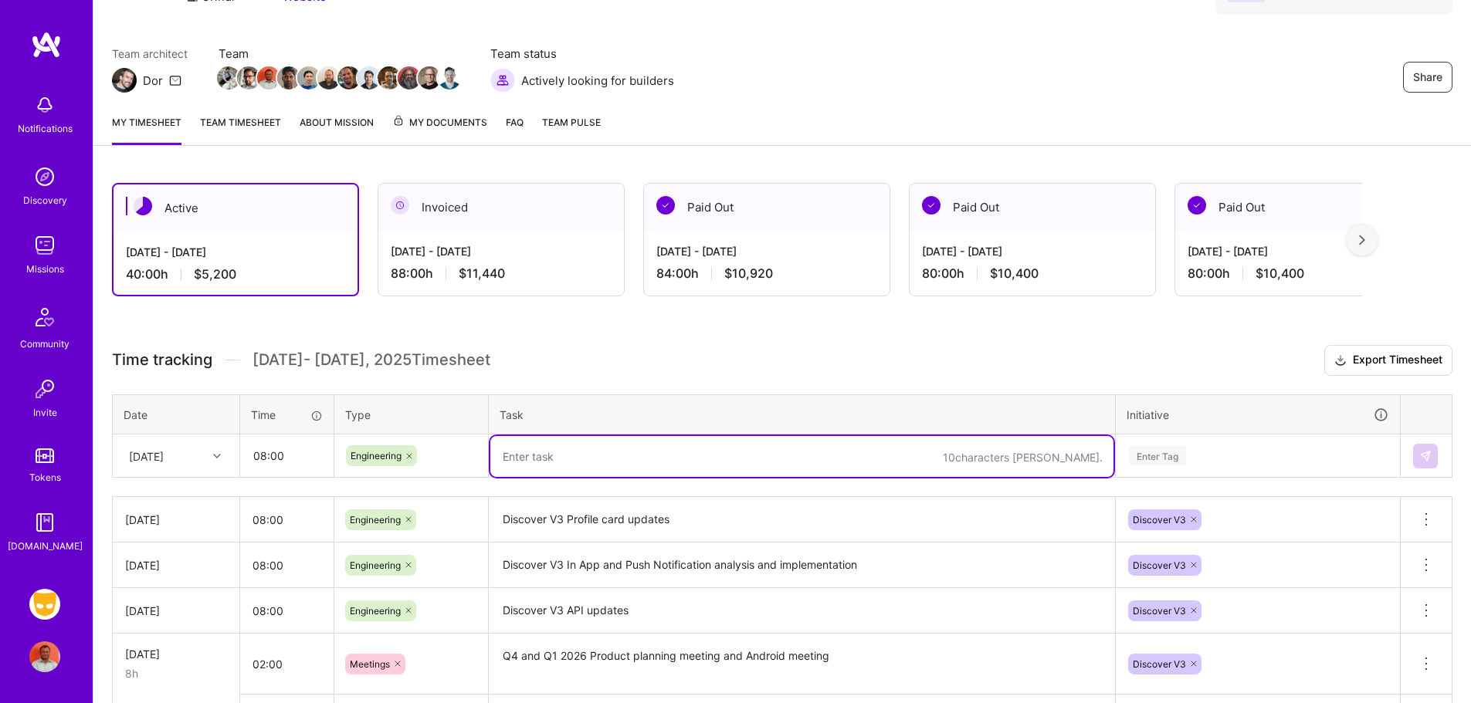
paste textarea "Discover V3 Profile card updates"
type textarea "Discover V3 Profile card updates"
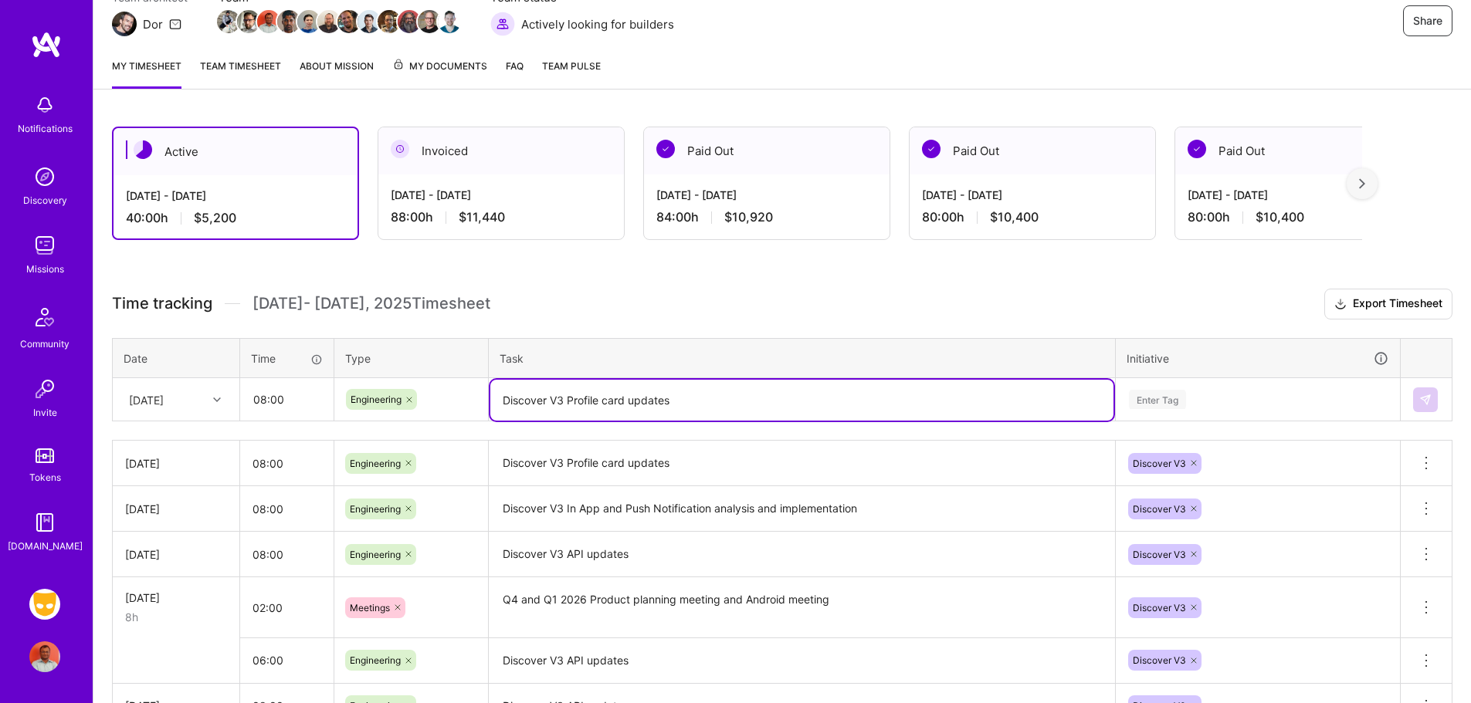
click at [1176, 420] on div "Enter Tag" at bounding box center [1258, 400] width 283 height 40
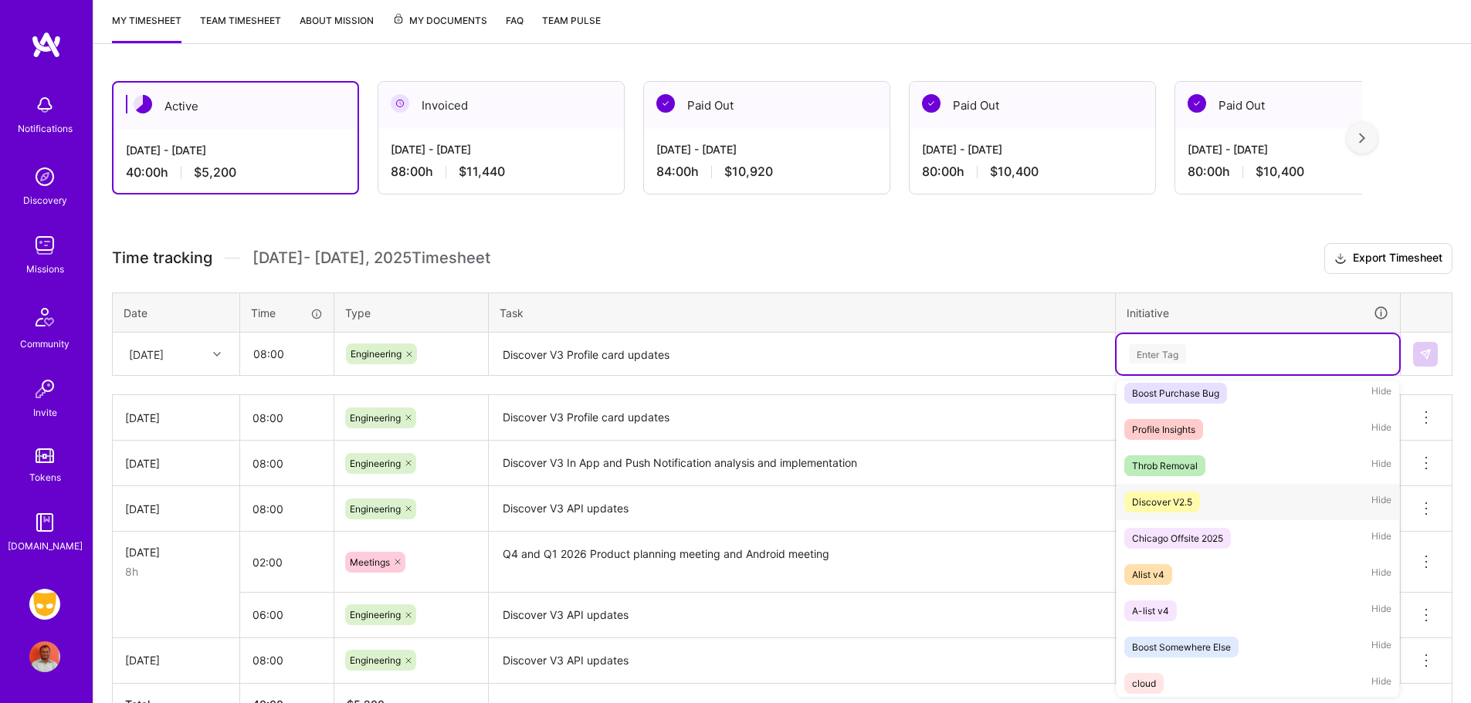
scroll to position [1174, 0]
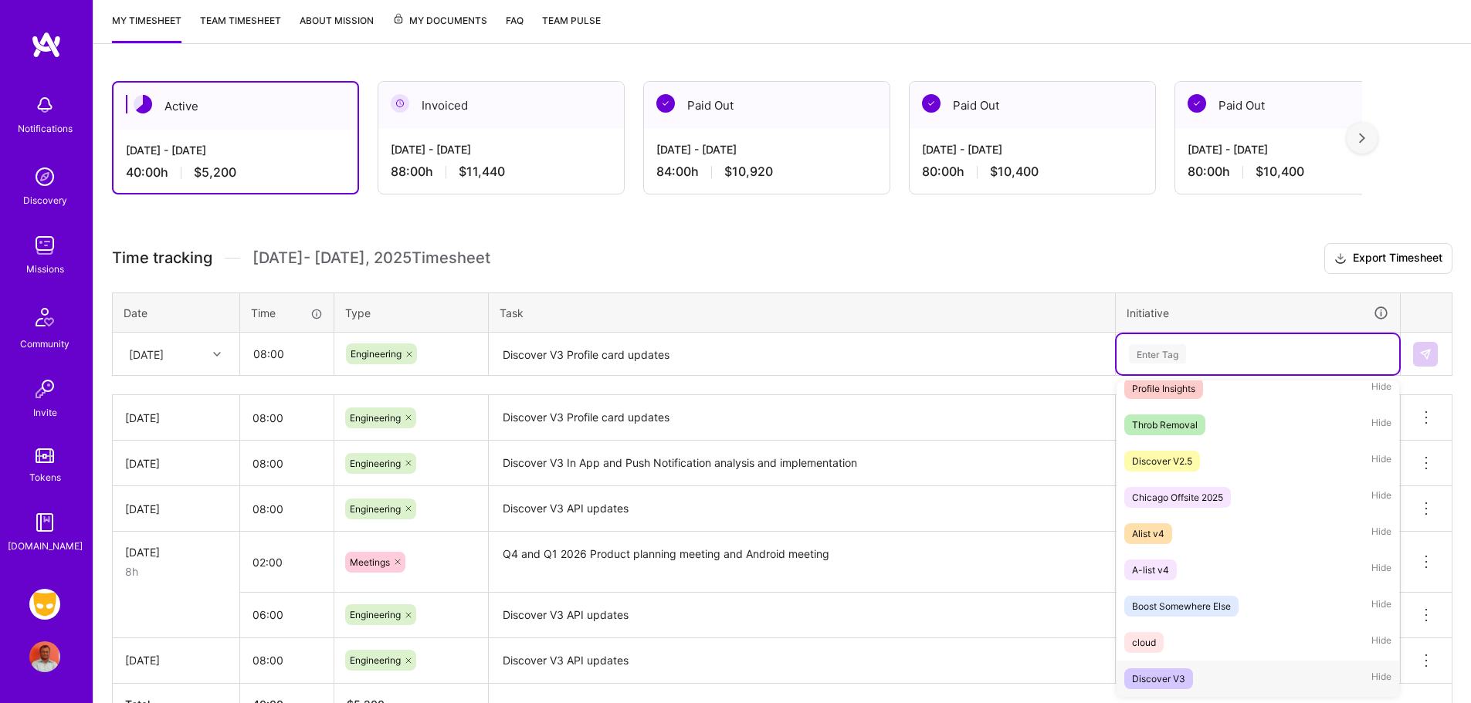
click at [1183, 676] on div "Discover V3" at bounding box center [1158, 679] width 53 height 16
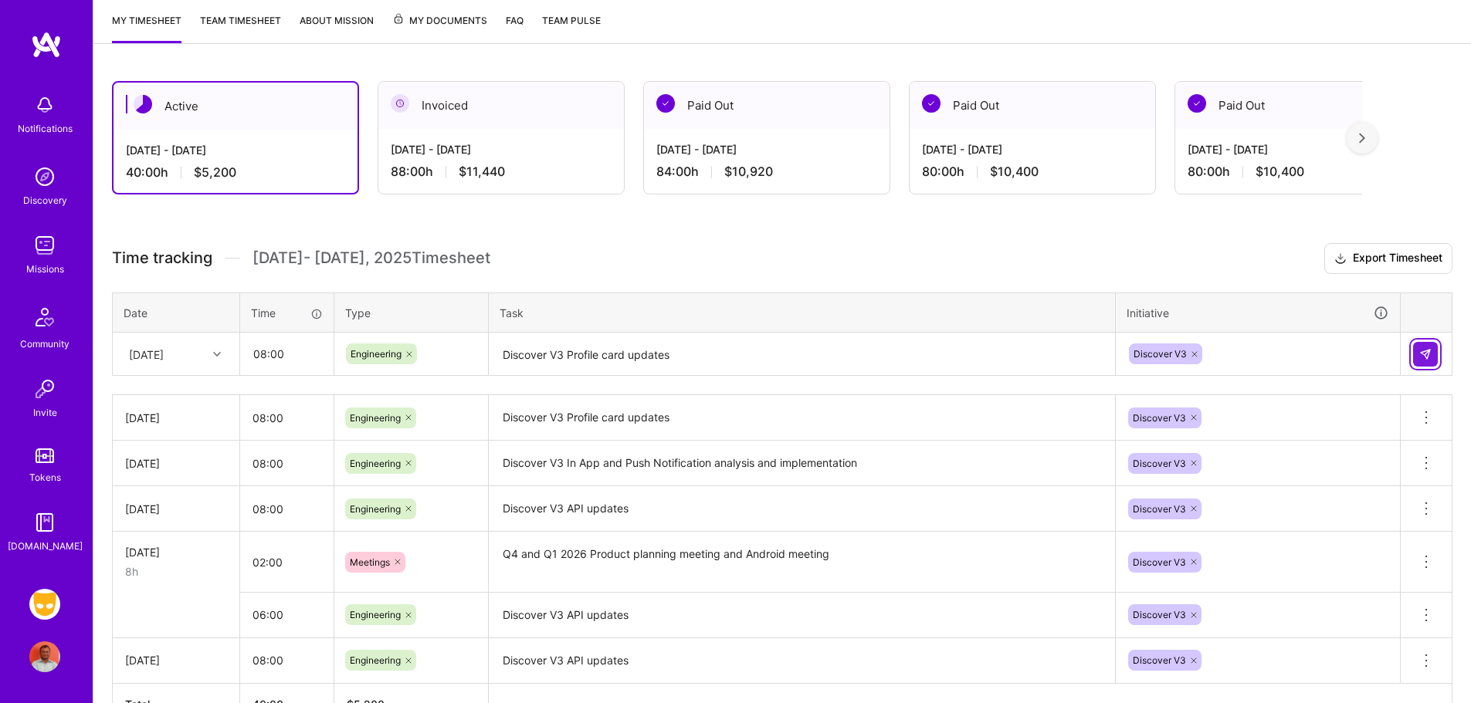
click at [1419, 356] on img at bounding box center [1425, 354] width 12 height 12
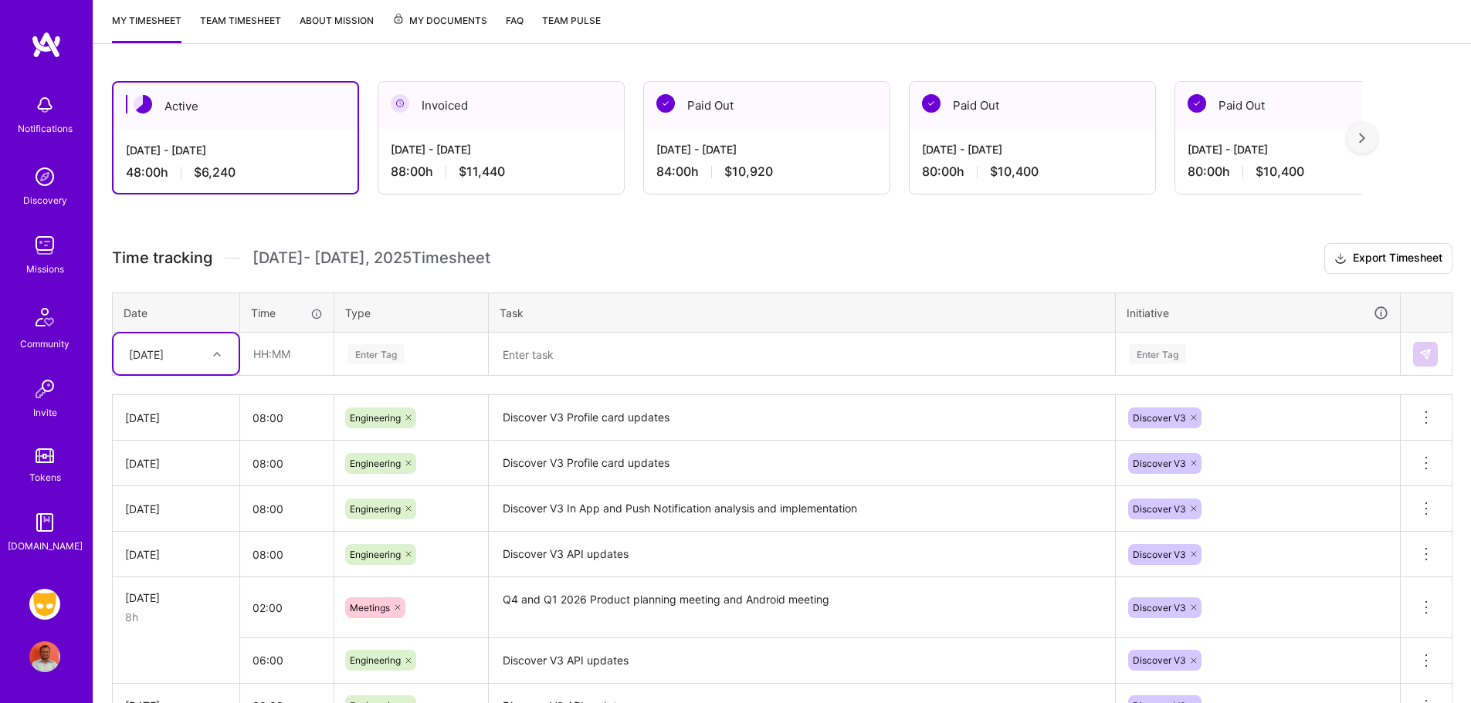
click at [220, 351] on icon at bounding box center [217, 355] width 8 height 8
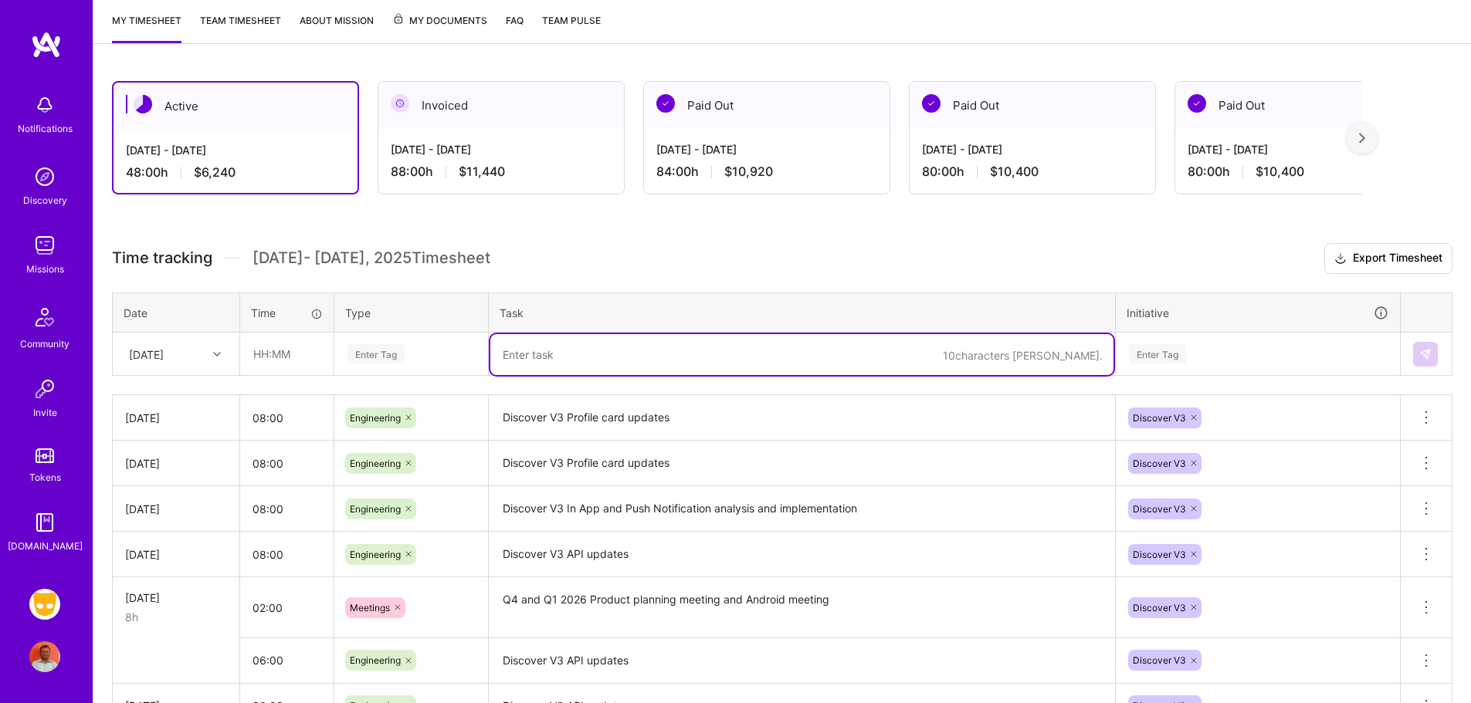
click at [829, 339] on textarea at bounding box center [801, 354] width 623 height 41
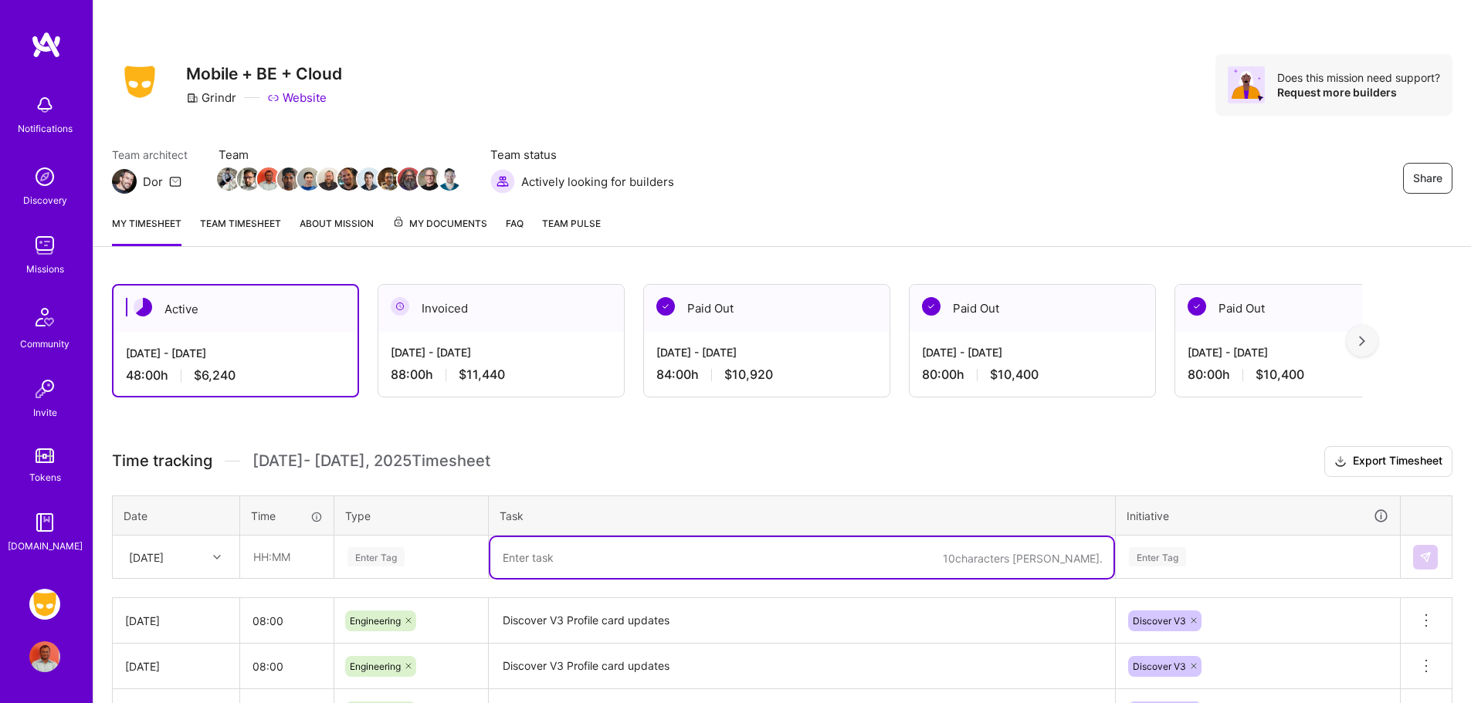
click at [431, 219] on span "My Documents" at bounding box center [439, 223] width 95 height 17
